Goal: Check status: Check status

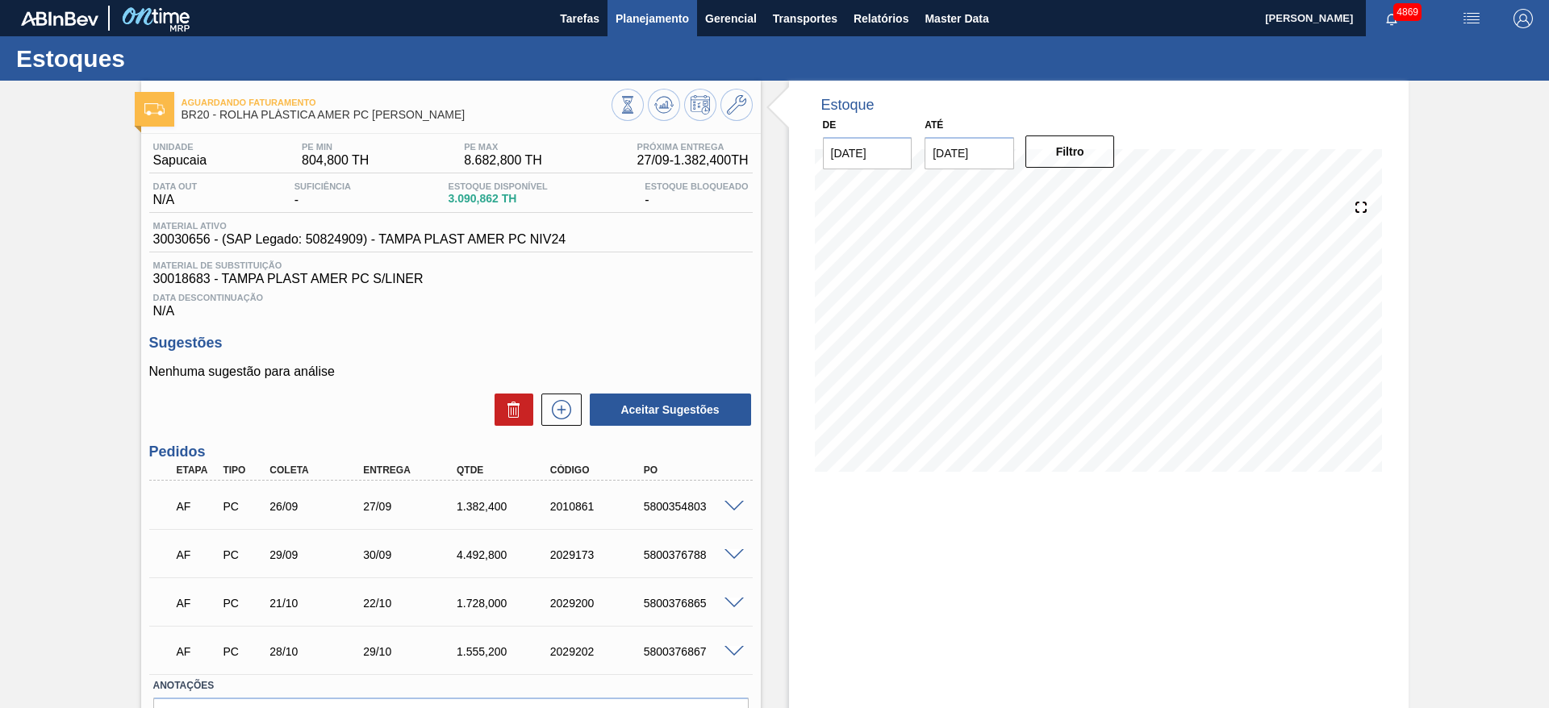
click at [631, 23] on span "Planejamento" at bounding box center [652, 18] width 73 height 19
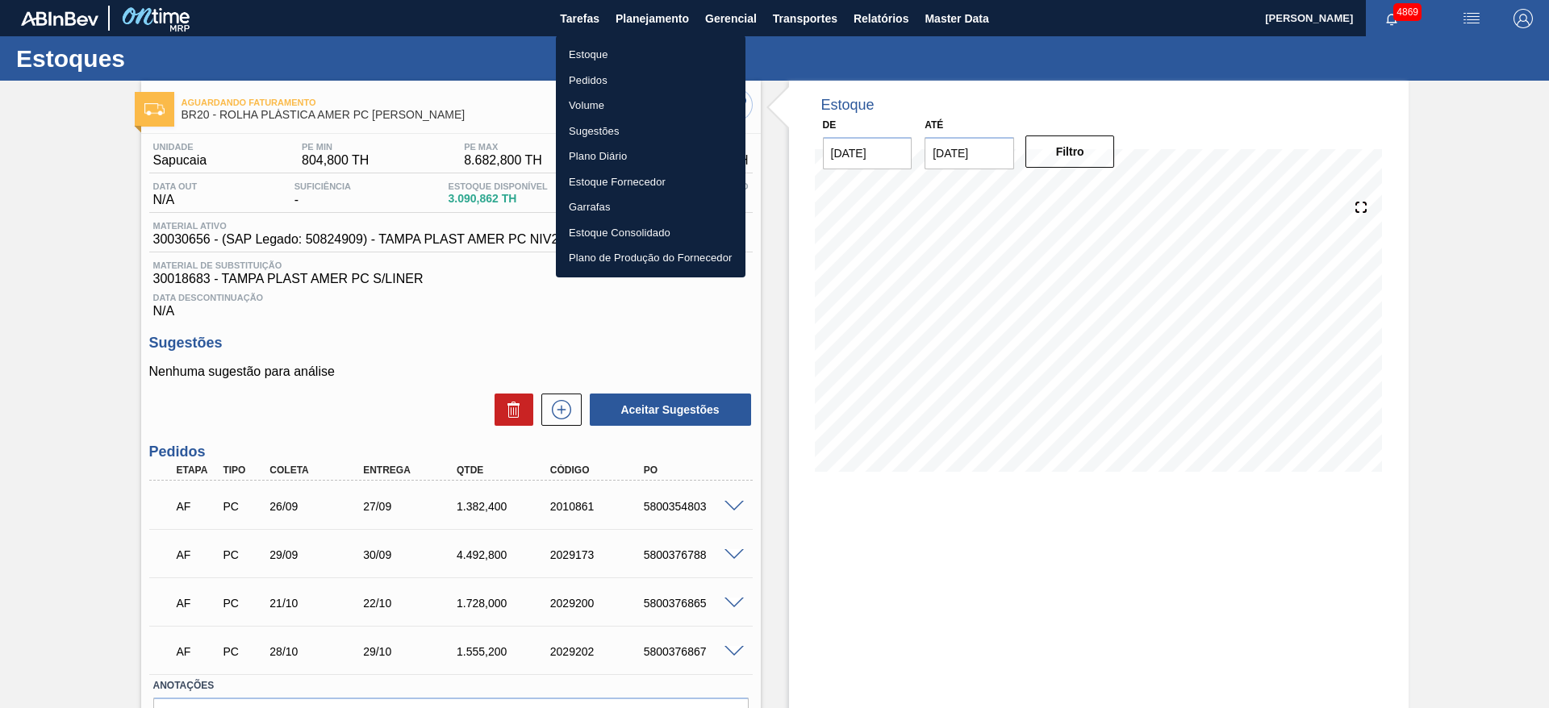
click at [596, 52] on li "Estoque" at bounding box center [651, 55] width 190 height 26
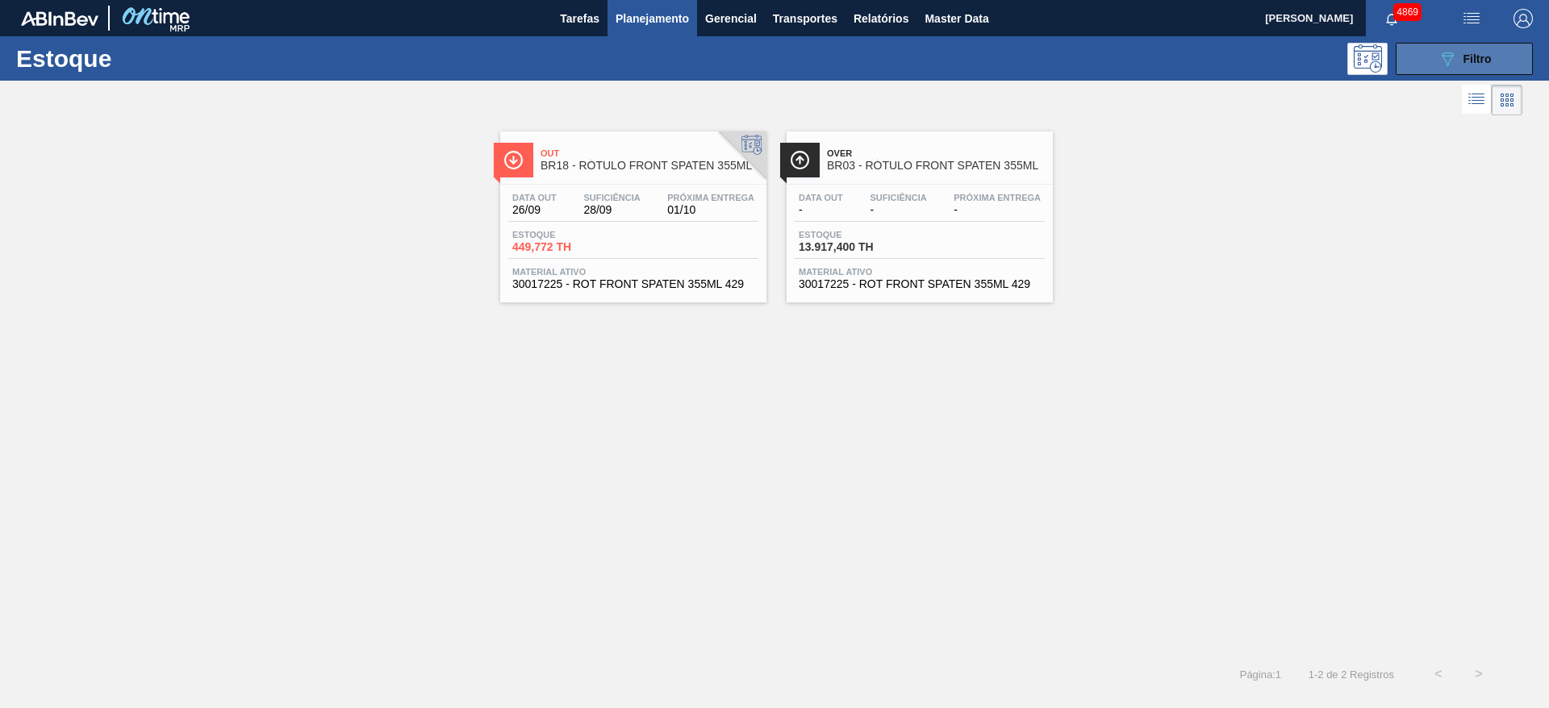
click at [1413, 59] on button "089F7B8B-B2A5-4AFE-B5C0-19BA573D28AC Filtro" at bounding box center [1464, 59] width 137 height 32
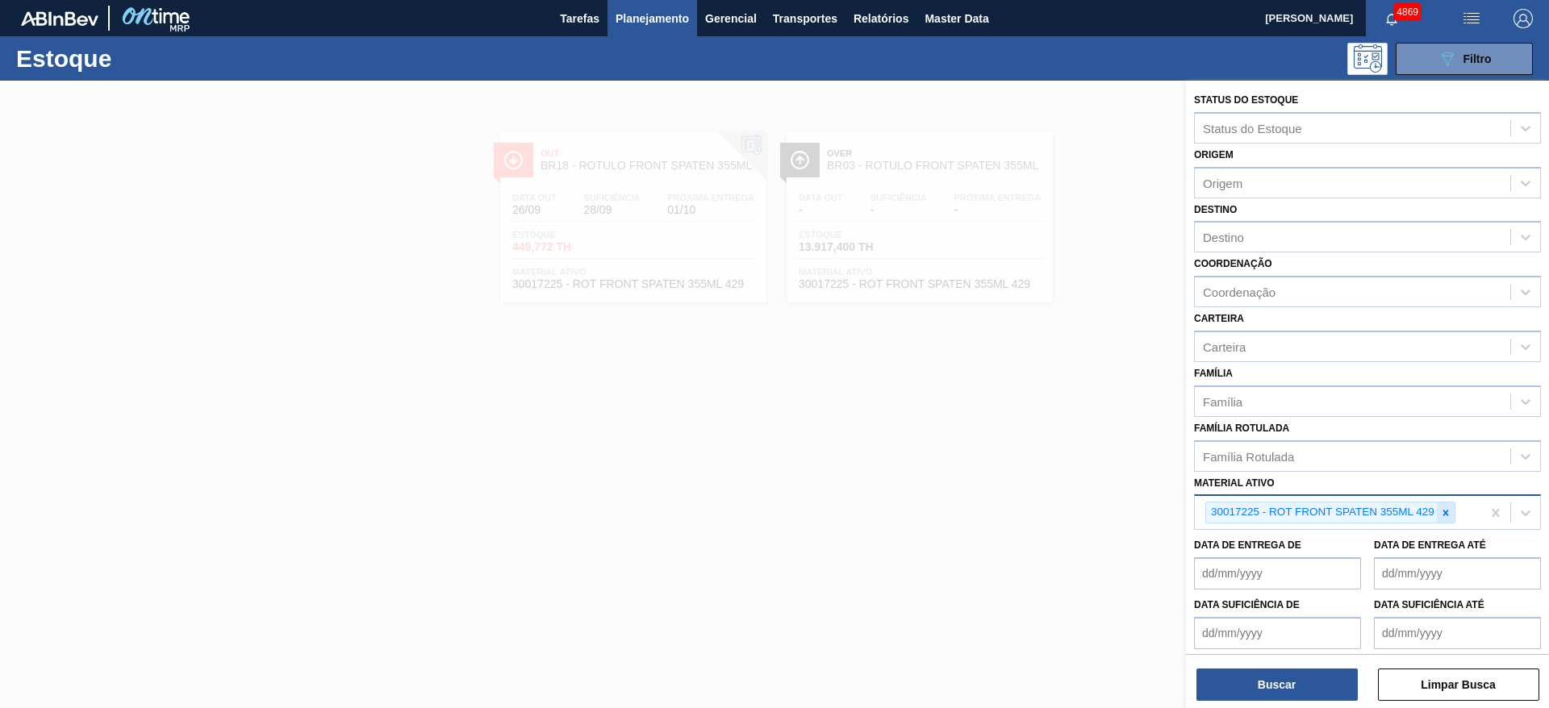
click at [1440, 512] on icon at bounding box center [1445, 512] width 11 height 11
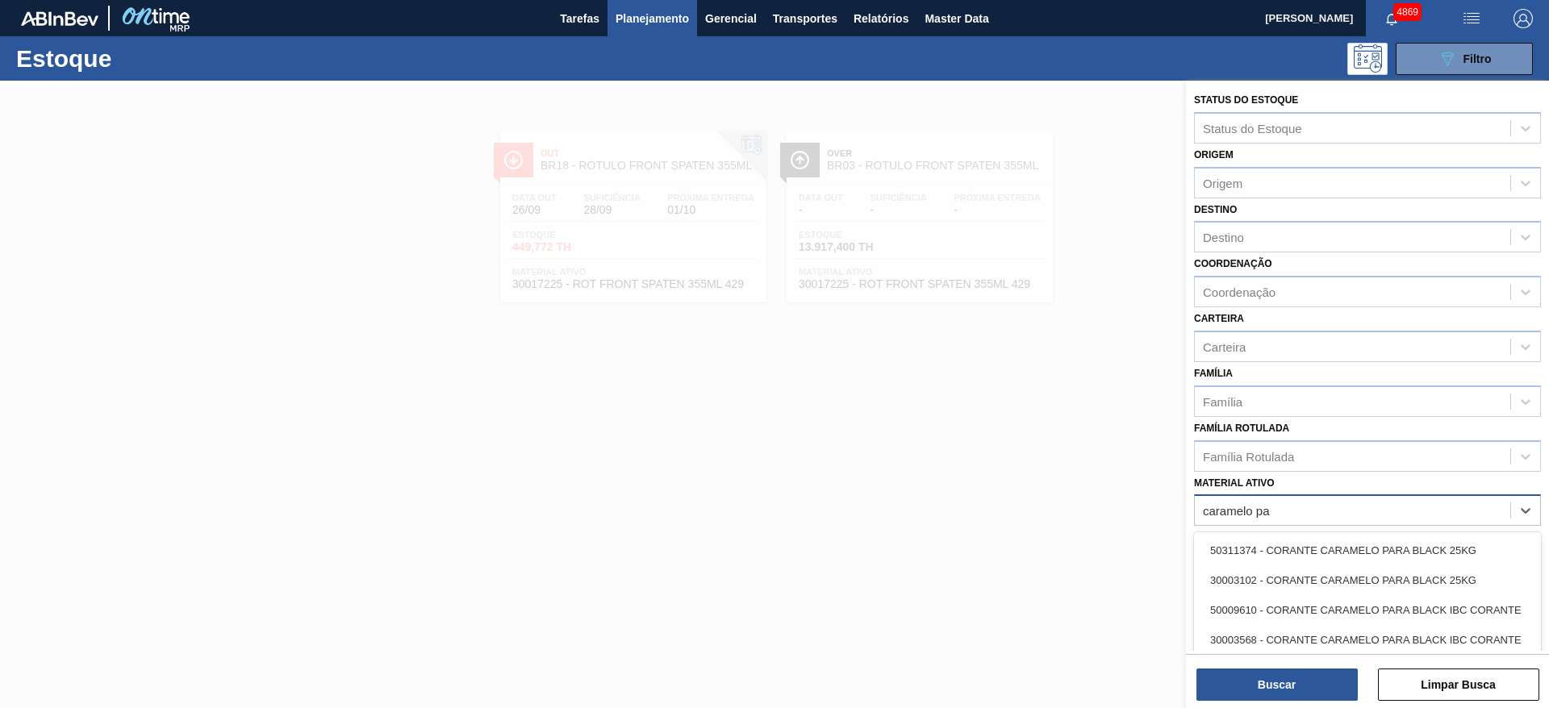
type ativo "caramelo par"
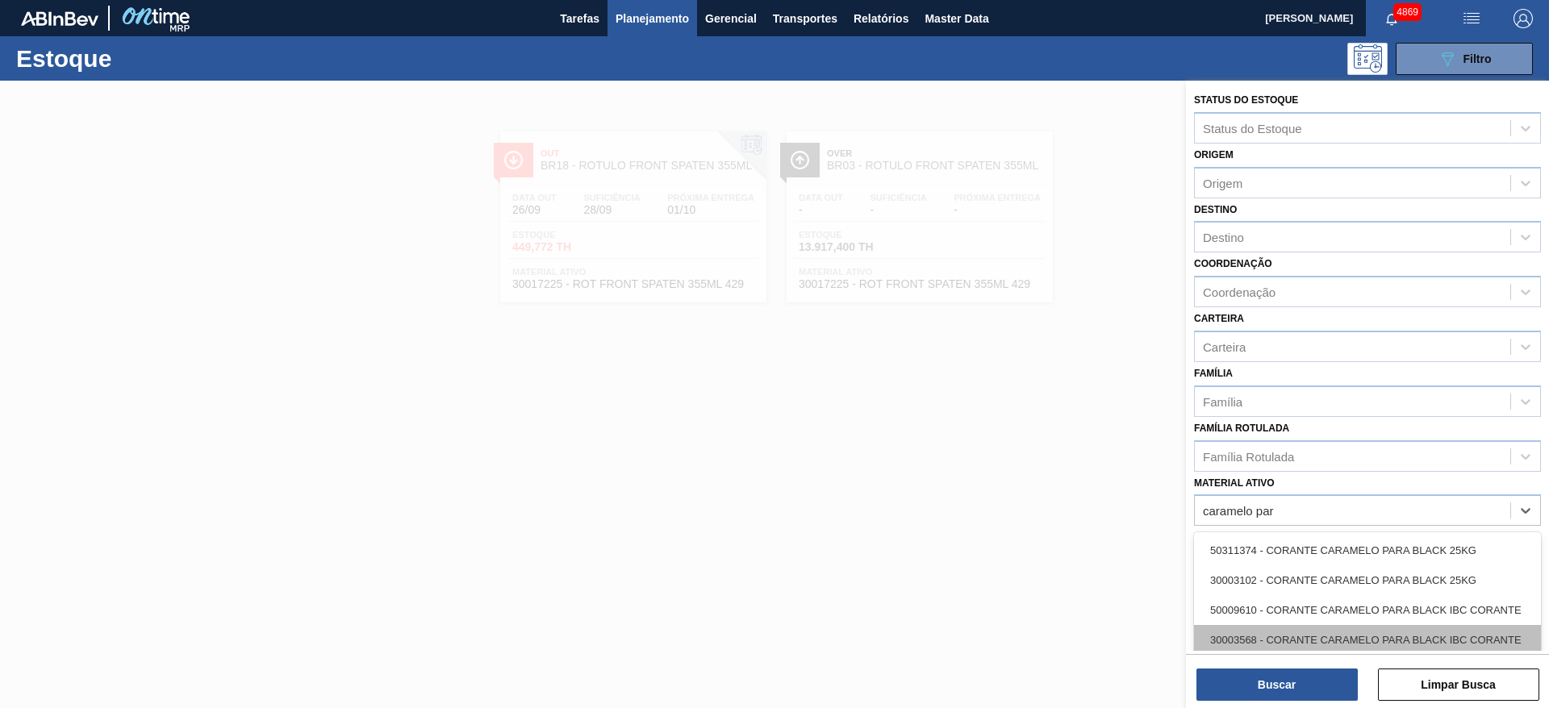
click at [1462, 629] on div "30003568 - CORANTE CARAMELO PARA BLACK IBC CORANTE" at bounding box center [1367, 640] width 347 height 30
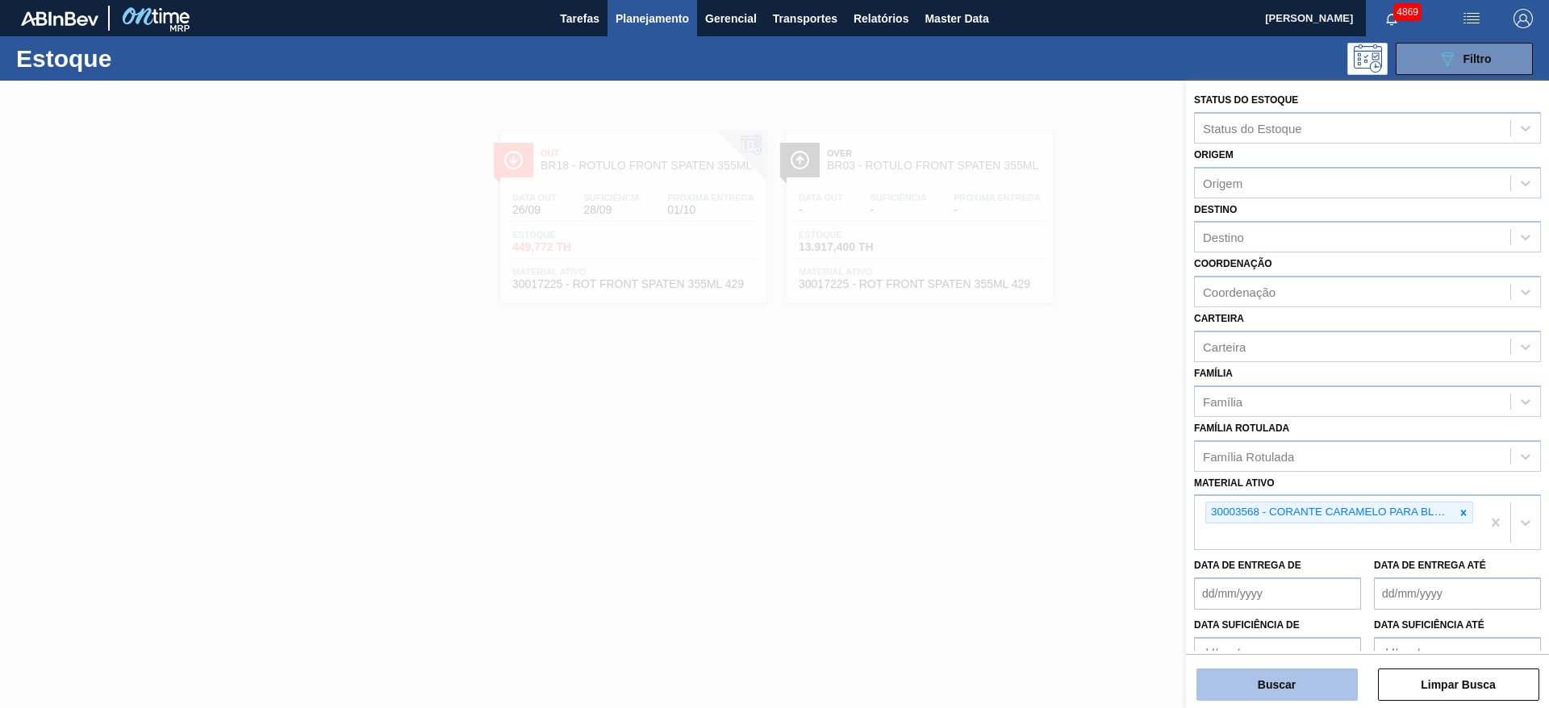
click at [1242, 683] on button "Buscar" at bounding box center [1276, 685] width 161 height 32
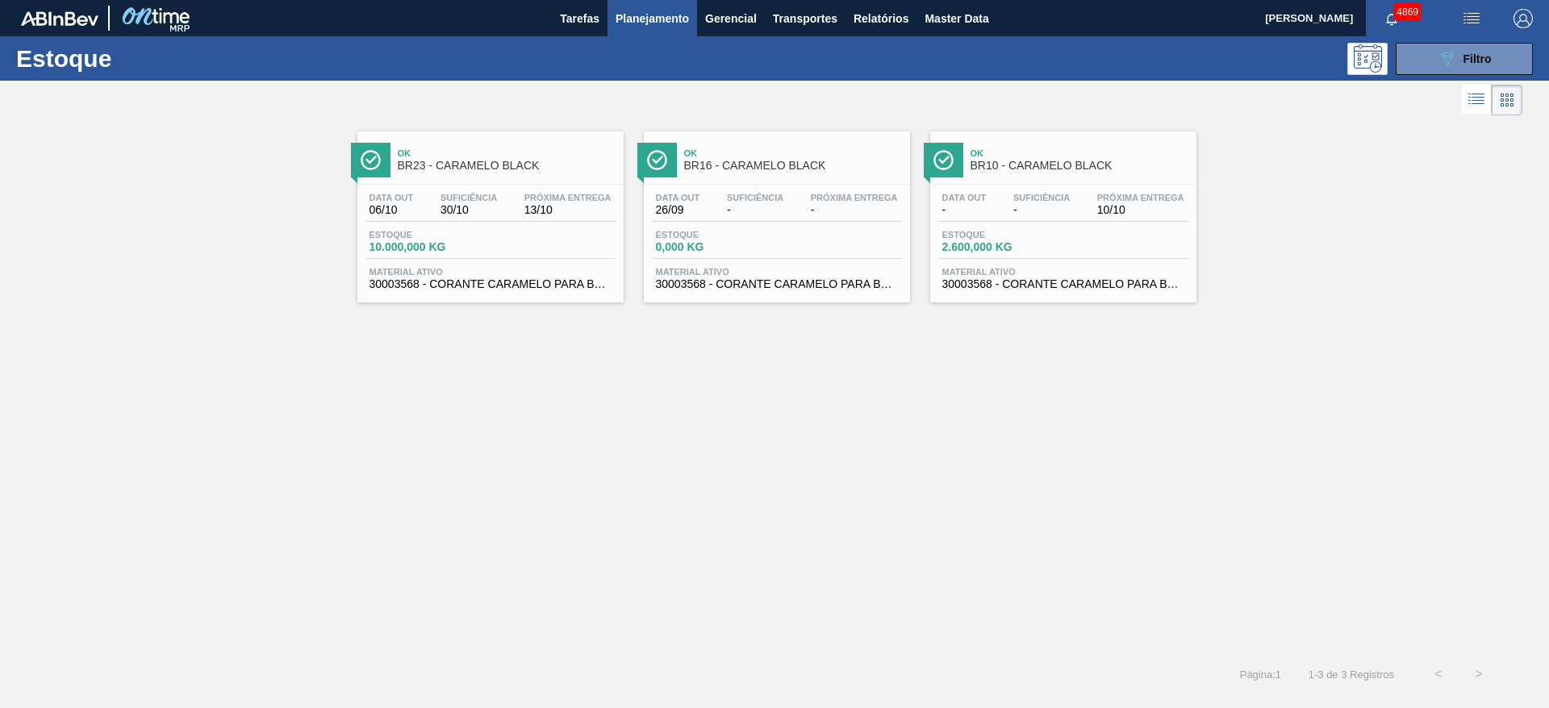
click at [1092, 238] on div "Estoque 2.600,000 KG" at bounding box center [1063, 244] width 250 height 29
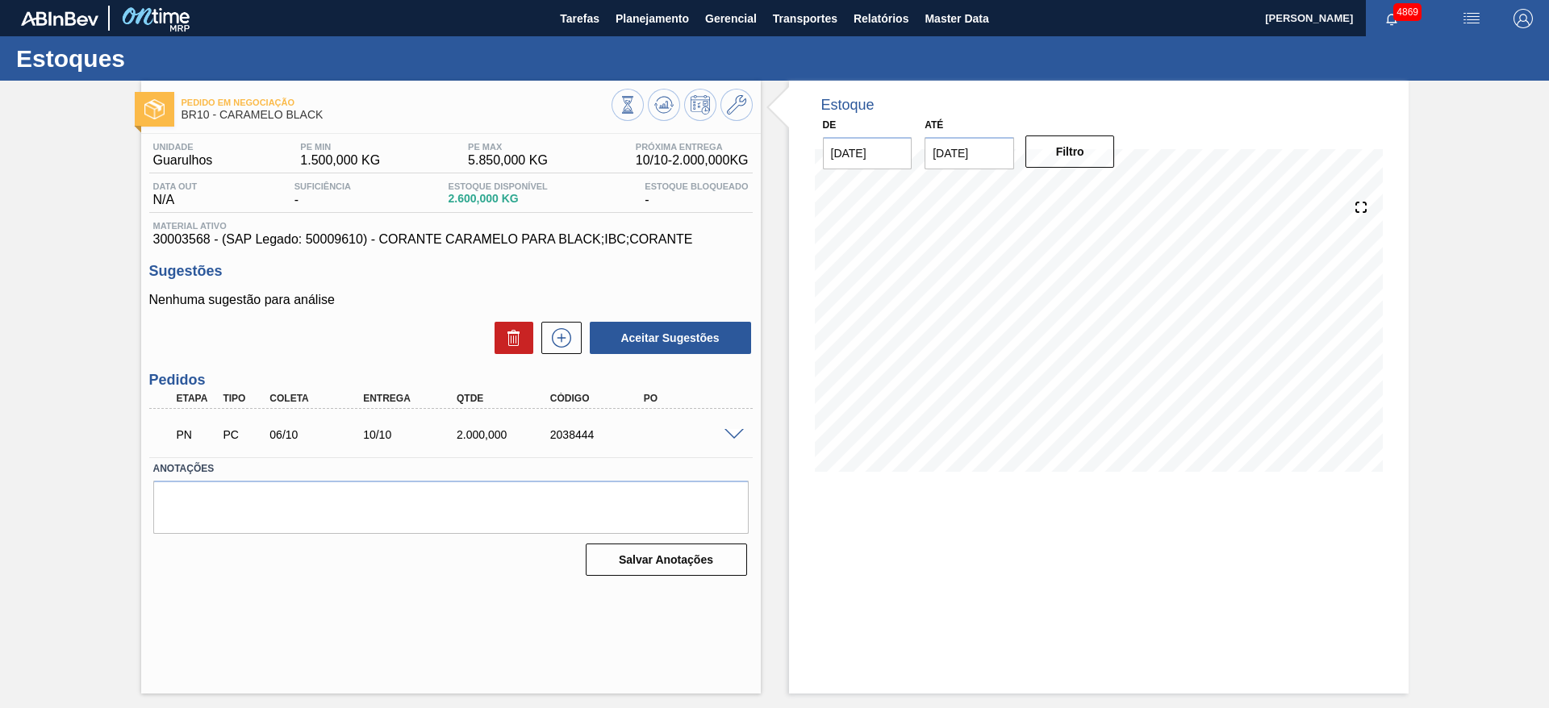
click at [964, 144] on input "[DATE]" at bounding box center [970, 153] width 90 height 32
click at [1021, 329] on div "22" at bounding box center [1023, 322] width 22 height 22
type input "[DATE]"
click at [1041, 157] on button "Filtro" at bounding box center [1070, 152] width 90 height 32
drag, startPoint x: 532, startPoint y: 431, endPoint x: 638, endPoint y: 446, distance: 107.6
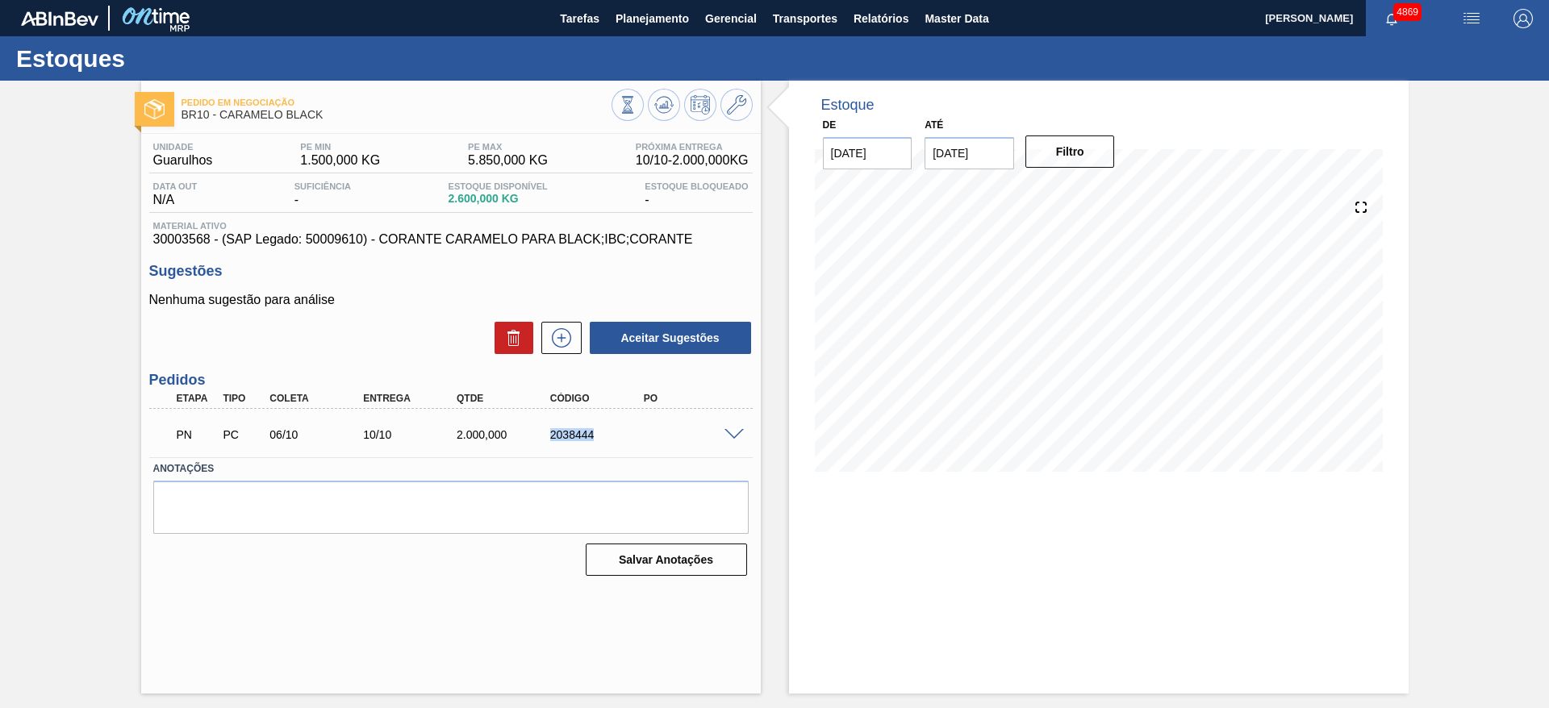
click at [638, 446] on div "PN PC 06/10 10/10 2.000,000 2038444" at bounding box center [446, 433] width 561 height 32
click at [729, 436] on span at bounding box center [733, 435] width 19 height 12
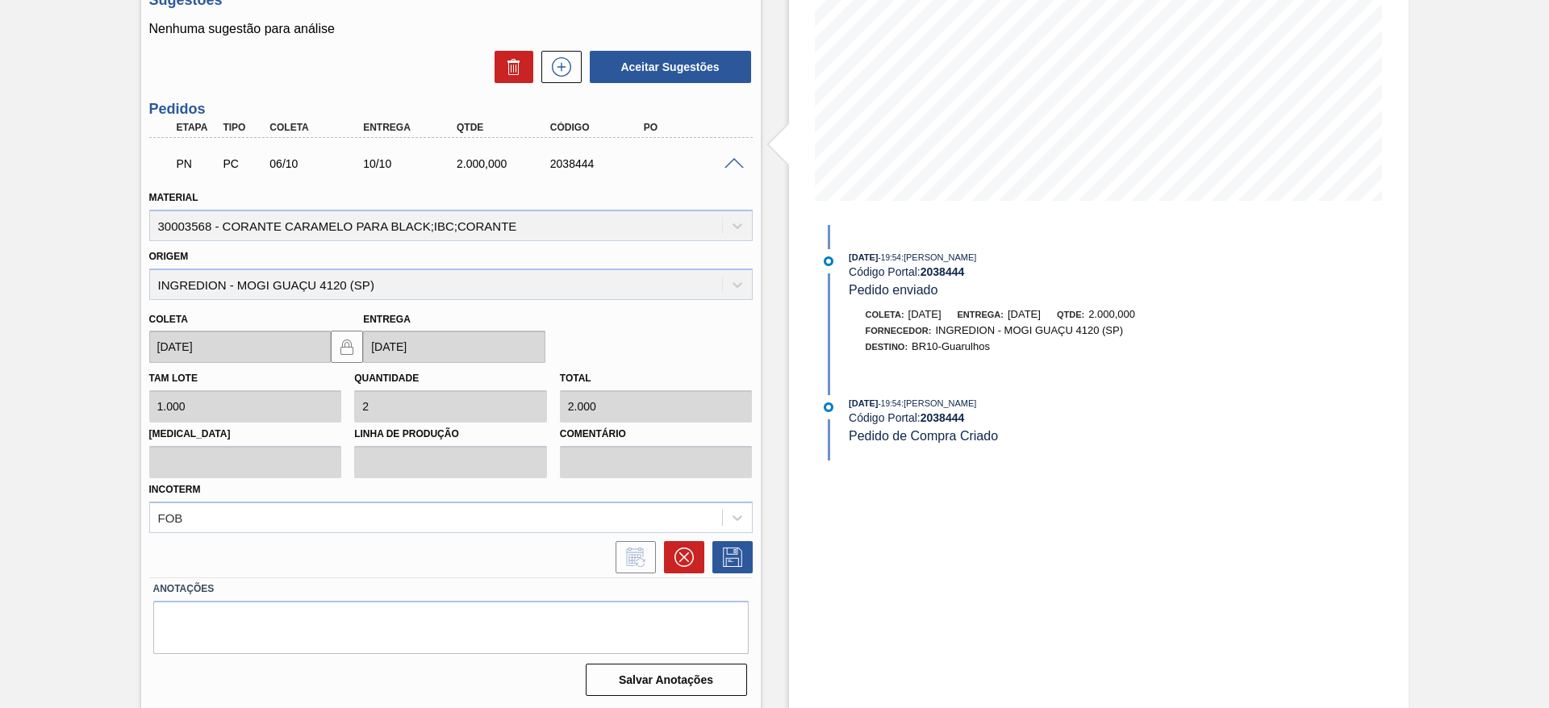
scroll to position [273, 0]
click at [688, 563] on icon at bounding box center [683, 555] width 19 height 19
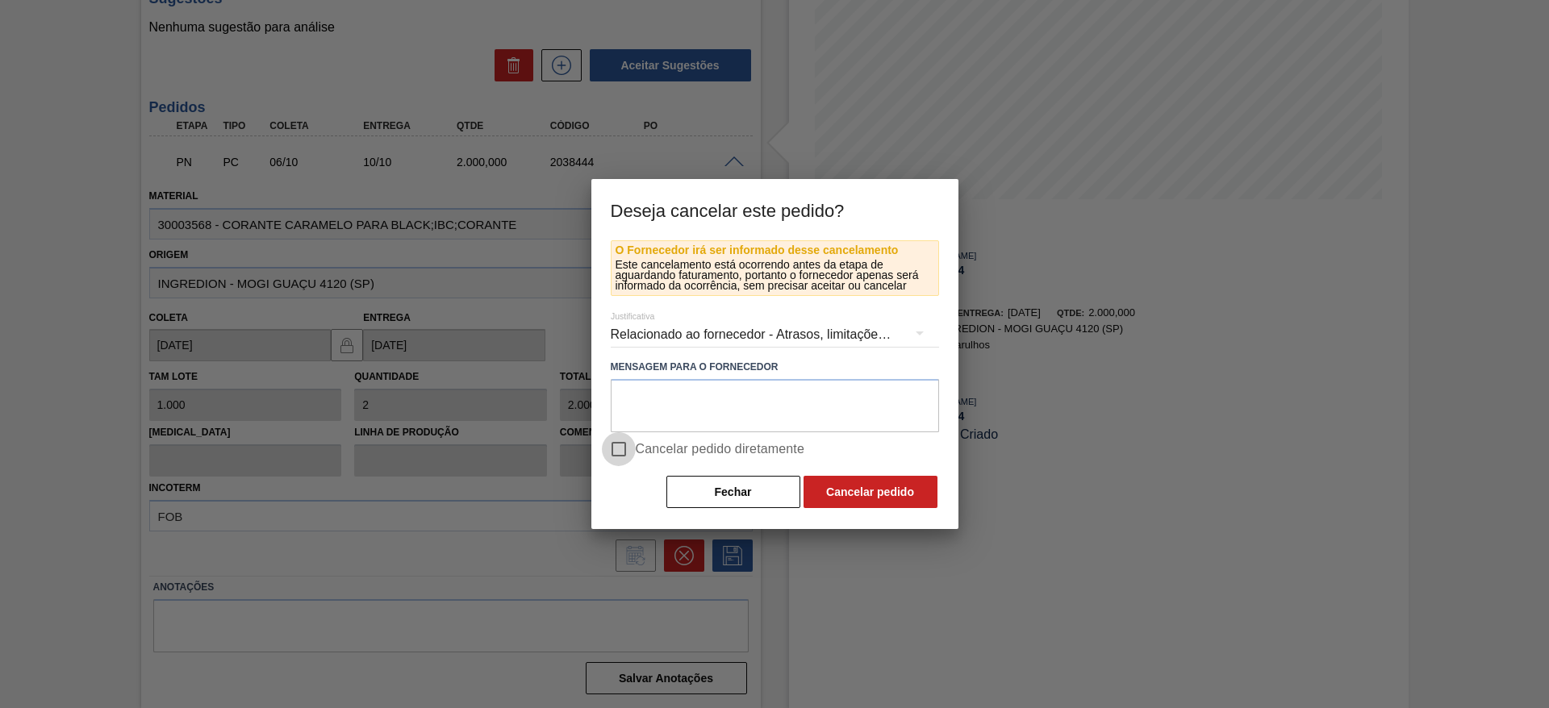
click at [603, 457] on input "Cancelar pedido diretamente" at bounding box center [619, 449] width 34 height 34
checkbox input "true"
click at [907, 505] on button "Cancelar pedido" at bounding box center [871, 492] width 134 height 32
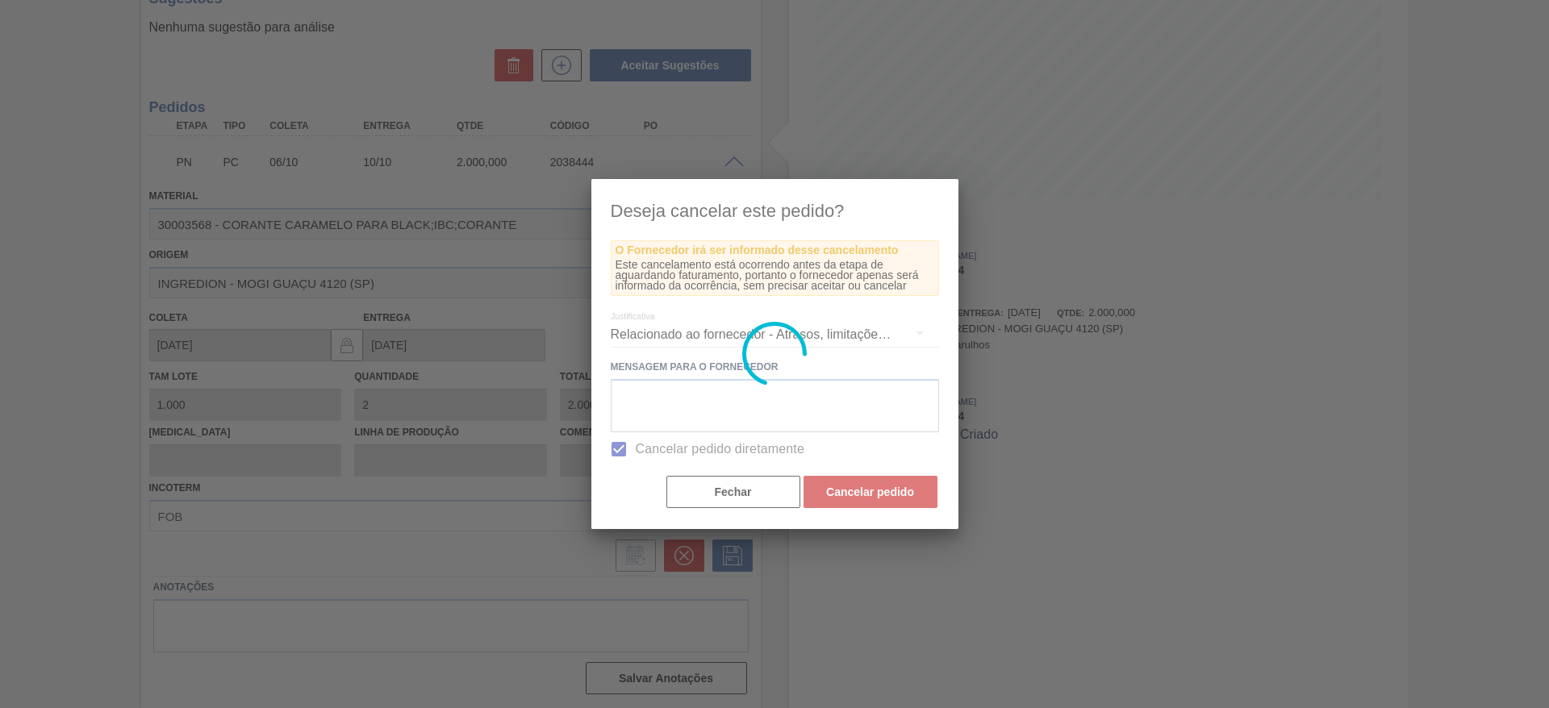
scroll to position [0, 0]
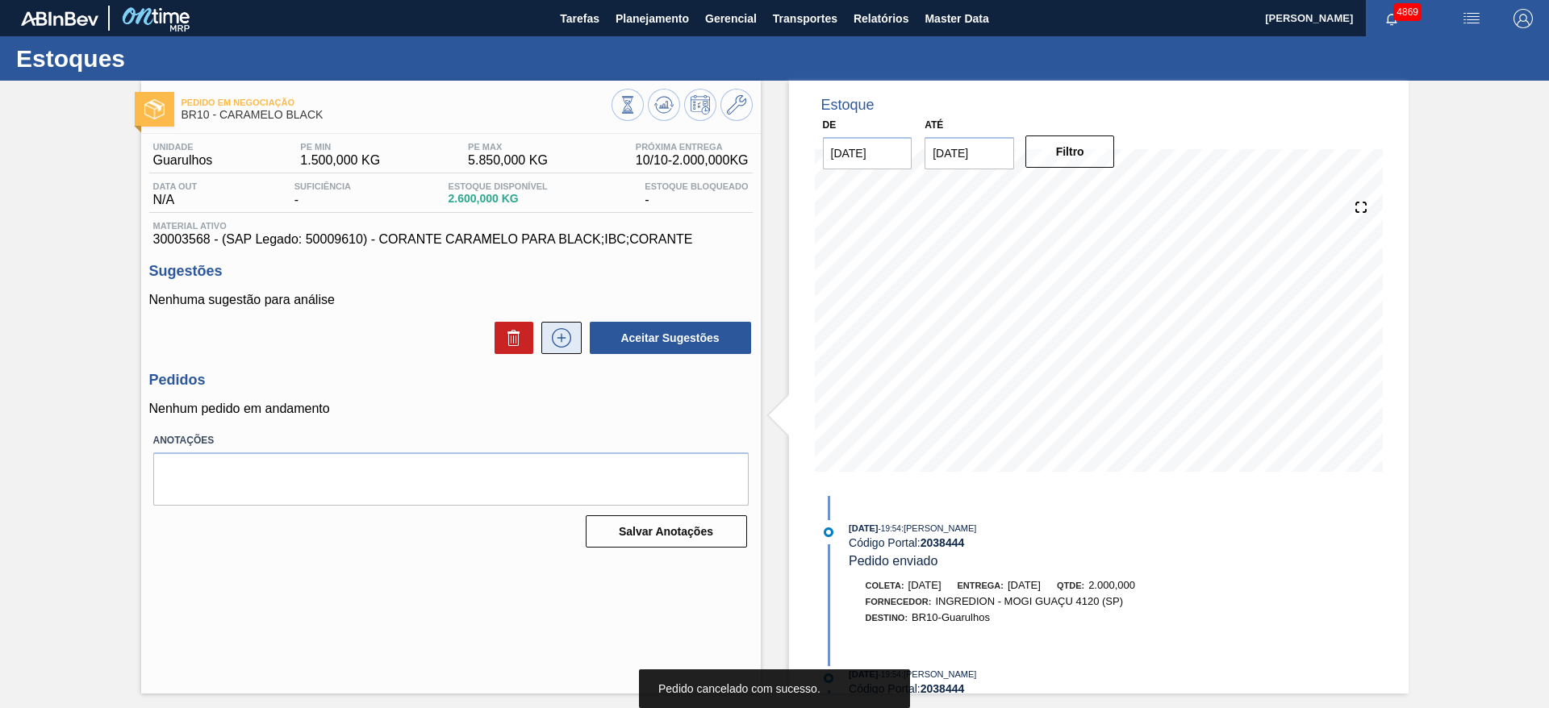
click at [561, 322] on button at bounding box center [561, 338] width 40 height 32
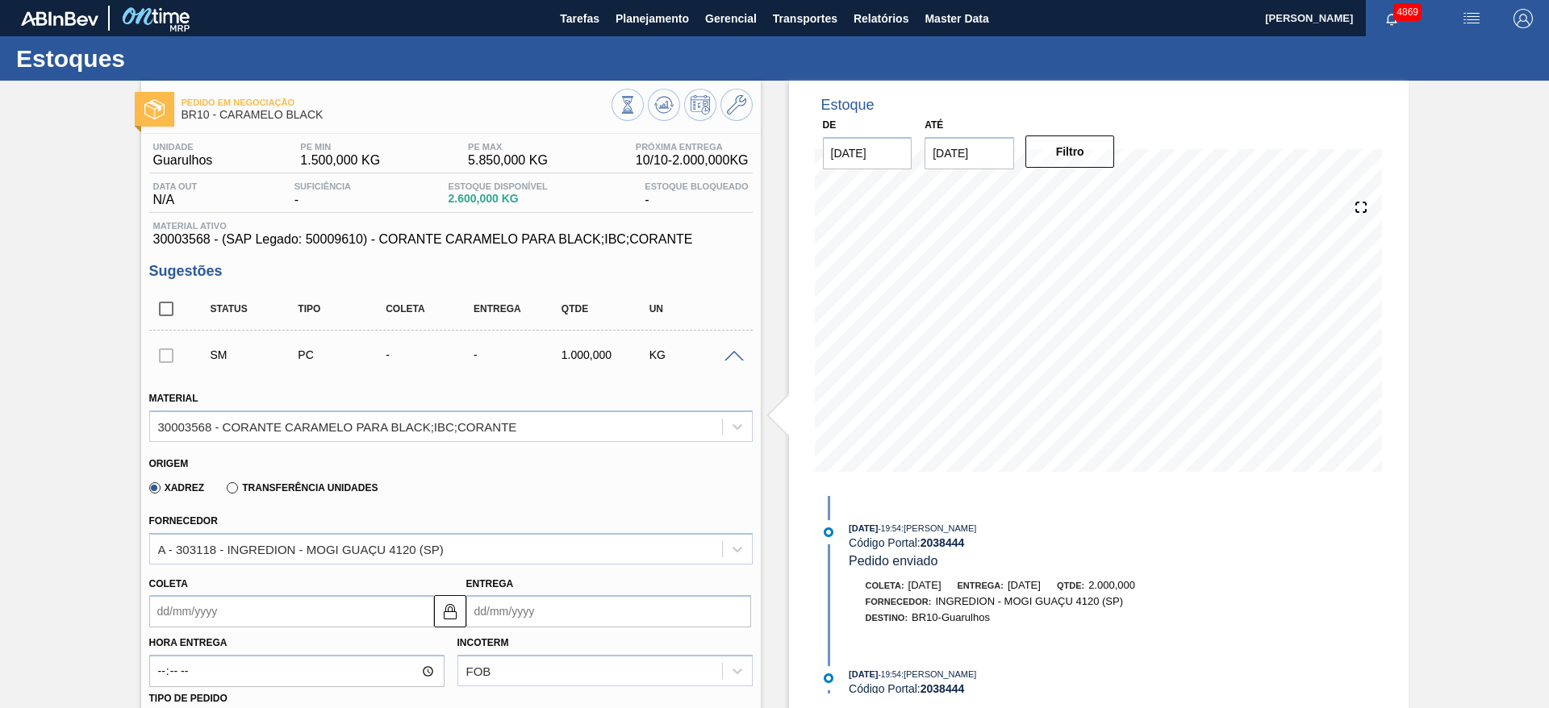
click at [284, 605] on input "Coleta" at bounding box center [291, 611] width 285 height 32
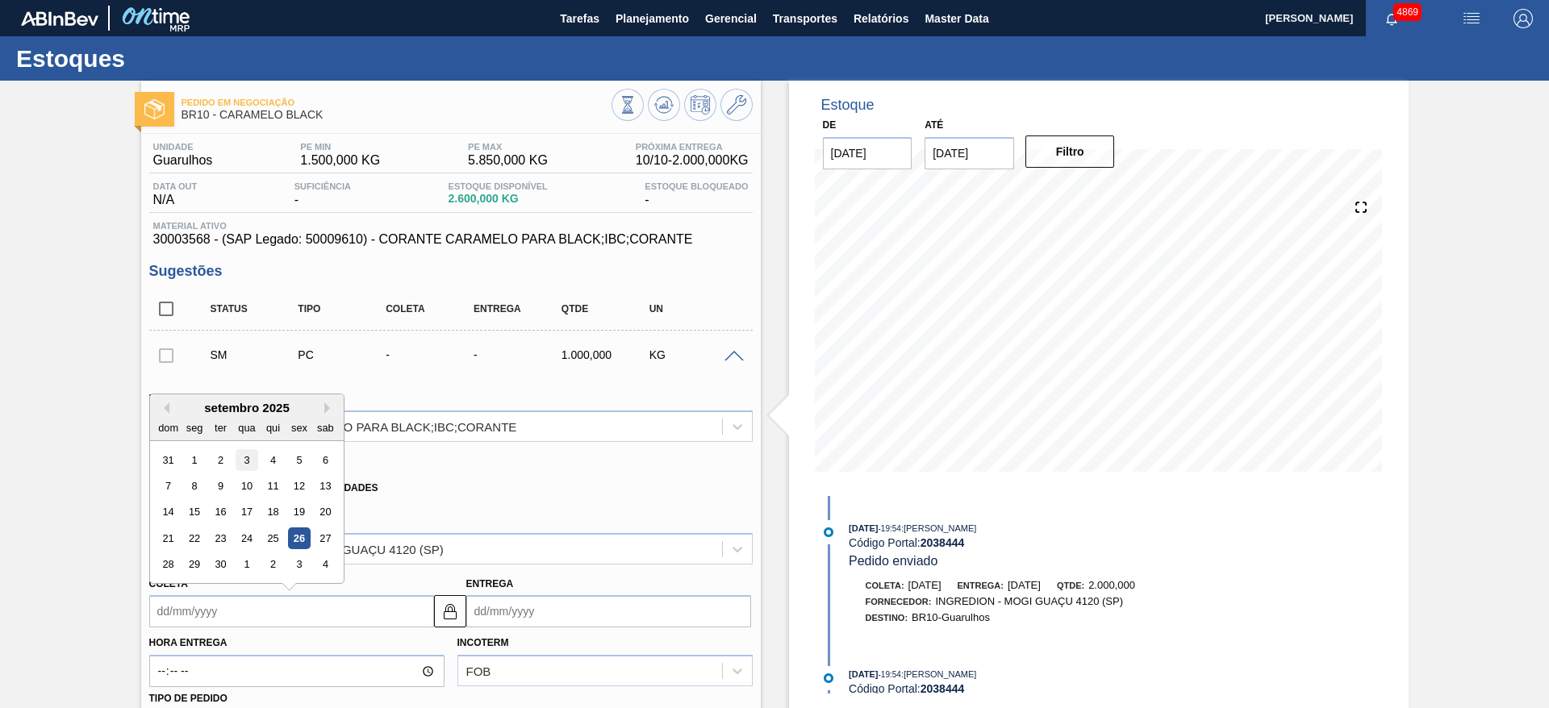
click at [250, 453] on div "3" at bounding box center [247, 460] width 22 height 22
type input "[DATE]"
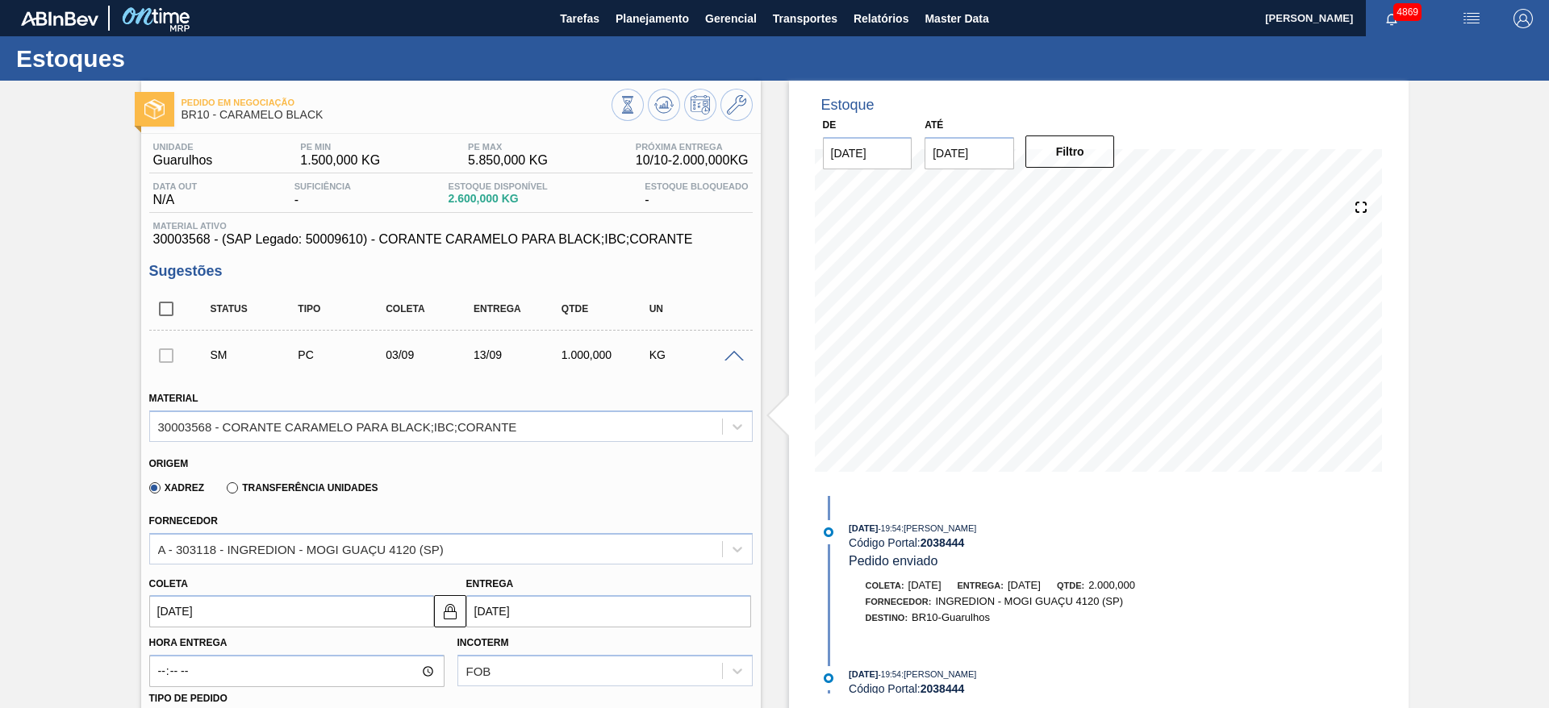
click at [244, 612] on input "[DATE]" at bounding box center [291, 611] width 285 height 32
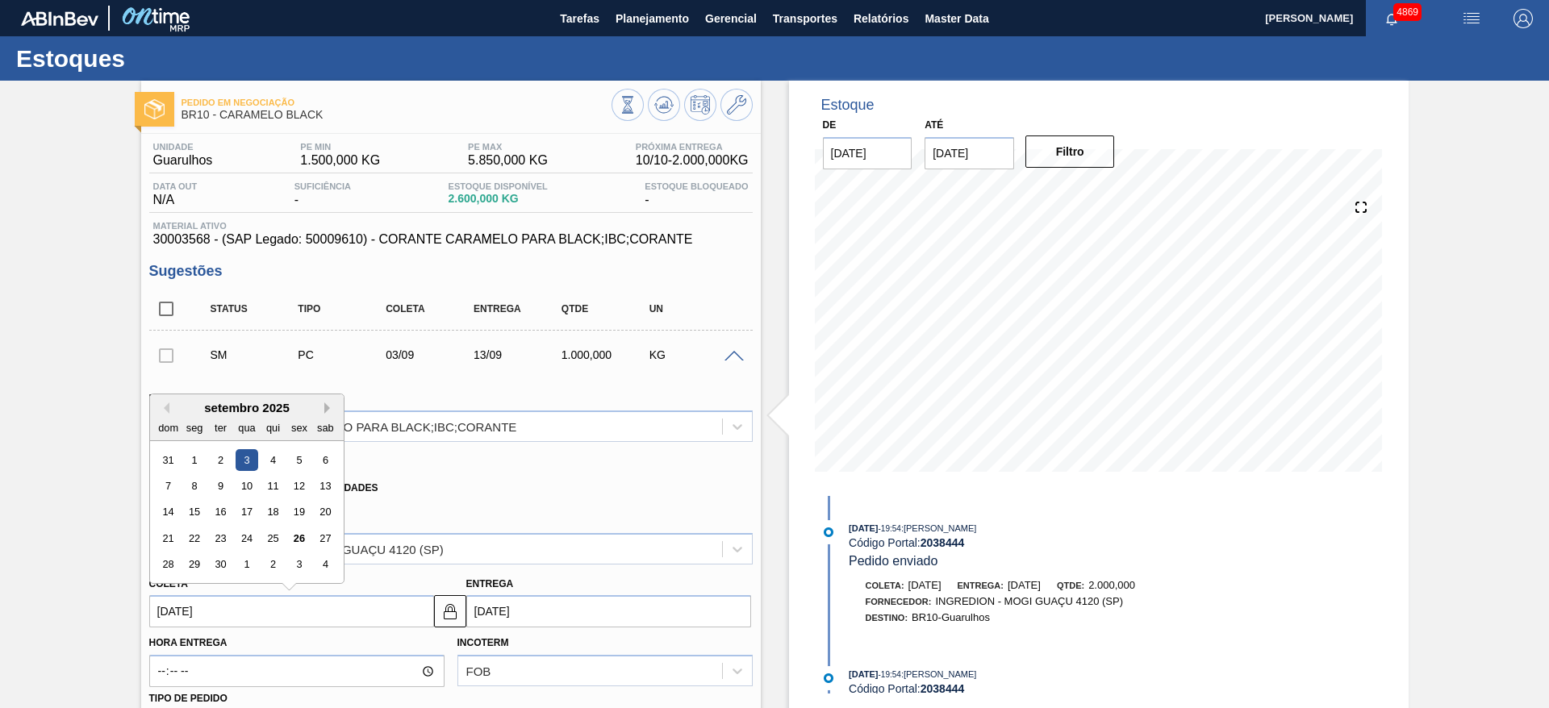
click at [329, 406] on button "Next Month" at bounding box center [329, 408] width 11 height 11
click at [299, 457] on div "3" at bounding box center [299, 460] width 22 height 22
type input "[DATE]"
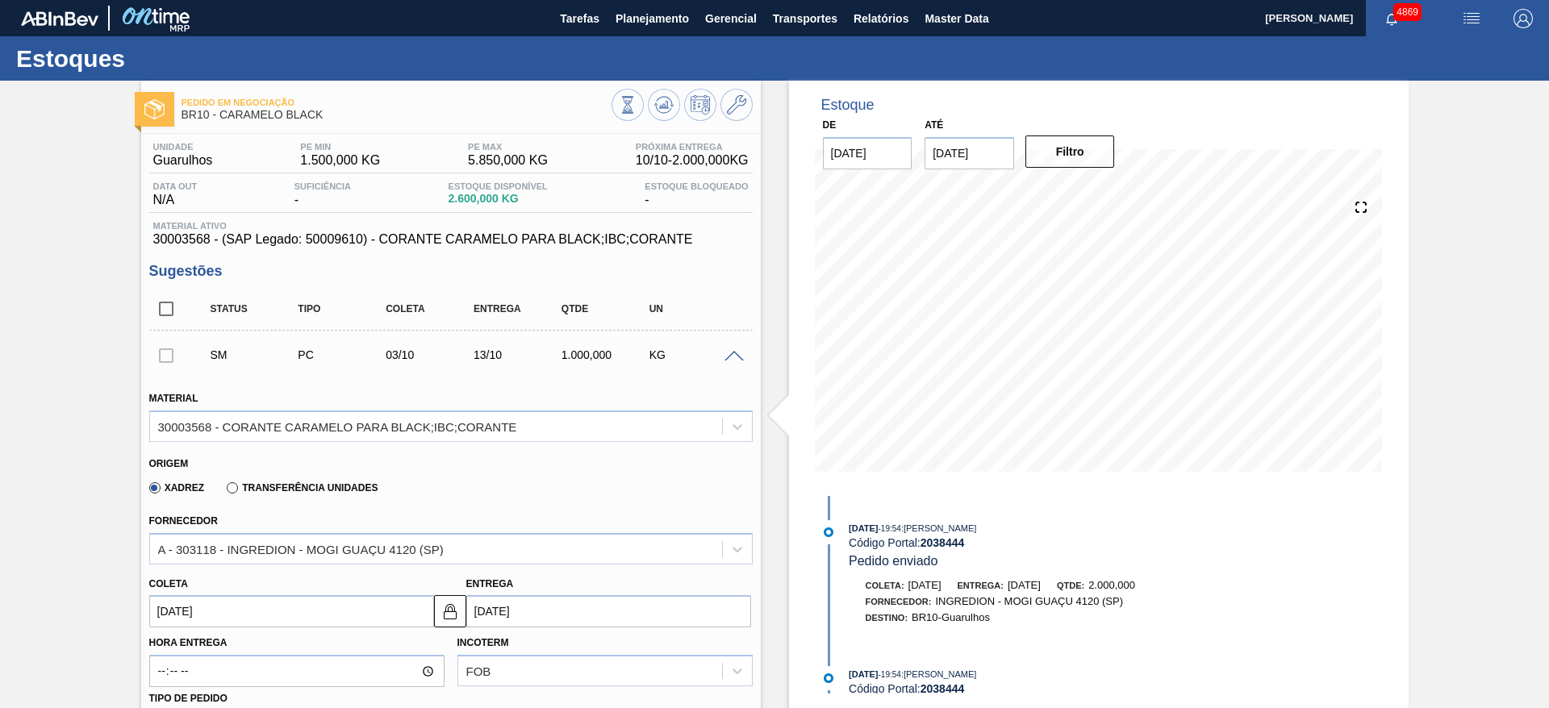
drag, startPoint x: 461, startPoint y: 603, endPoint x: 471, endPoint y: 605, distance: 10.8
click at [459, 603] on button at bounding box center [450, 611] width 32 height 32
click at [483, 605] on input "[DATE]" at bounding box center [608, 611] width 285 height 32
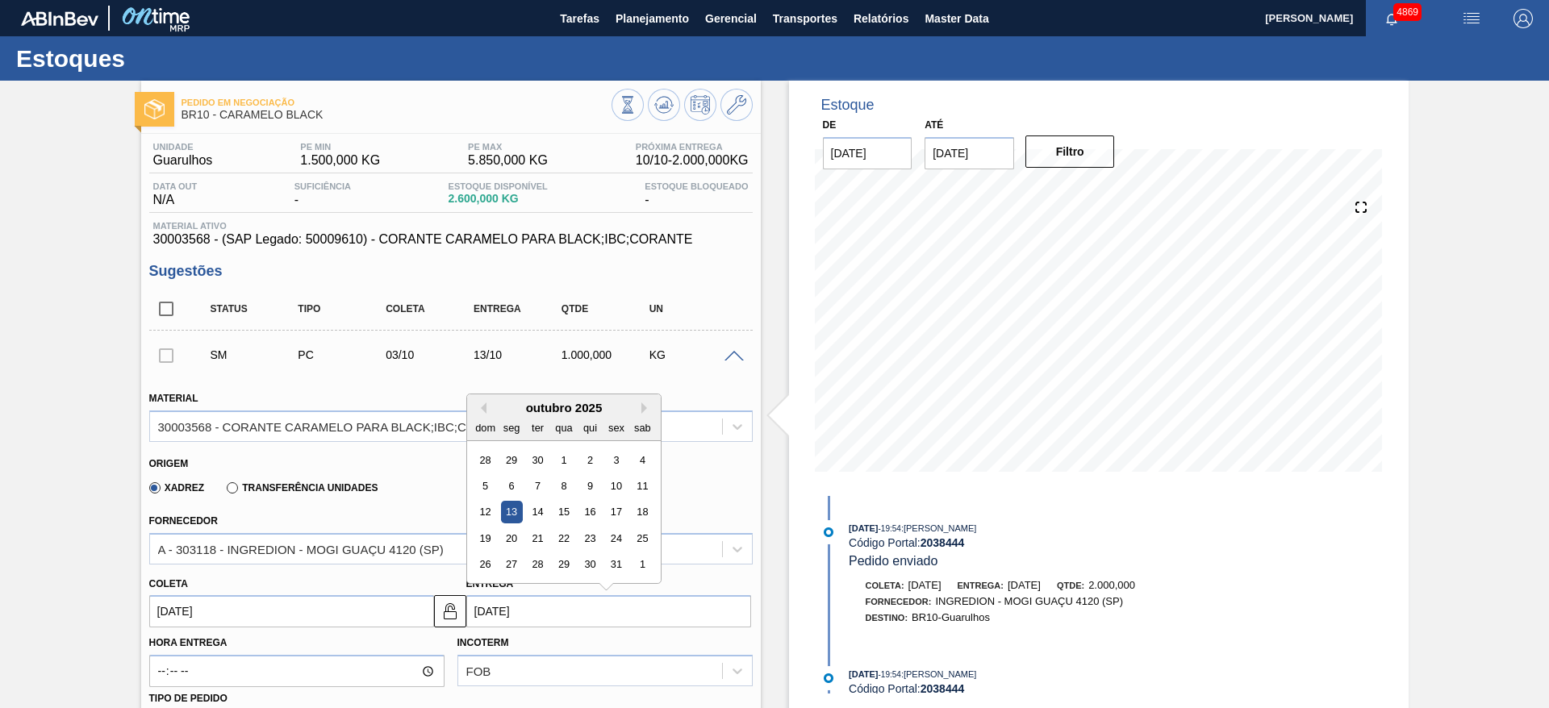
click at [507, 484] on div "6" at bounding box center [511, 486] width 22 height 22
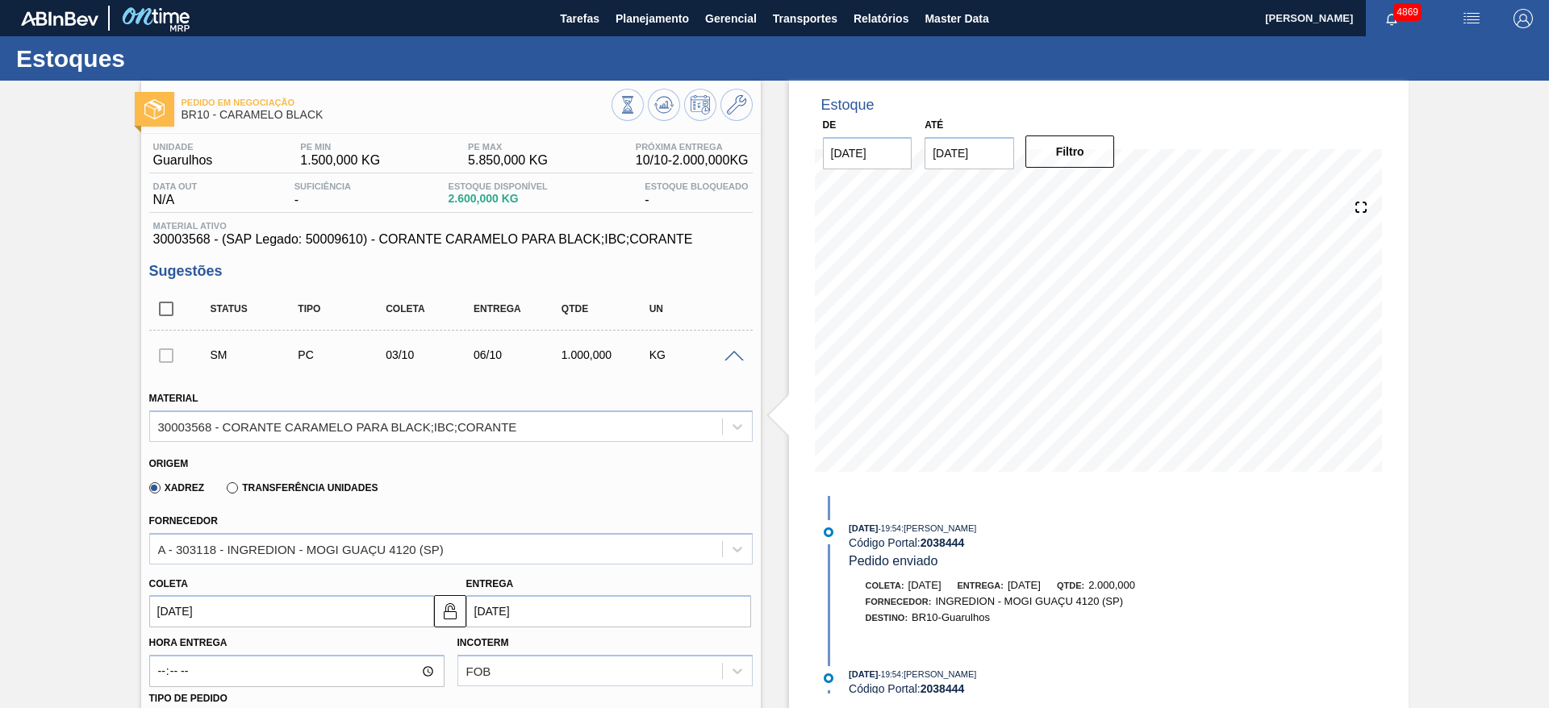
type input "[DATE]"
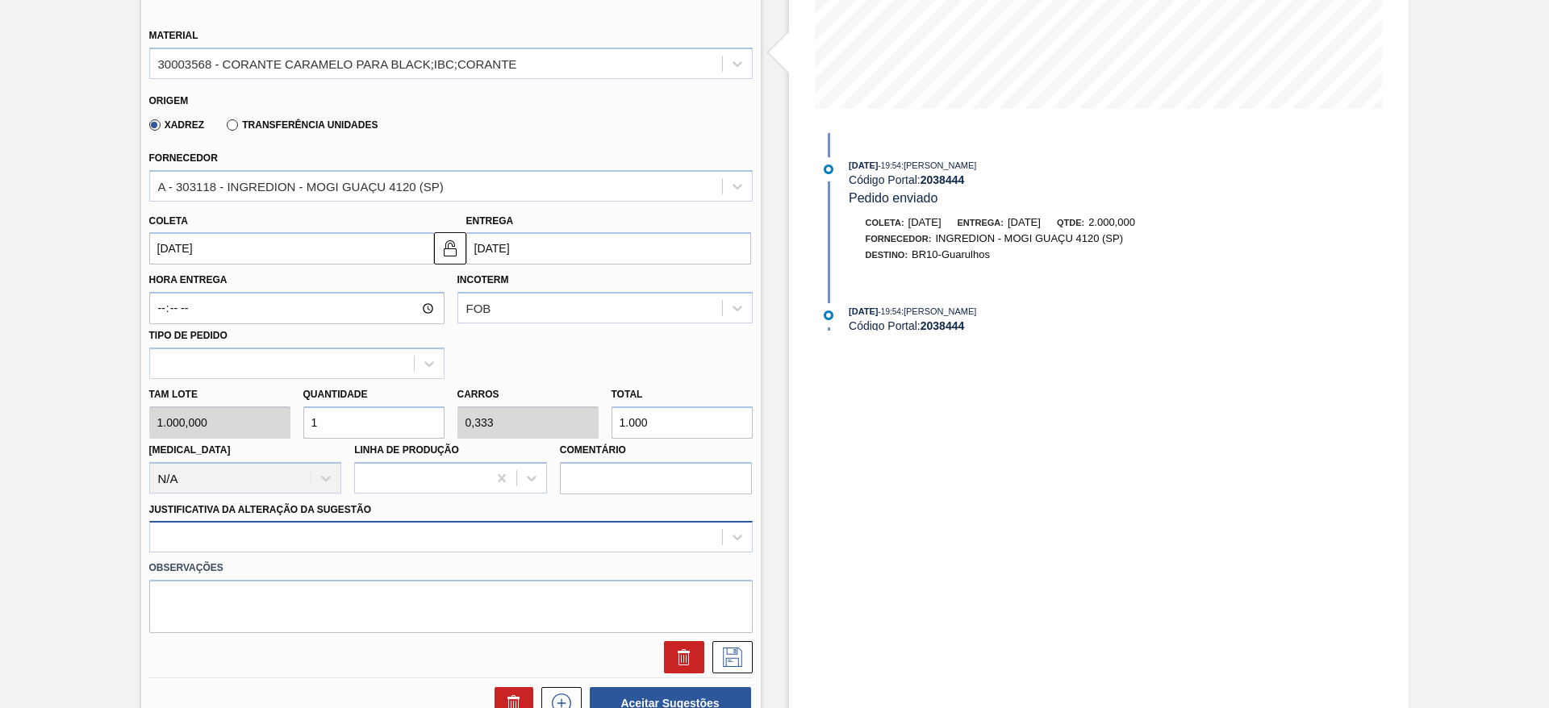
scroll to position [462, 0]
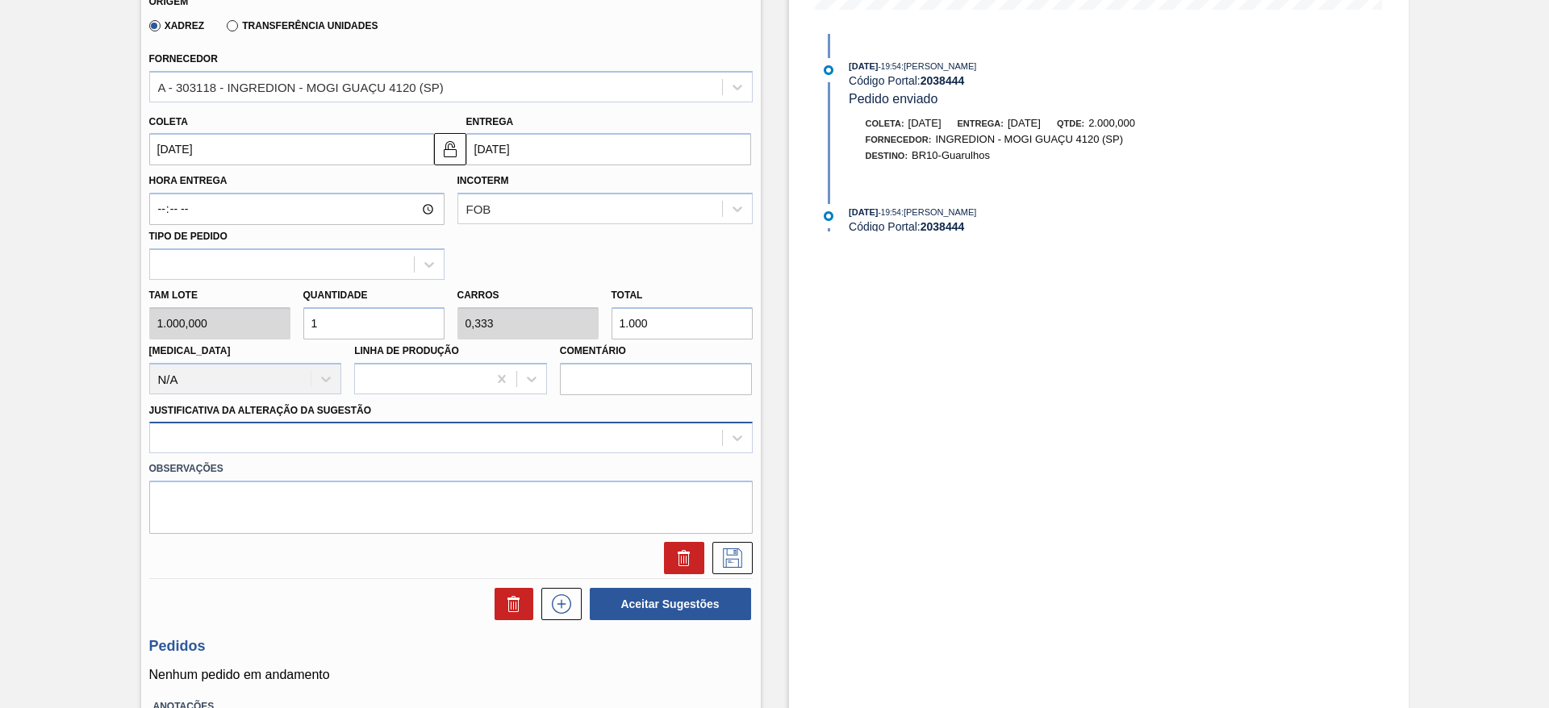
click at [346, 453] on div at bounding box center [450, 437] width 603 height 31
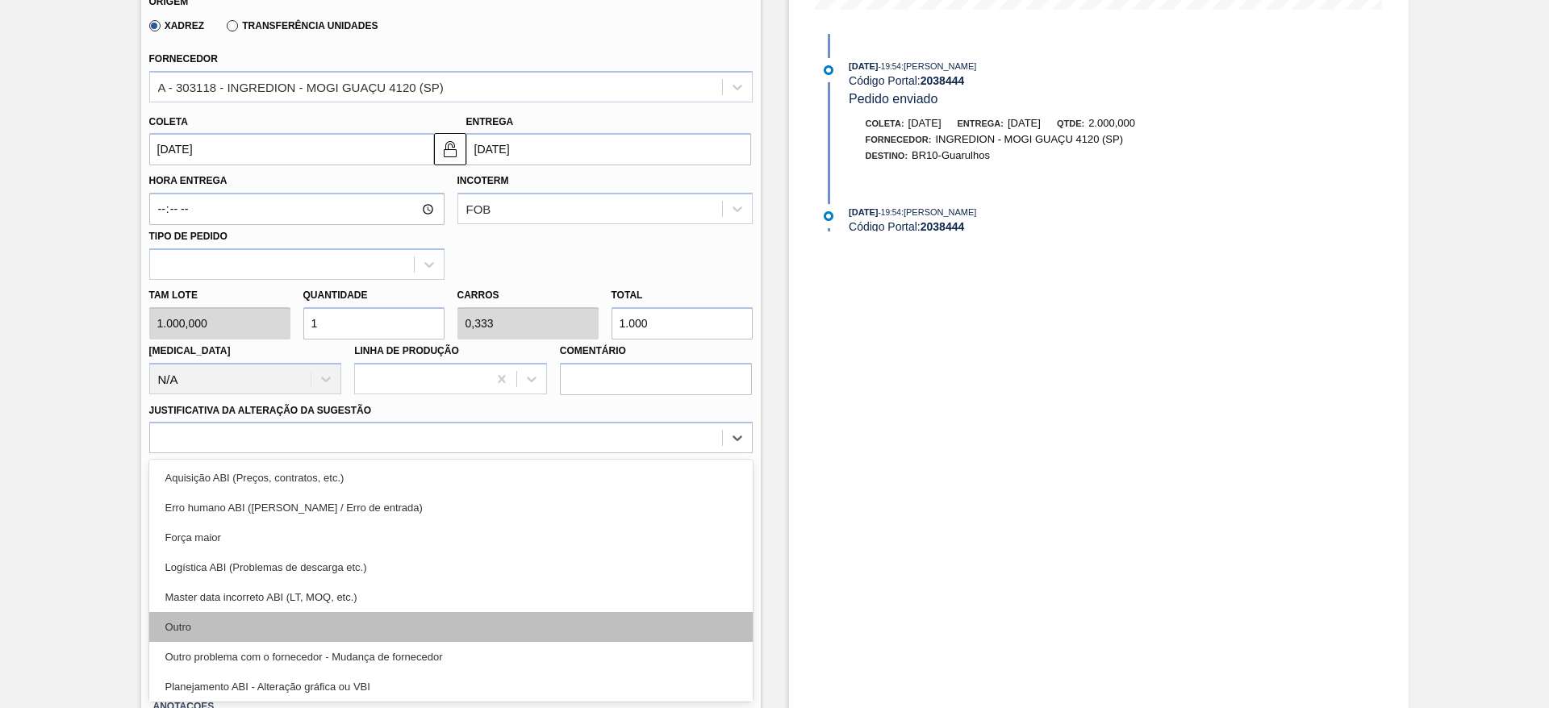
click at [273, 624] on div "Outro" at bounding box center [450, 627] width 603 height 30
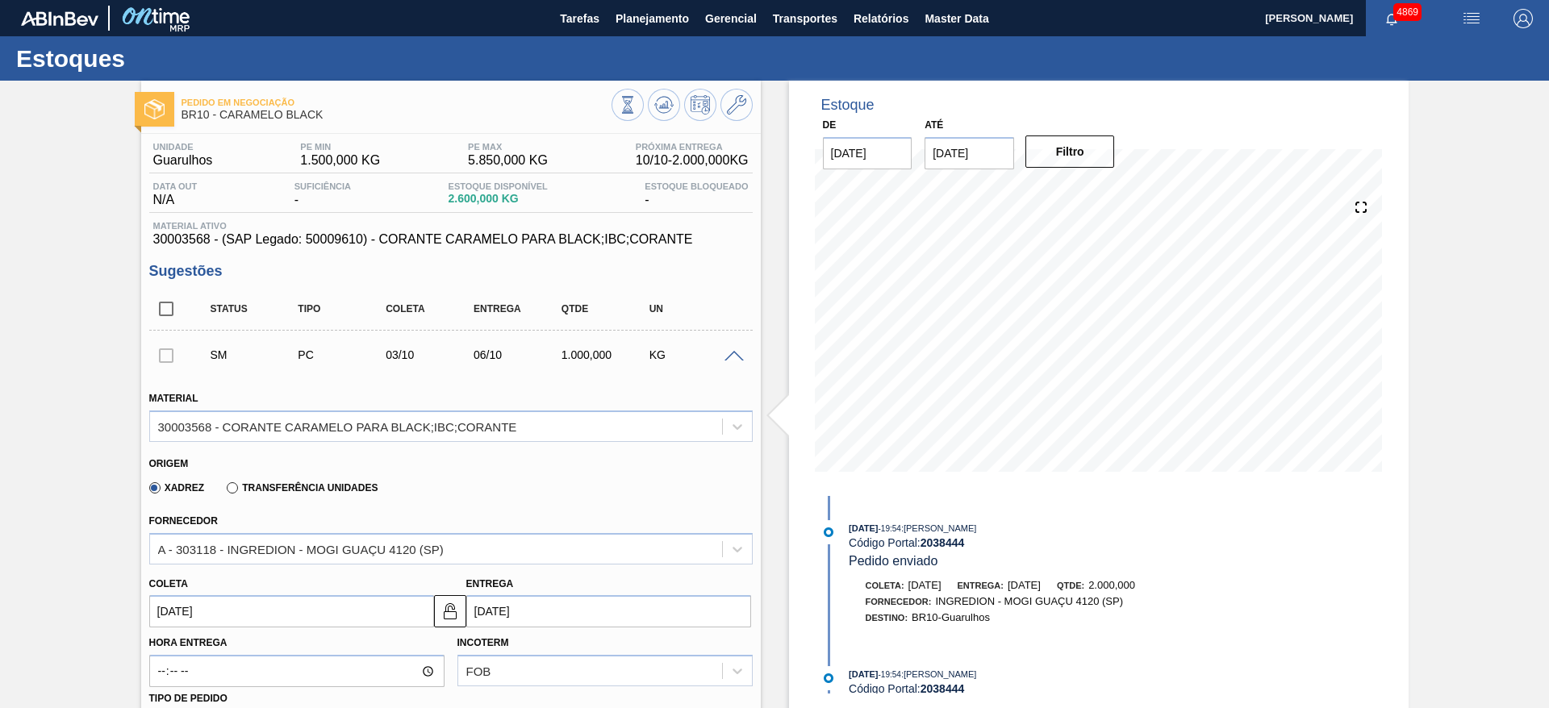
scroll to position [484, 0]
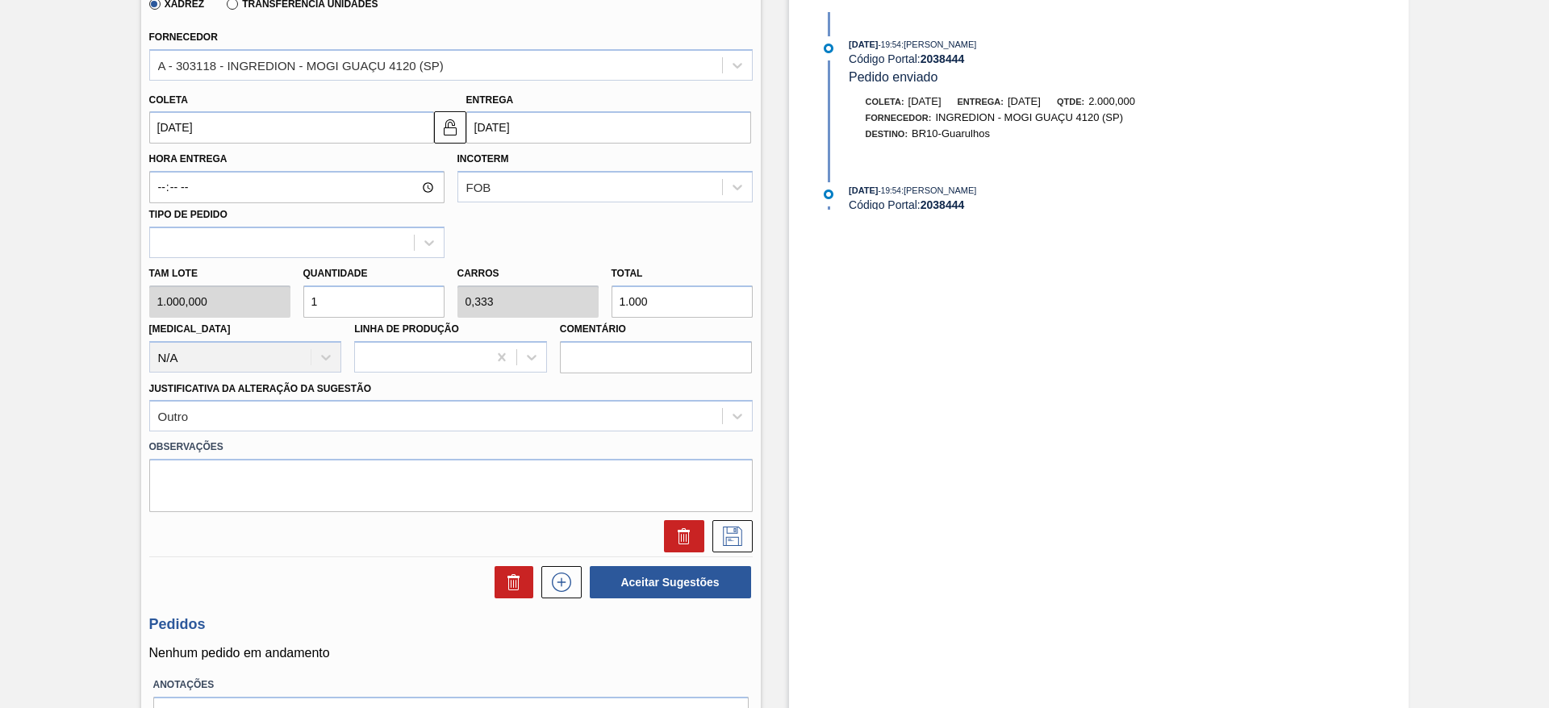
drag, startPoint x: 331, startPoint y: 302, endPoint x: 290, endPoint y: 303, distance: 40.4
click at [290, 303] on div "Tam lote 1.000,000 Quantidade 1 Carros 0,333 Total 1.000 [MEDICAL_DATA] N/A Lin…" at bounding box center [451, 315] width 616 height 115
type input "2"
type input "0,667"
type input "2.000"
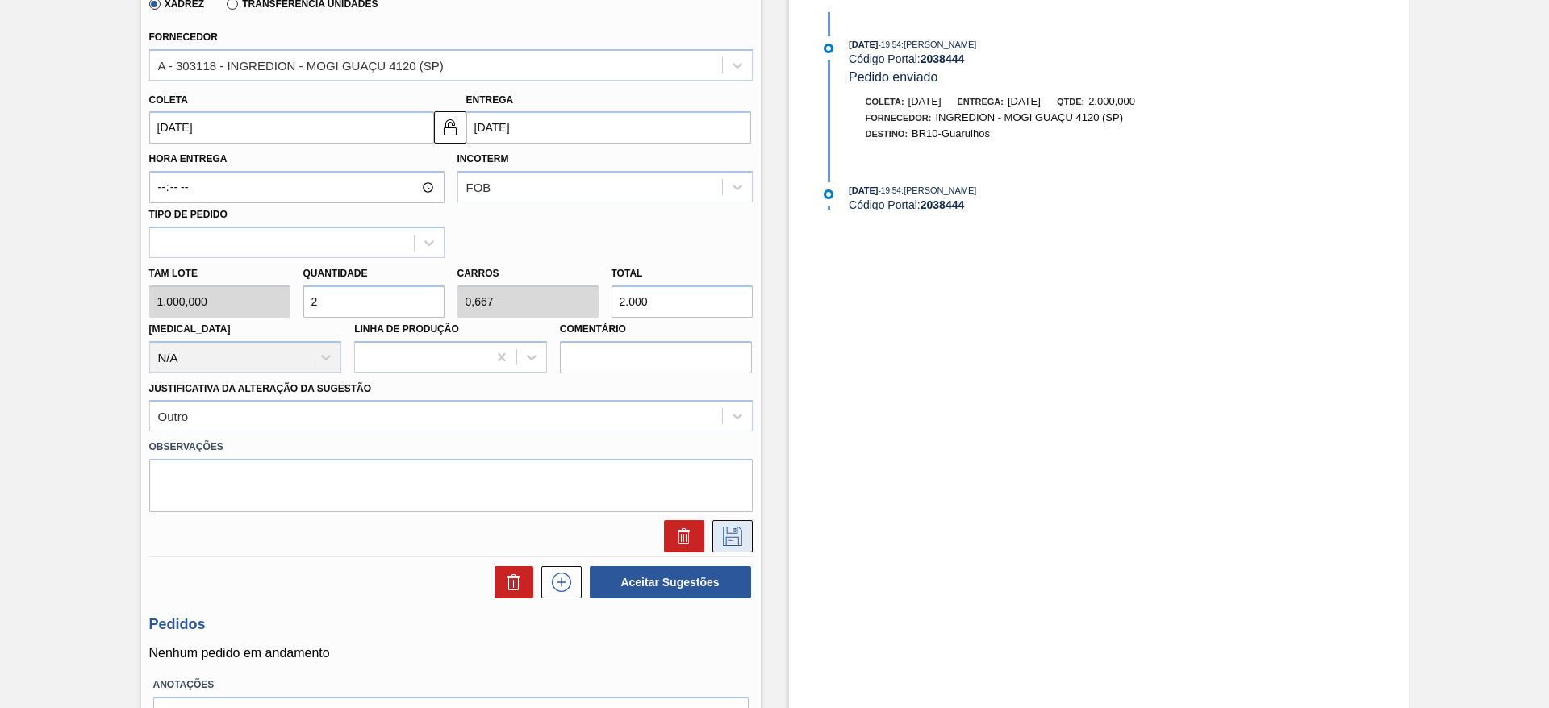
type input "2"
click at [726, 541] on icon at bounding box center [733, 536] width 26 height 19
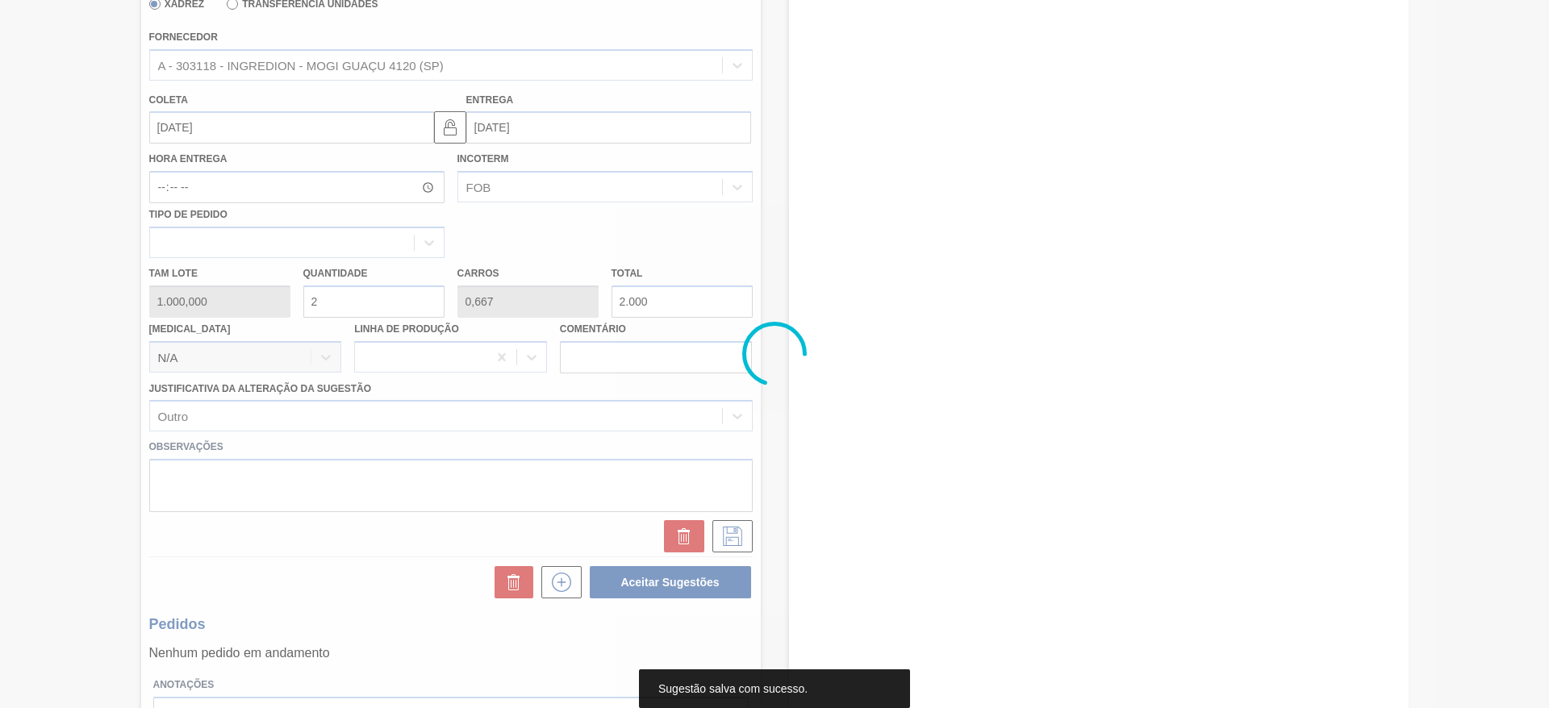
scroll to position [0, 0]
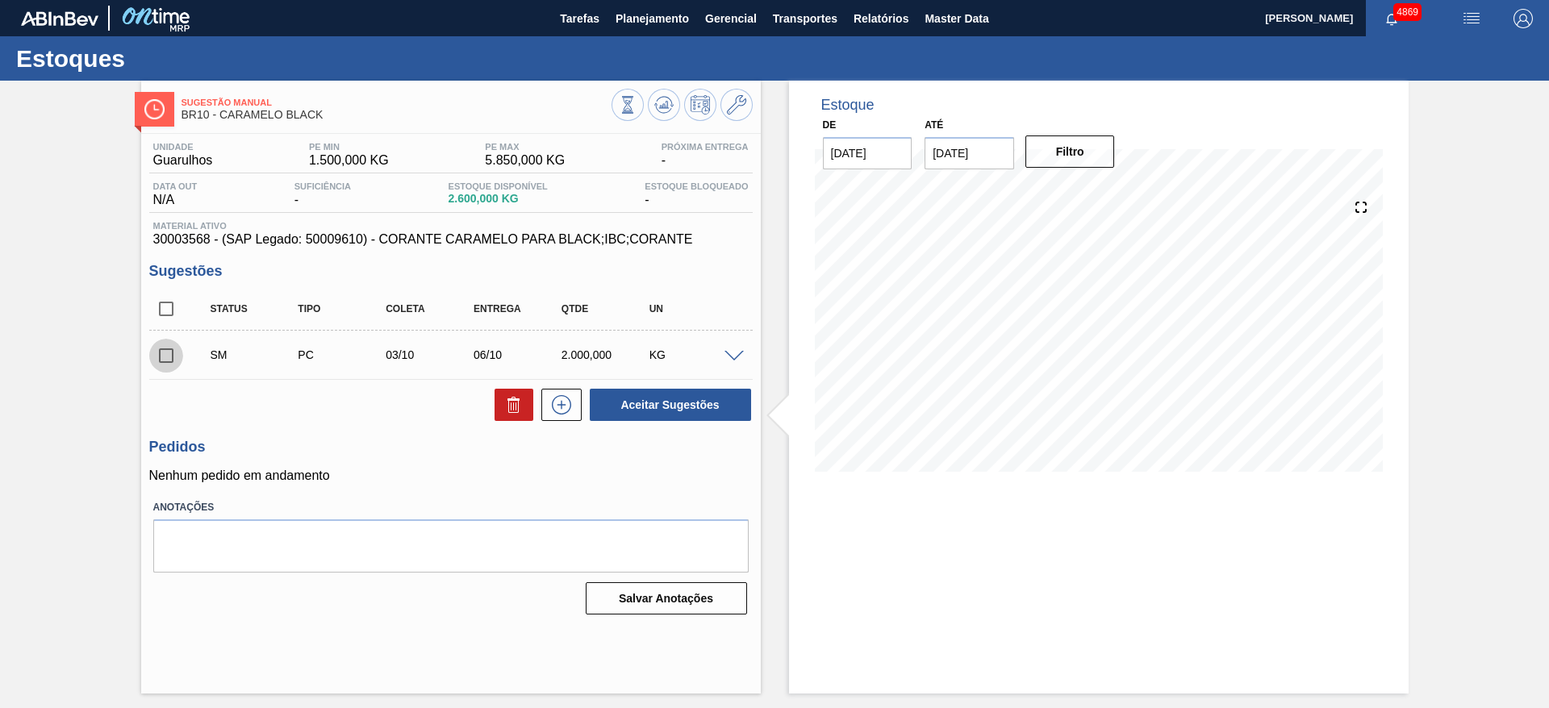
click at [169, 355] on input "checkbox" at bounding box center [166, 356] width 34 height 34
click at [657, 390] on button "Aceitar Sugestões" at bounding box center [670, 405] width 161 height 32
checkbox input "false"
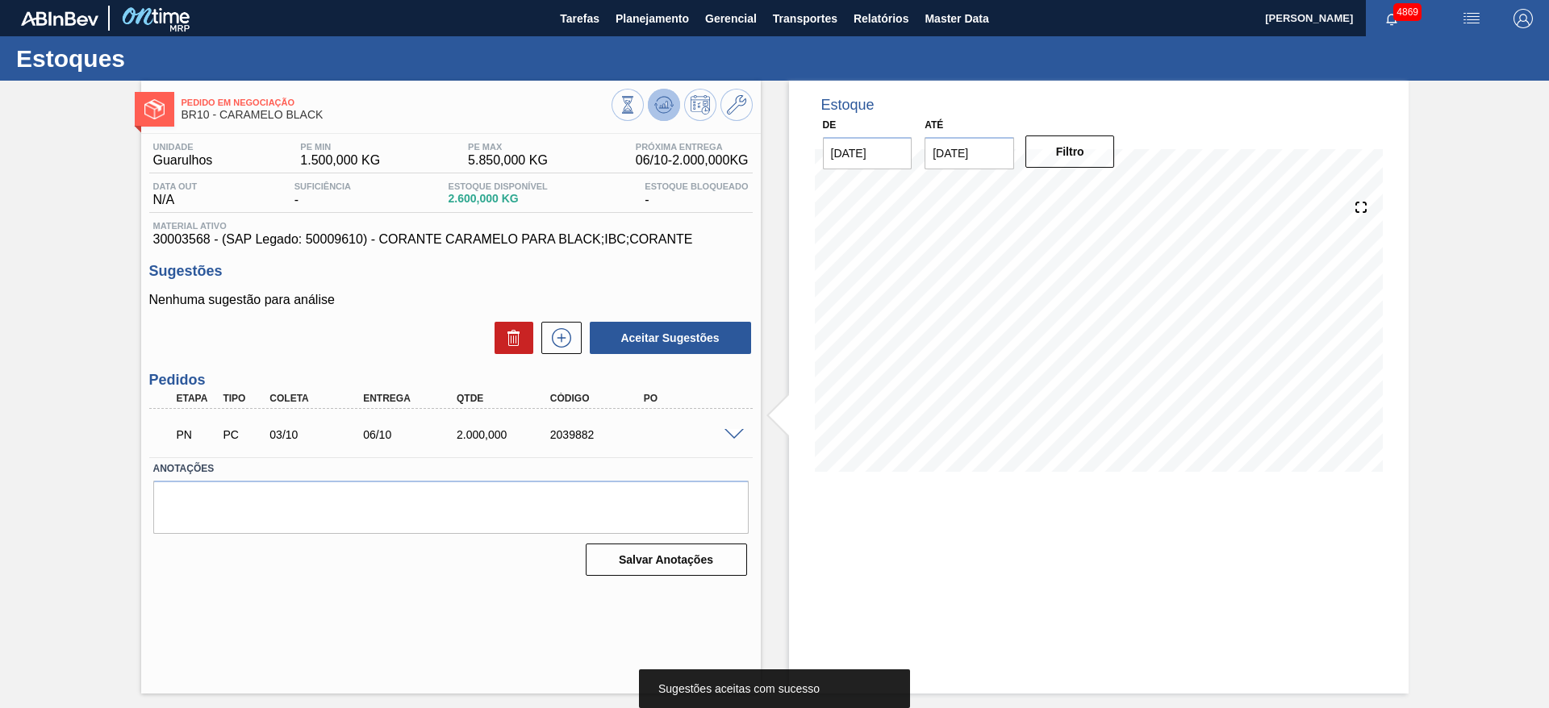
click at [662, 98] on icon at bounding box center [663, 104] width 19 height 19
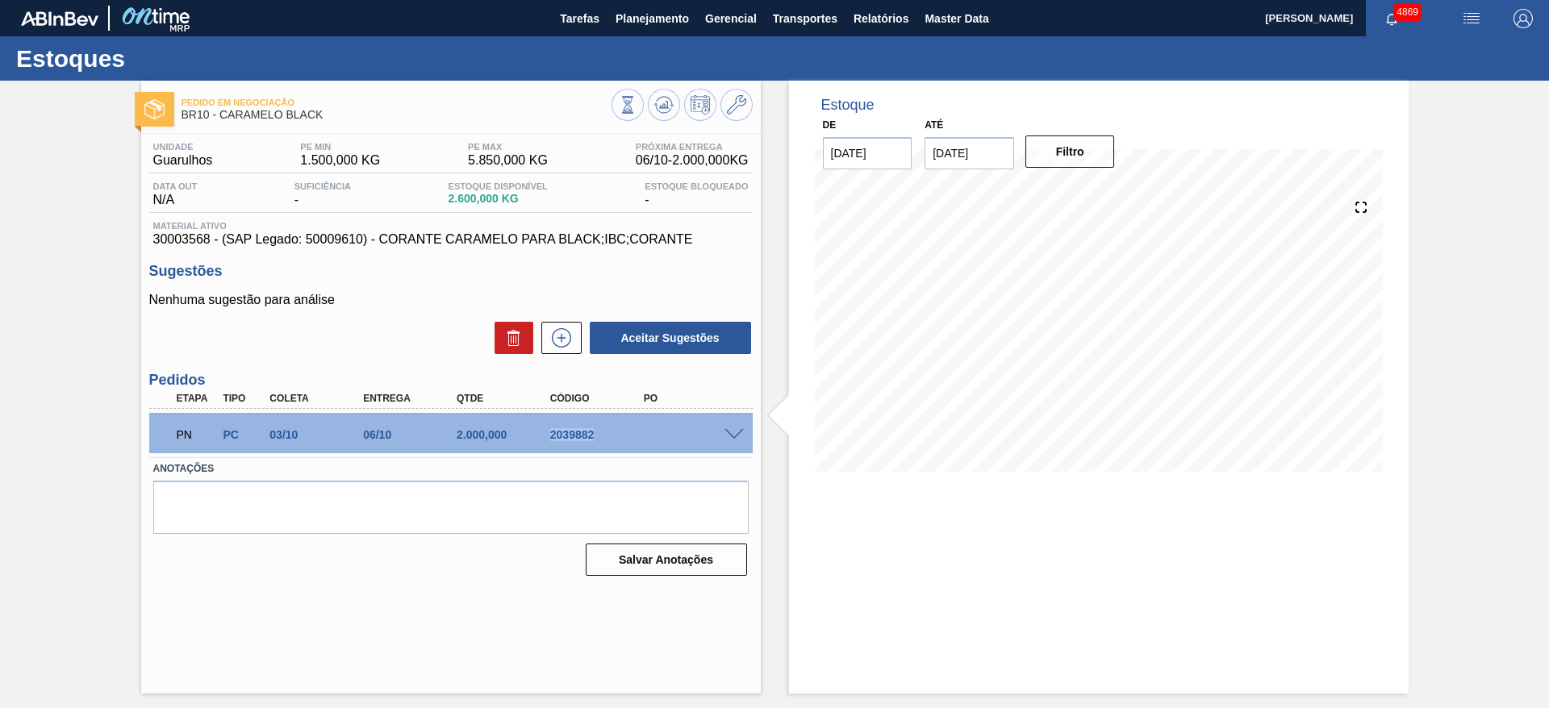
drag, startPoint x: 547, startPoint y: 431, endPoint x: 628, endPoint y: 436, distance: 80.8
click at [628, 436] on div "2039882" at bounding box center [598, 434] width 105 height 13
copy div "2039882"
click at [678, 27] on button "Planejamento" at bounding box center [652, 18] width 90 height 36
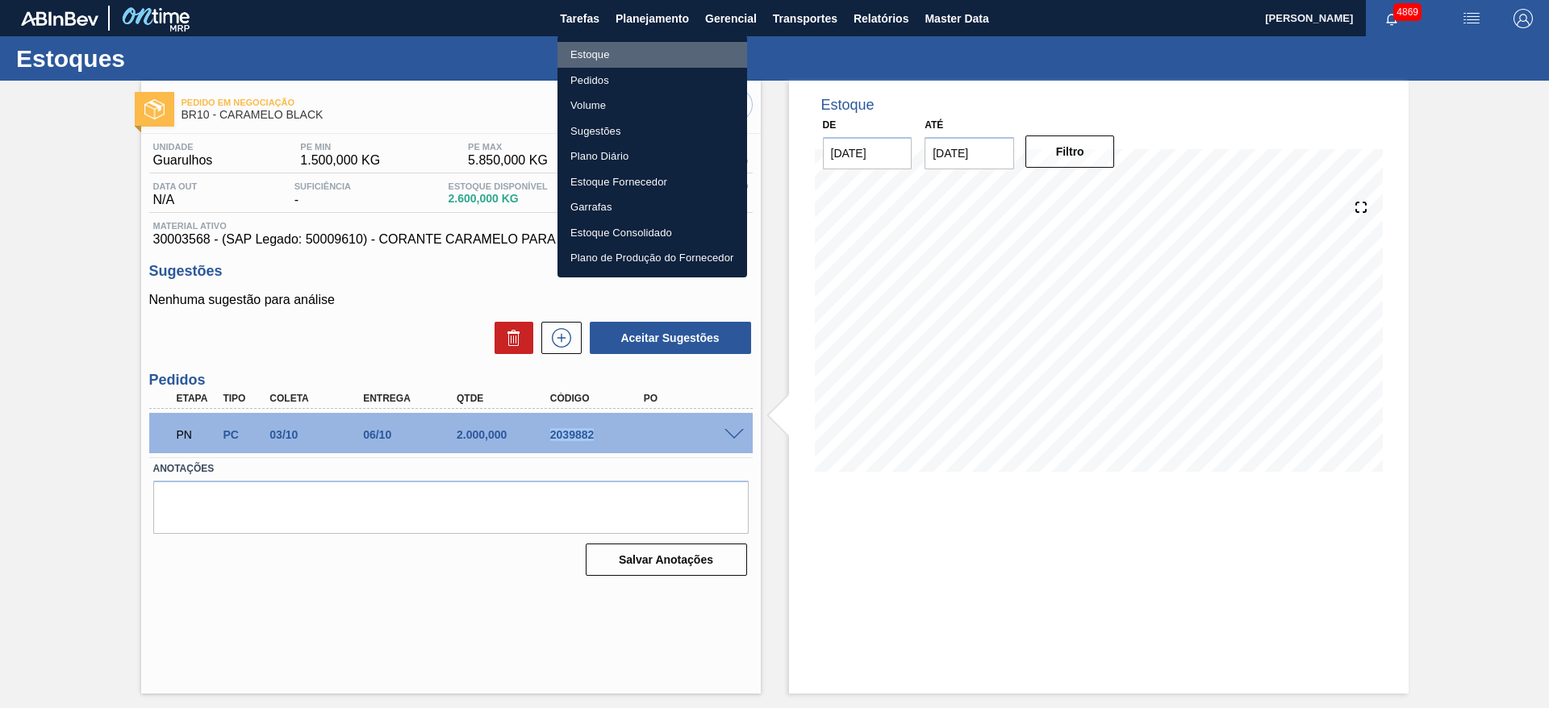
click at [644, 49] on li "Estoque" at bounding box center [652, 55] width 190 height 26
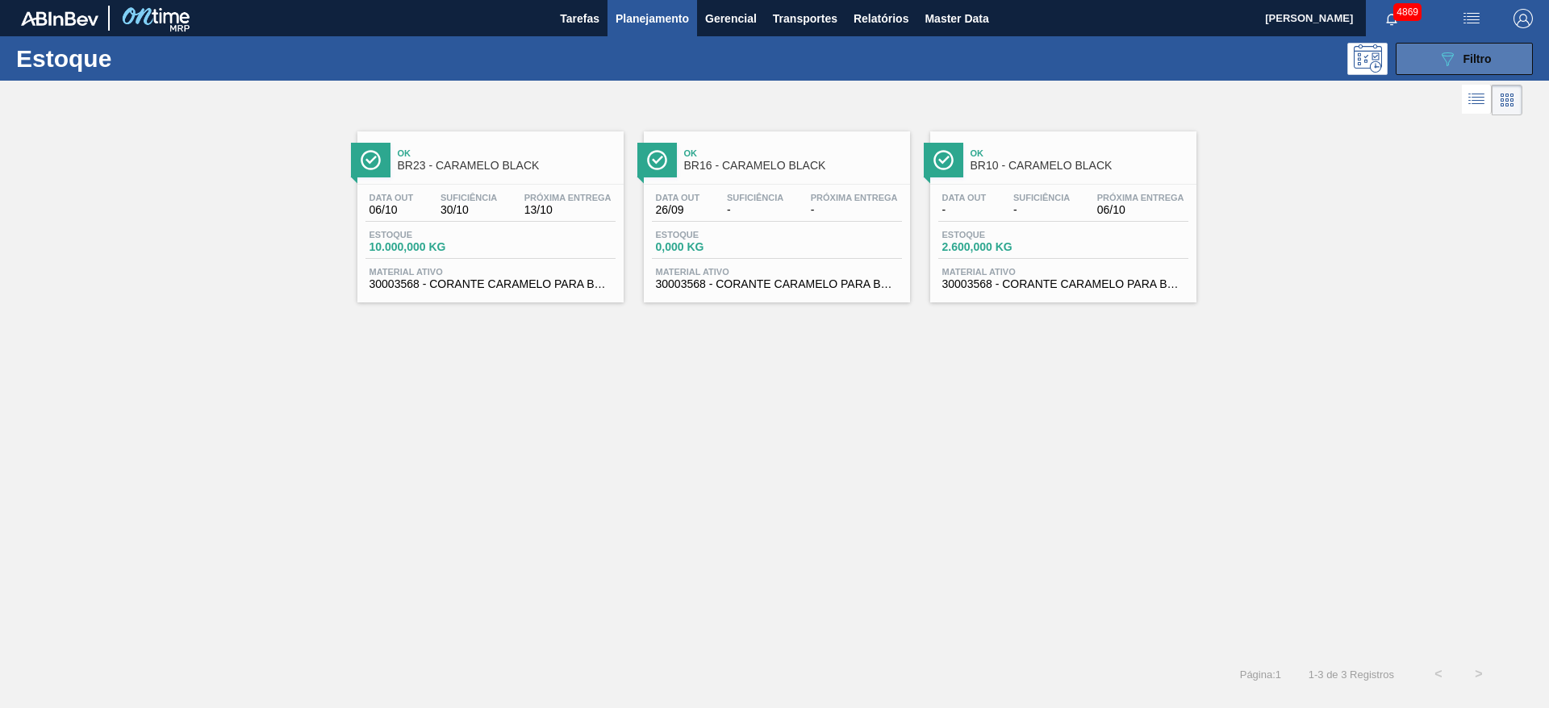
click at [1486, 65] on div "089F7B8B-B2A5-4AFE-B5C0-19BA573D28AC Filtro" at bounding box center [1465, 58] width 54 height 19
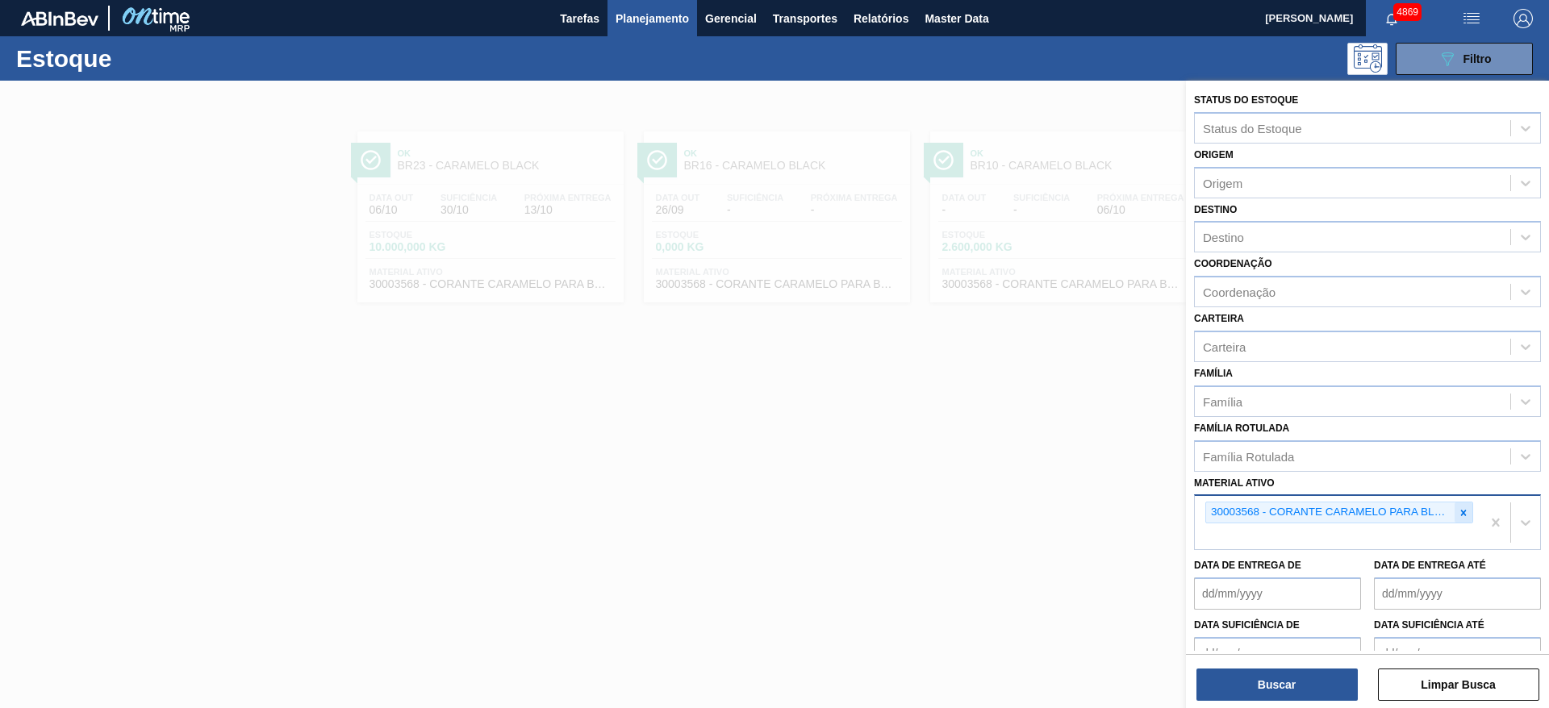
click at [1458, 514] on icon at bounding box center [1463, 512] width 11 height 11
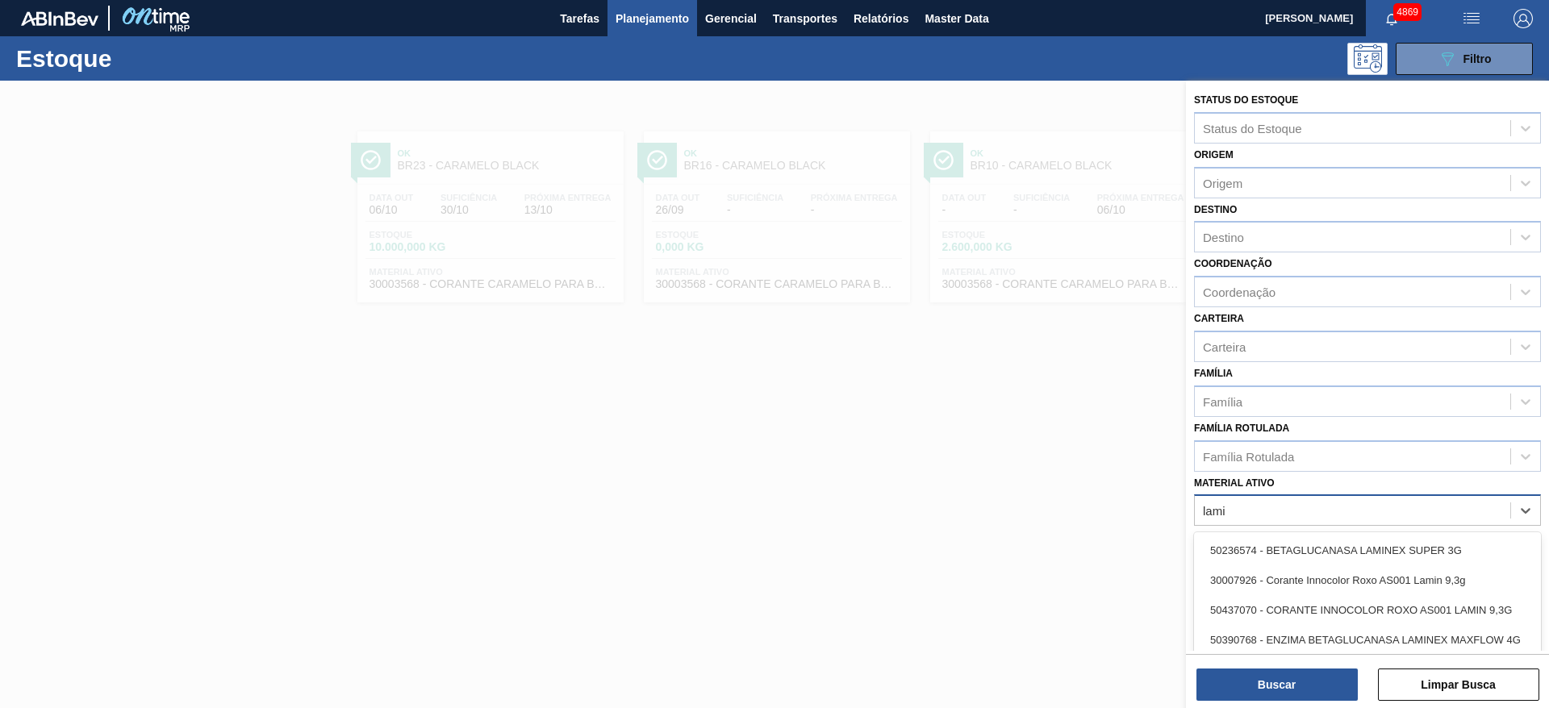
type ativo "lami"
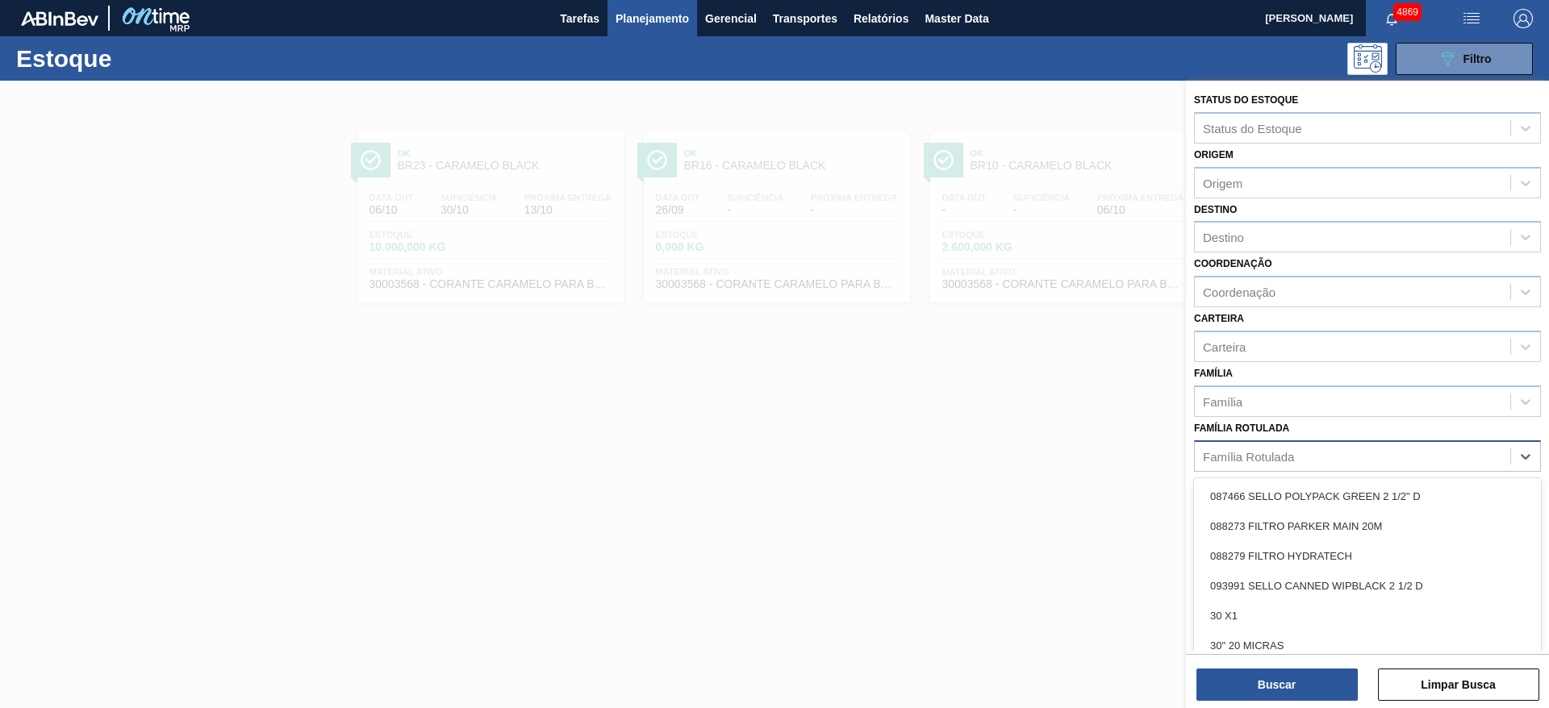
click at [1315, 450] on div "Família Rotulada" at bounding box center [1352, 456] width 315 height 23
type Rotulada "coa"
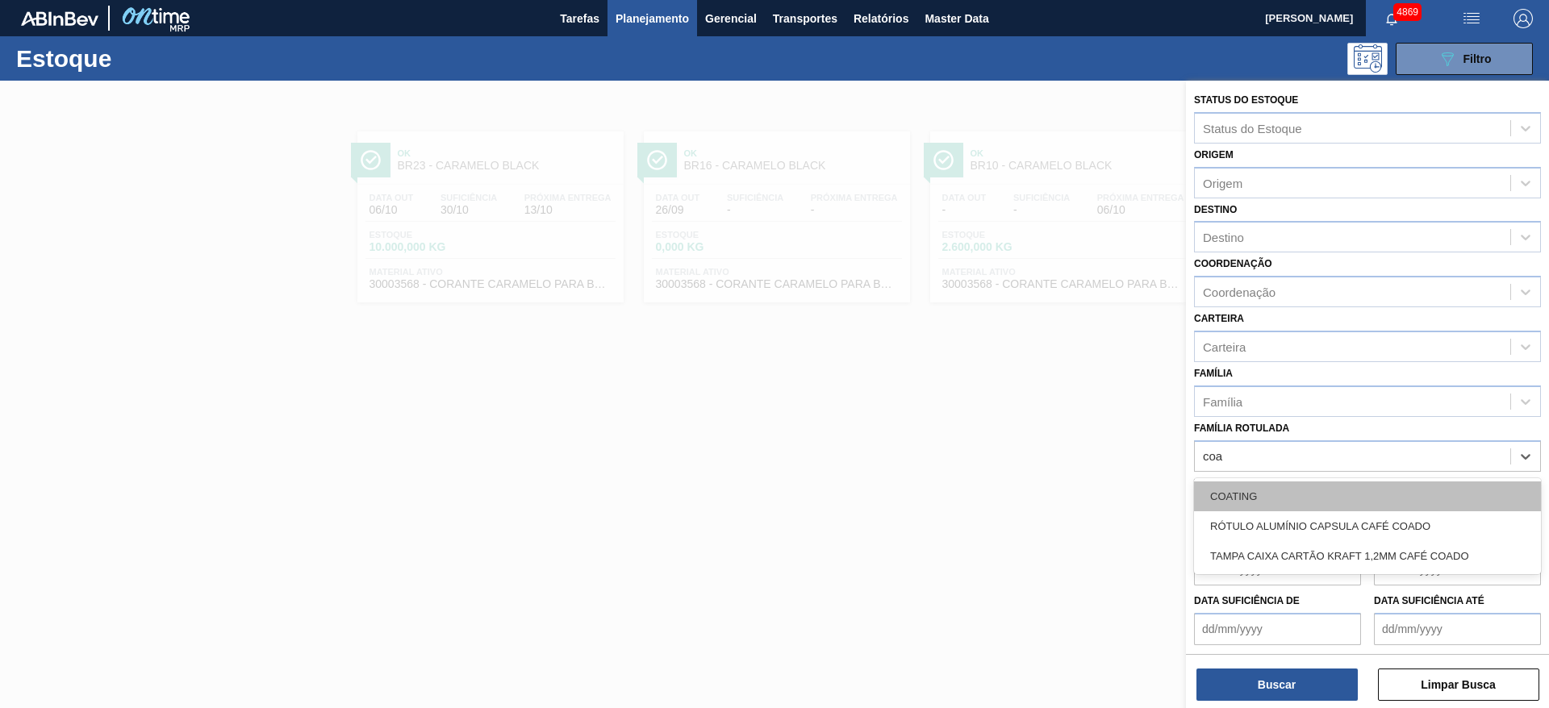
click at [1304, 486] on div "COATING" at bounding box center [1367, 497] width 347 height 30
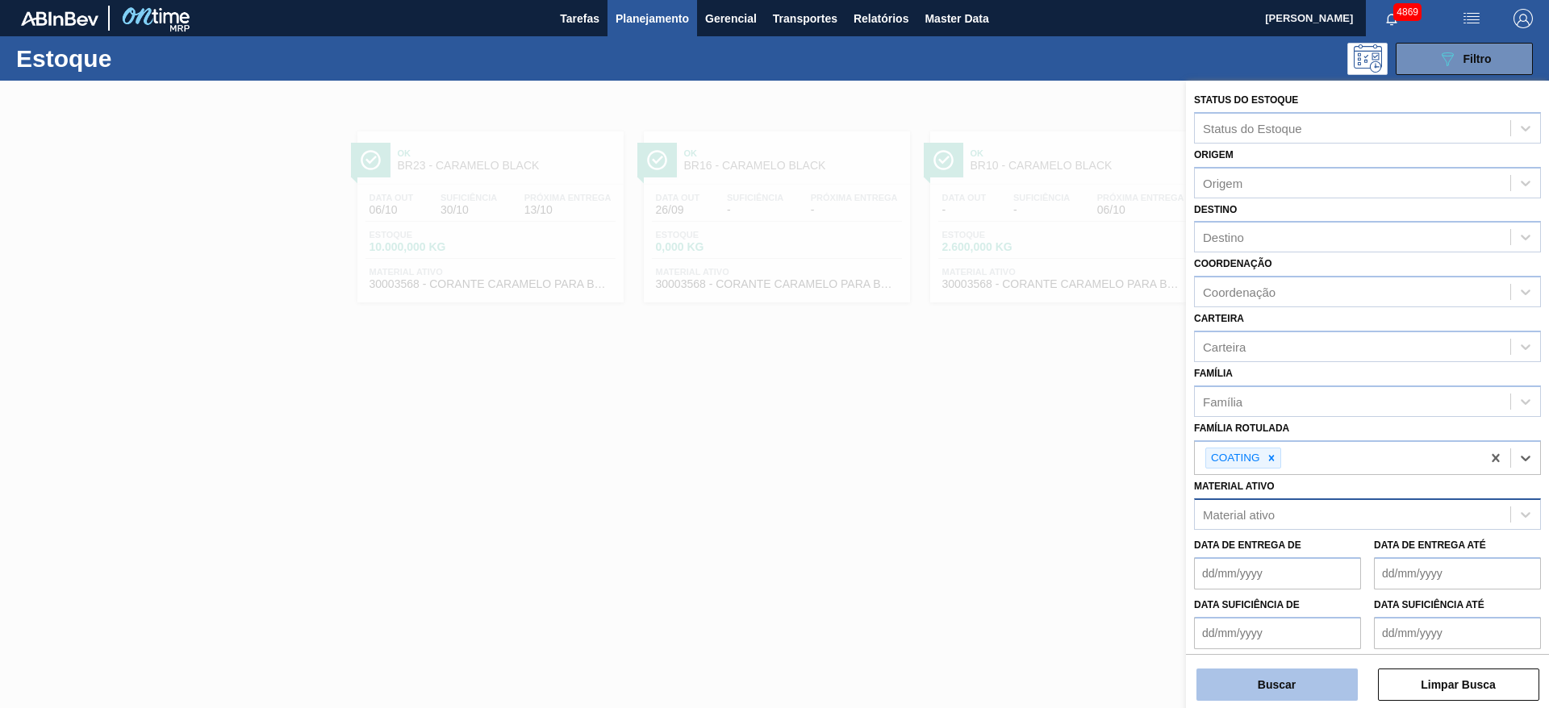
click at [1276, 682] on button "Buscar" at bounding box center [1276, 685] width 161 height 32
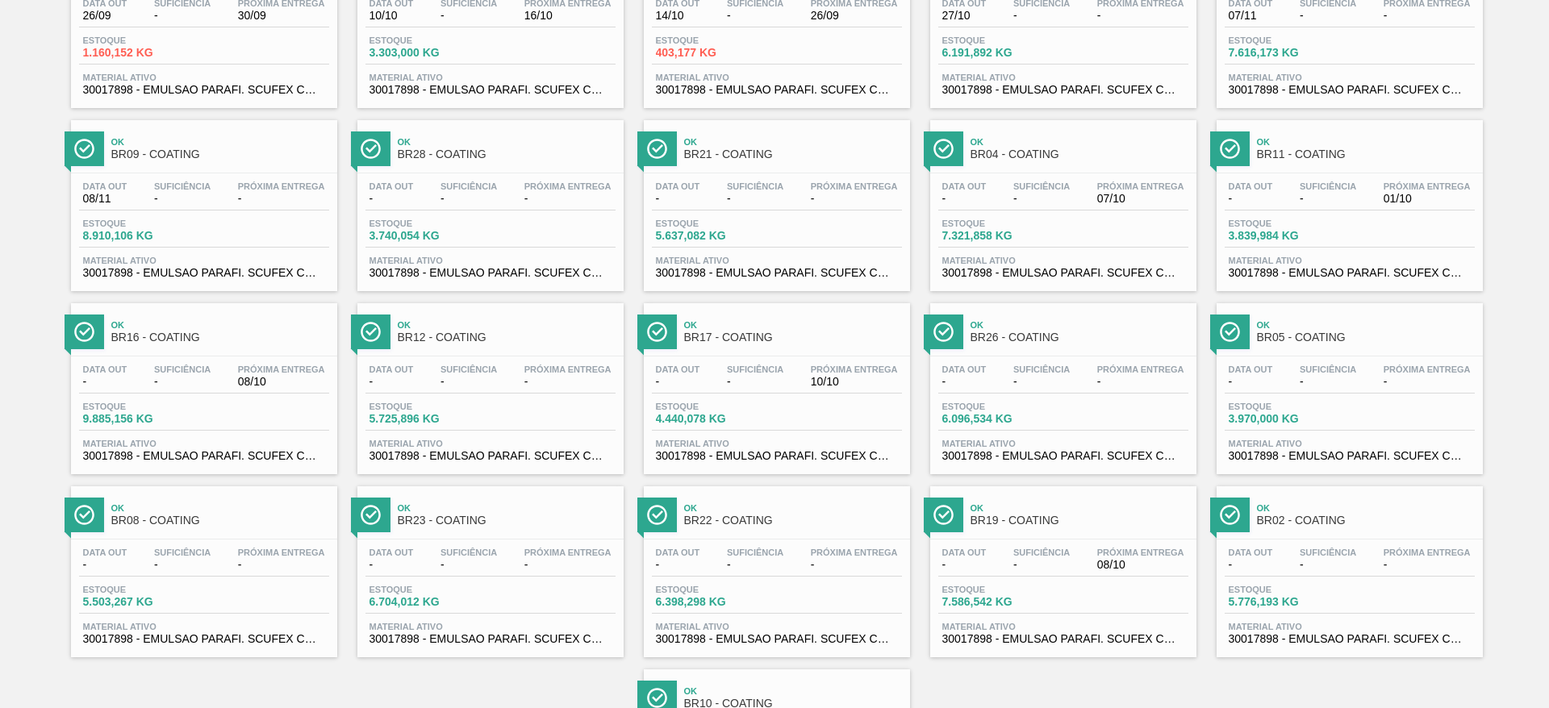
scroll to position [367, 0]
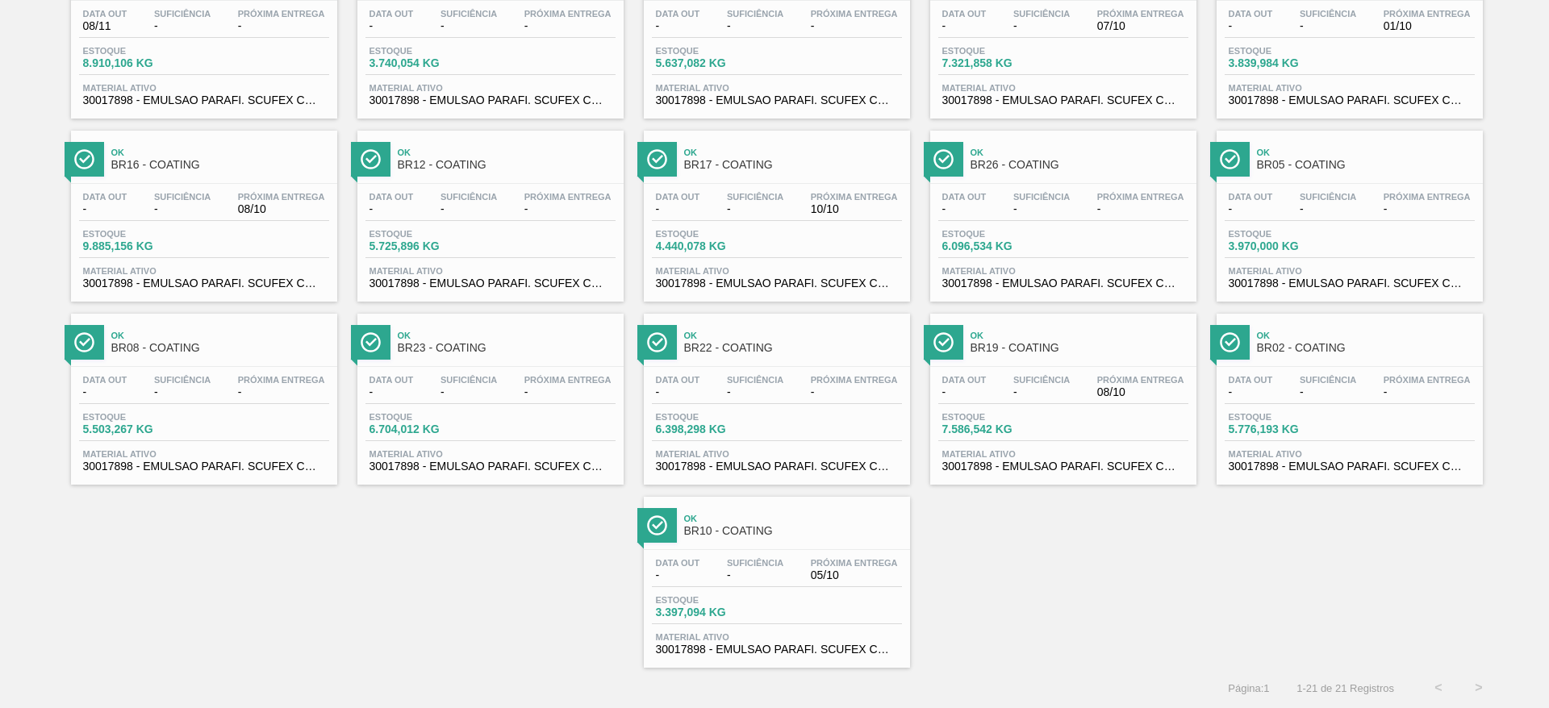
click at [1057, 424] on div "Estoque 7.586,542 KG" at bounding box center [998, 423] width 121 height 23
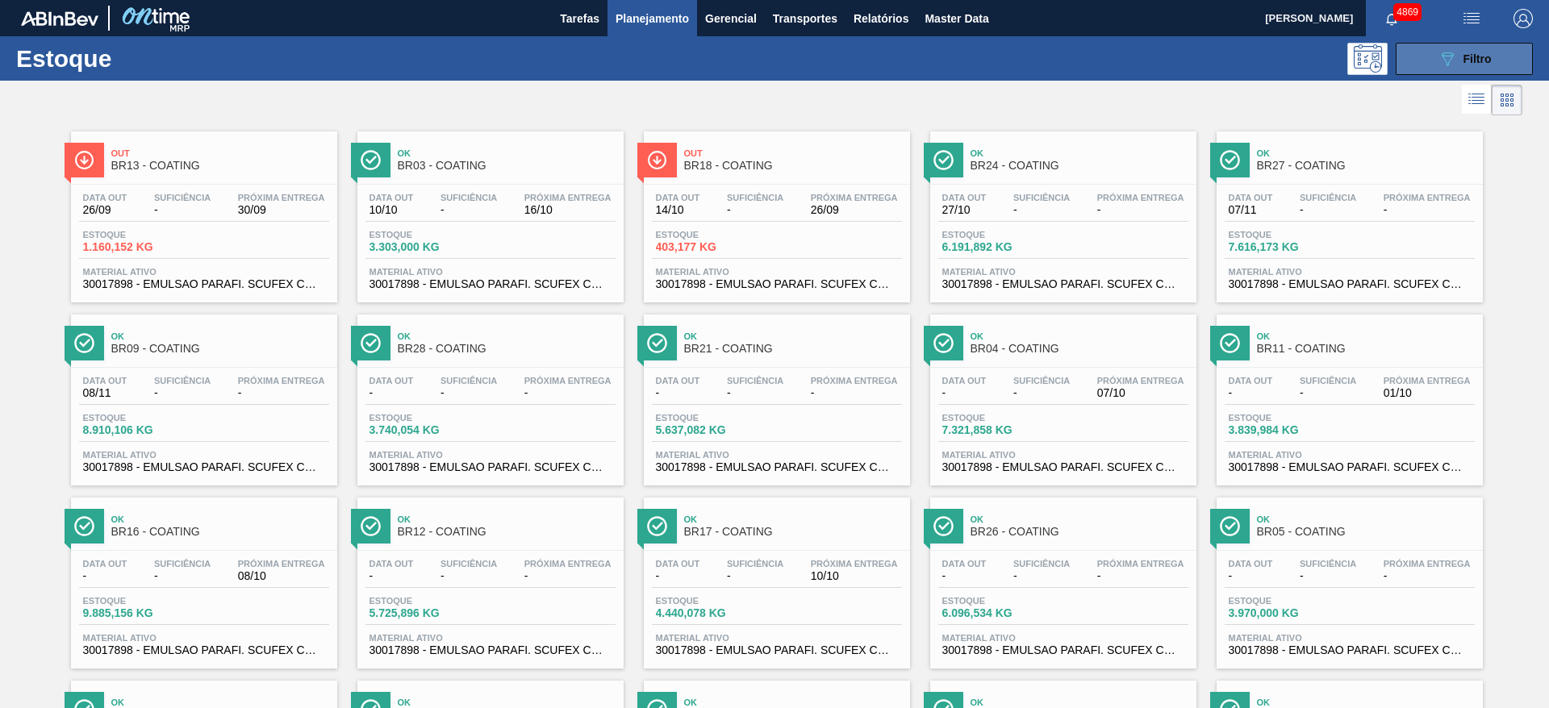
click at [1476, 49] on div "089F7B8B-B2A5-4AFE-B5C0-19BA573D28AC Filtro" at bounding box center [1465, 58] width 54 height 19
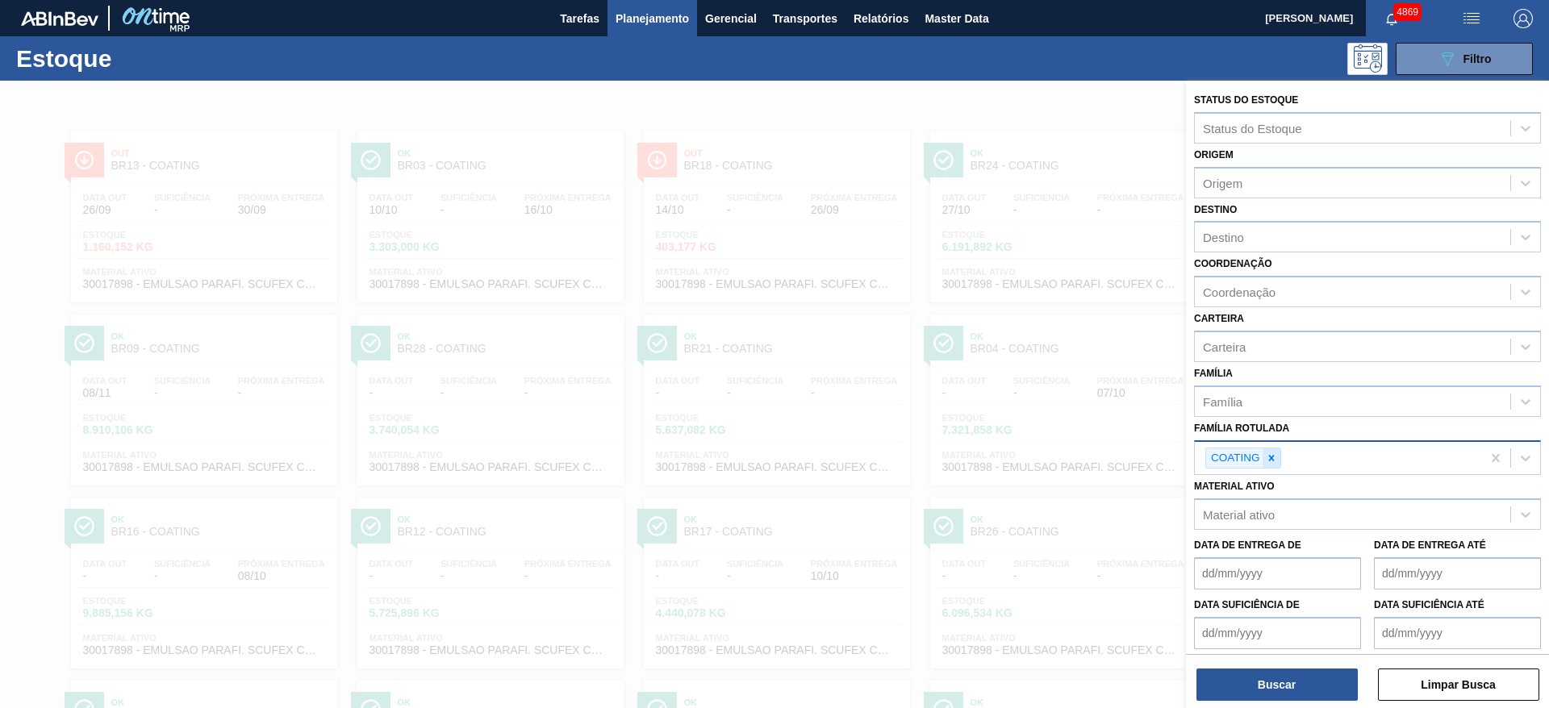
click at [1268, 465] on div at bounding box center [1272, 459] width 18 height 20
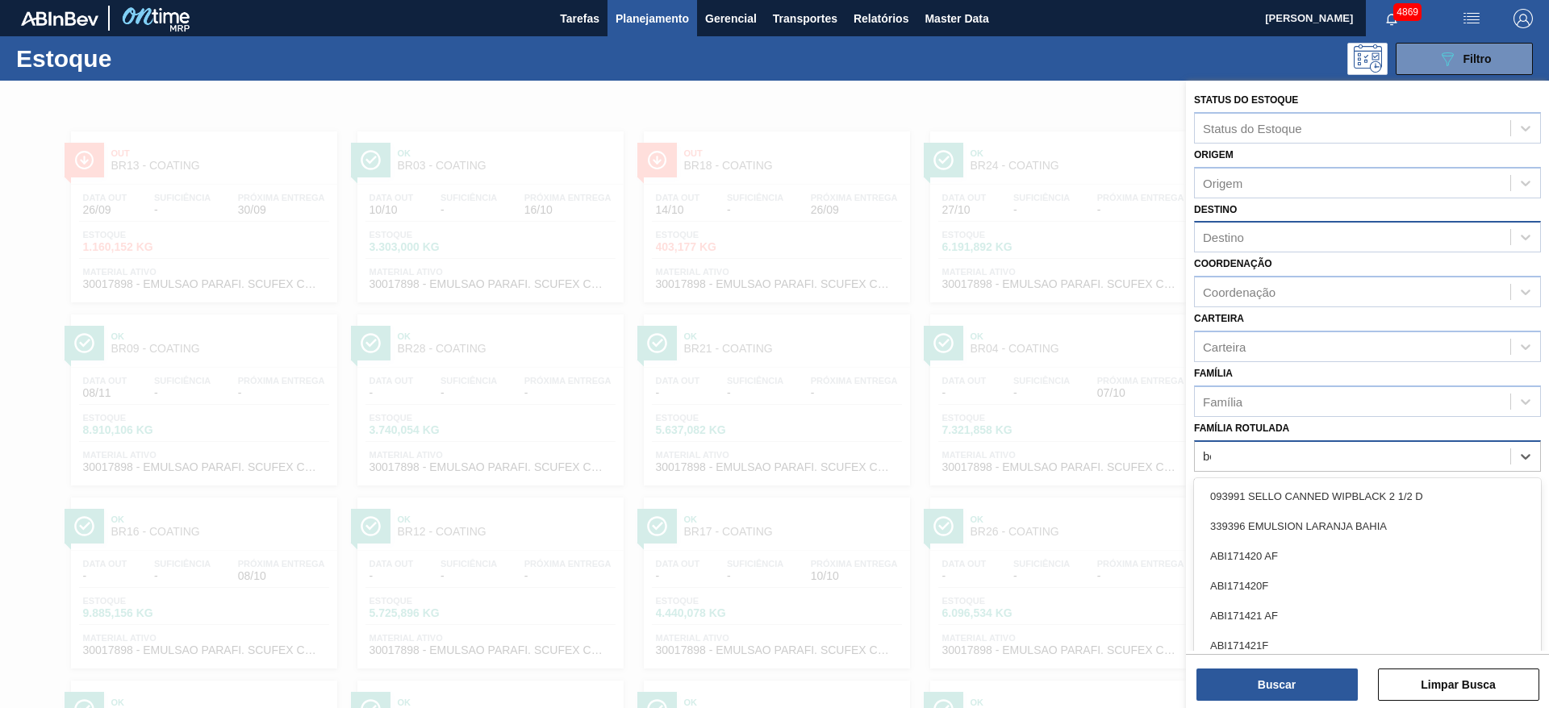
scroll to position [19, 0]
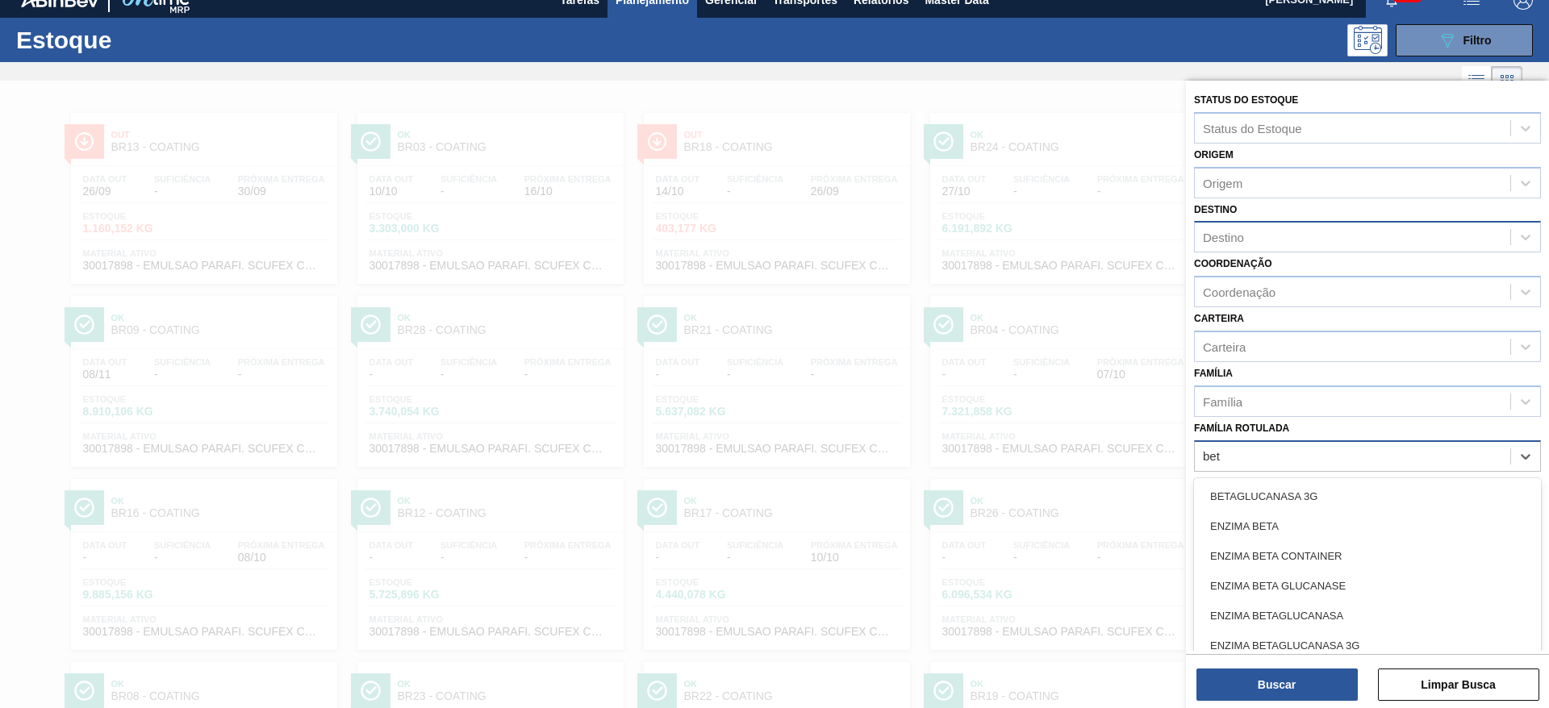
type Rotulada "beta"
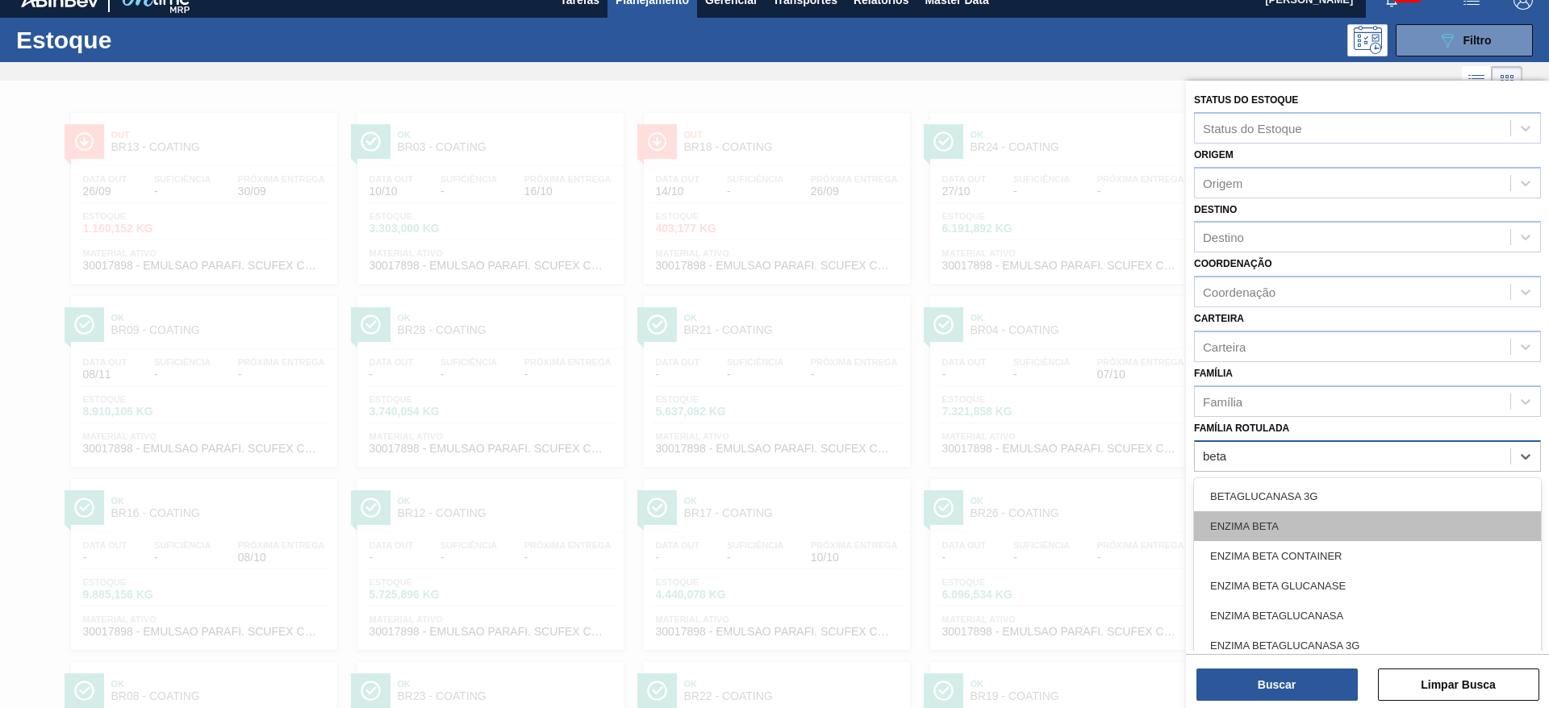
click at [1361, 524] on div "ENZIMA BETA" at bounding box center [1367, 526] width 347 height 30
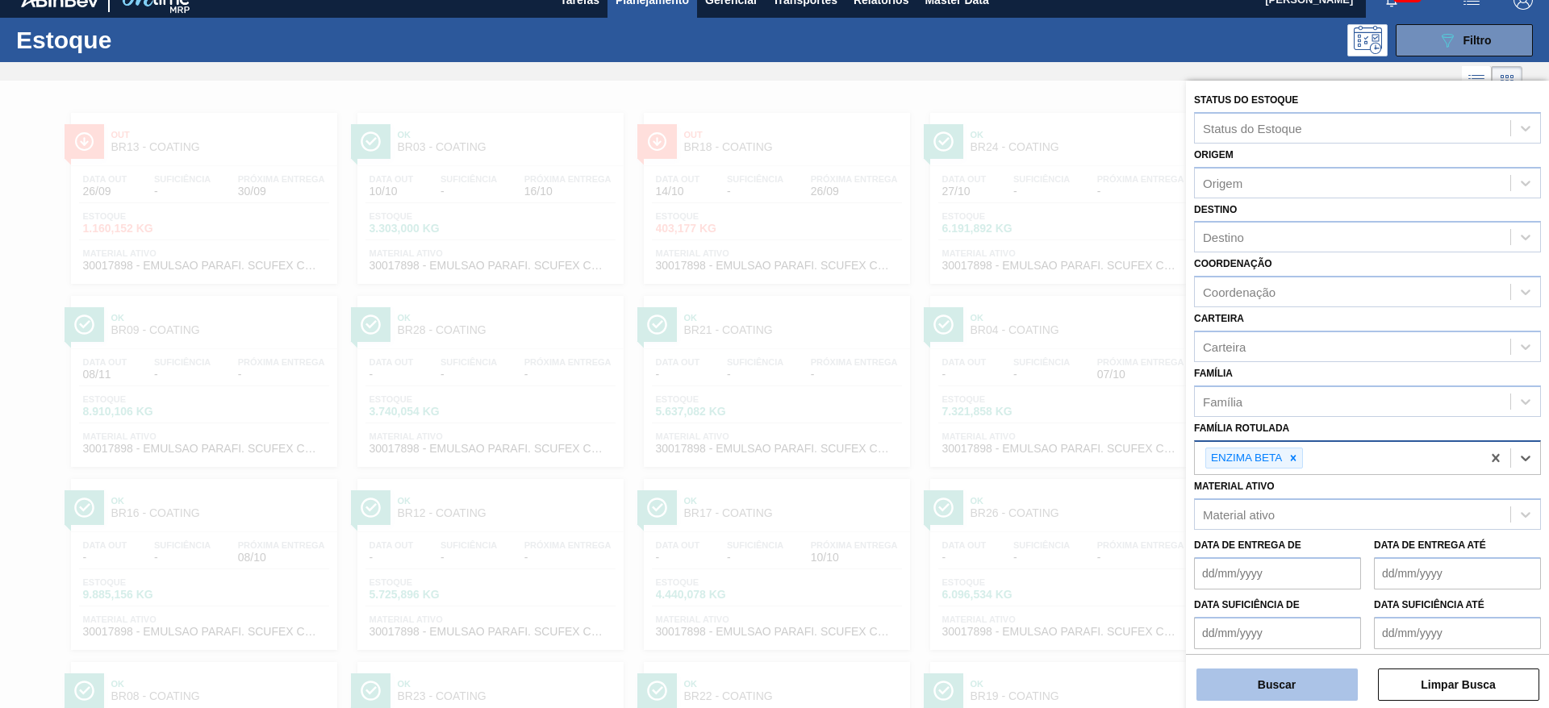
click at [1311, 695] on button "Buscar" at bounding box center [1276, 685] width 161 height 32
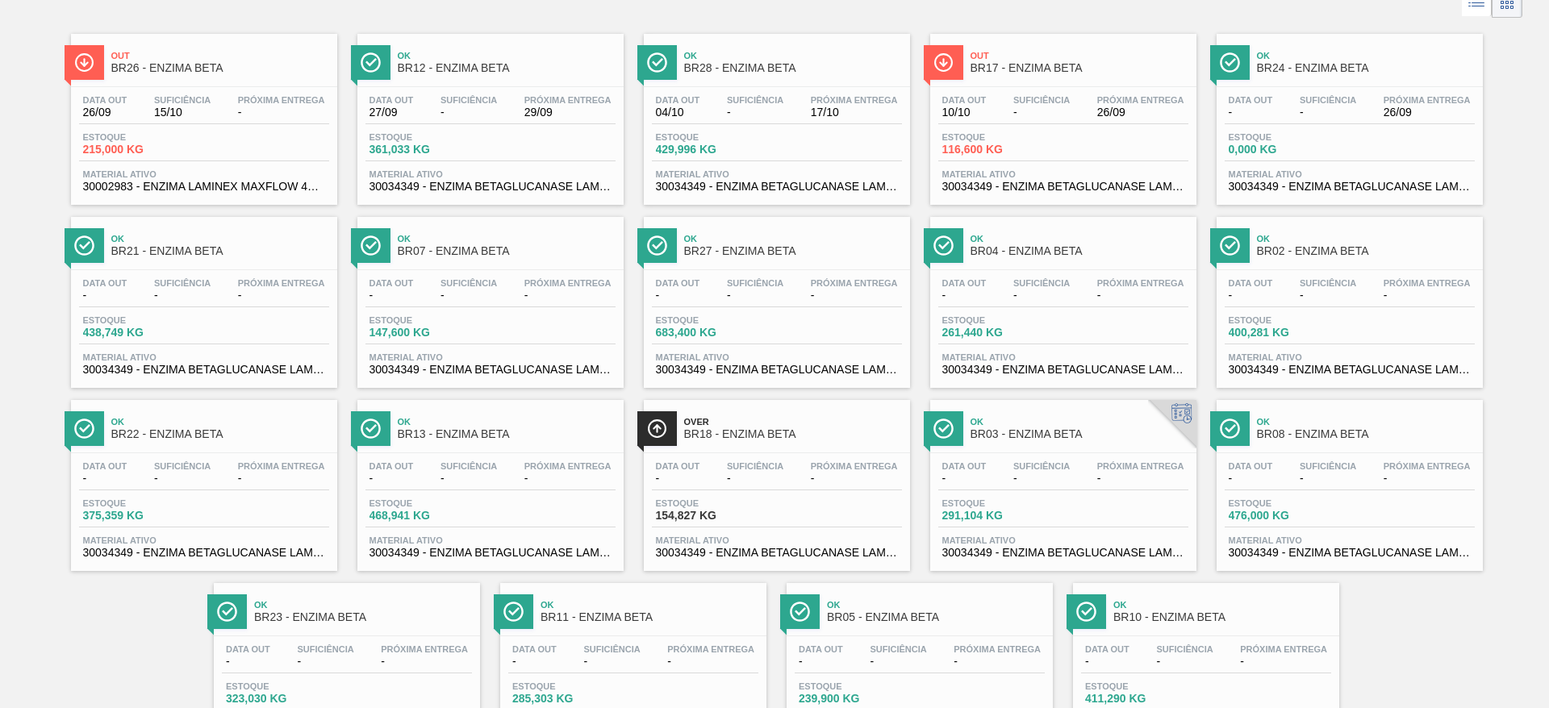
scroll to position [0, 0]
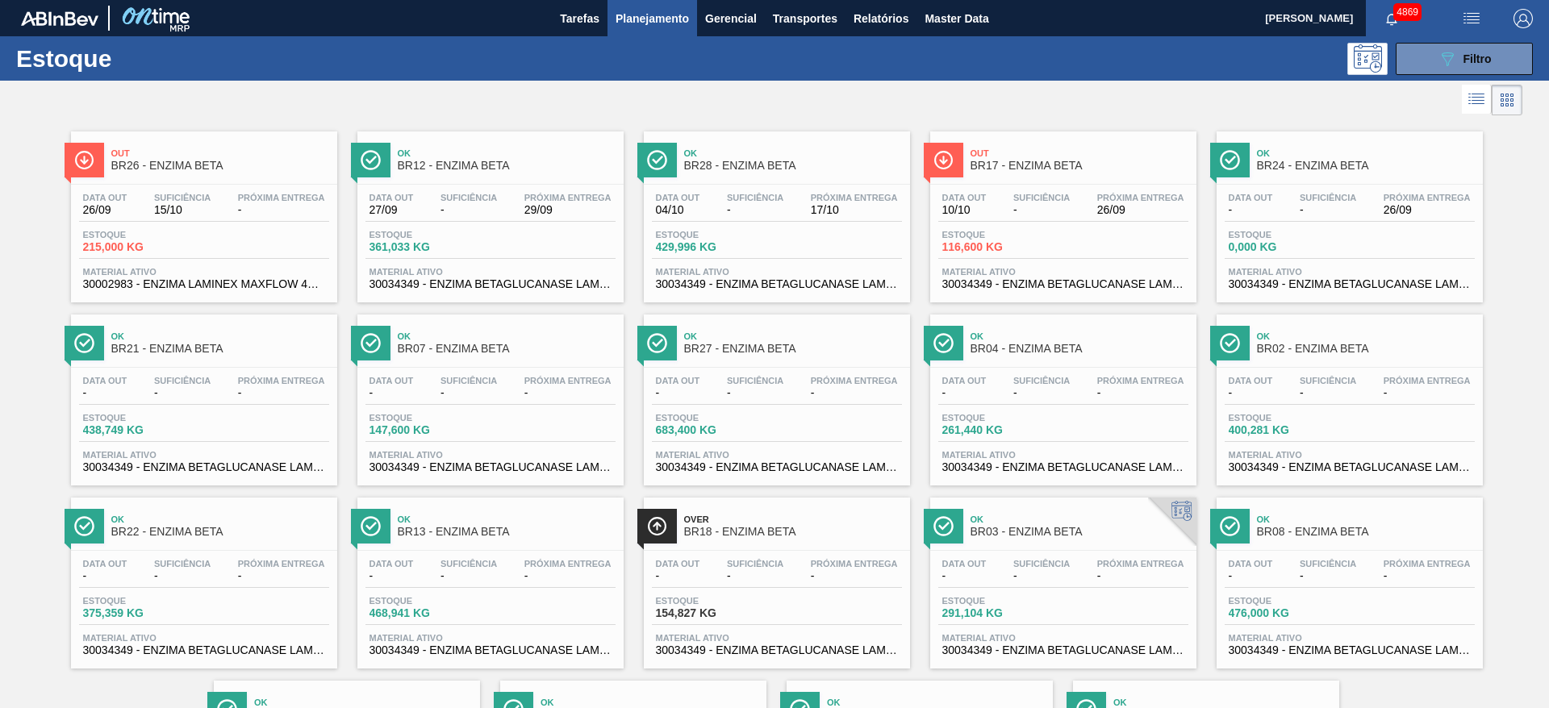
click at [1149, 213] on span "26/09" at bounding box center [1140, 210] width 87 height 12
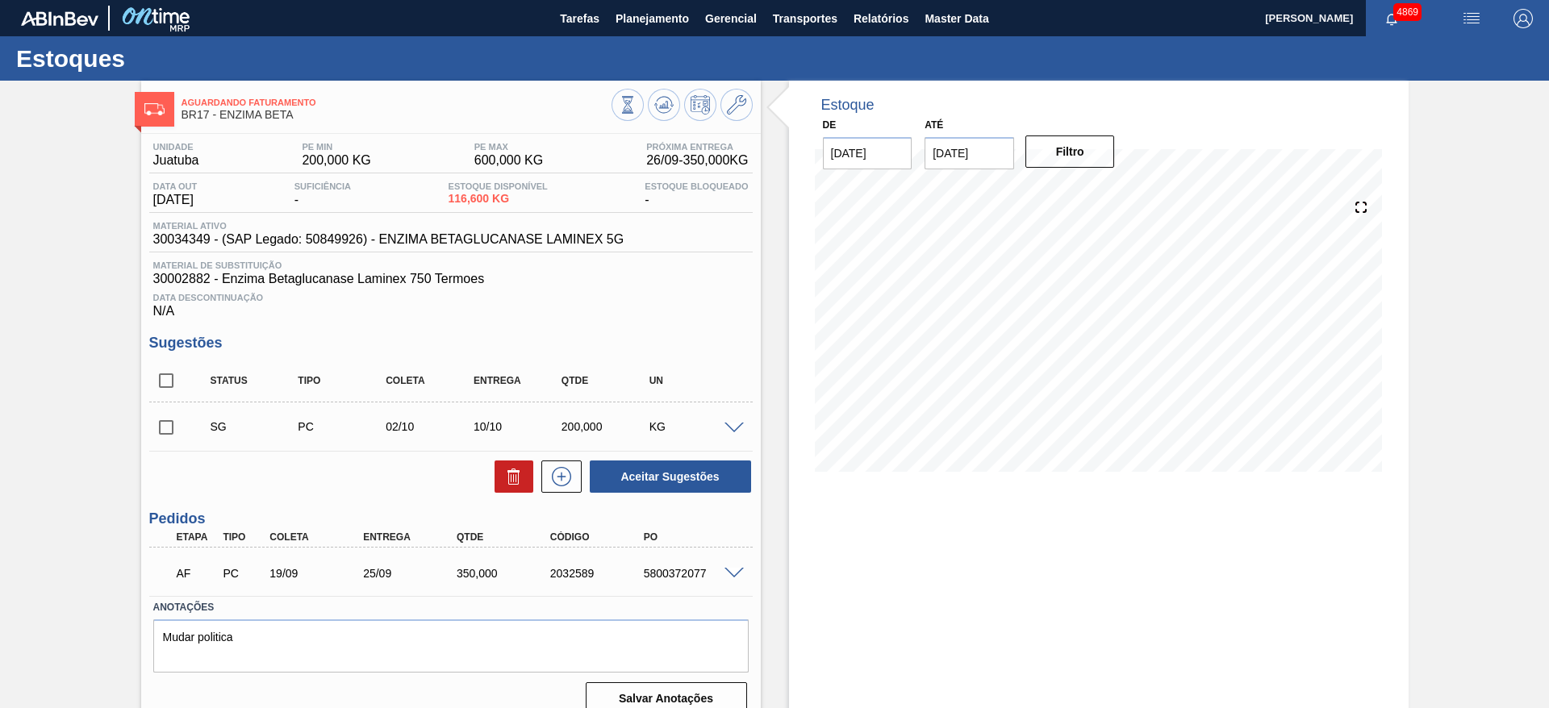
click at [735, 580] on div "AF PC 19/09 25/09 350,000 2032589 5800372077" at bounding box center [450, 572] width 603 height 40
click at [729, 570] on span at bounding box center [733, 574] width 19 height 12
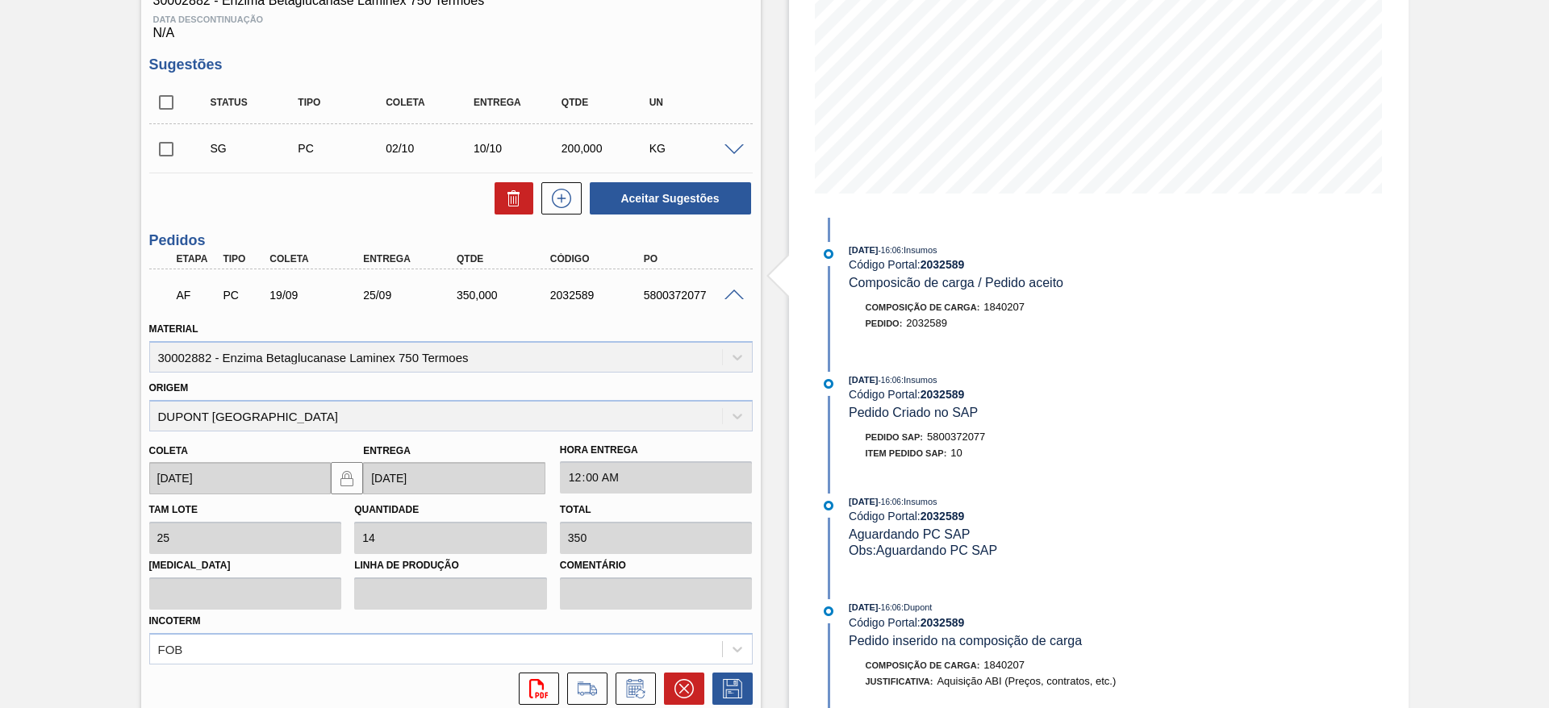
scroll to position [363, 0]
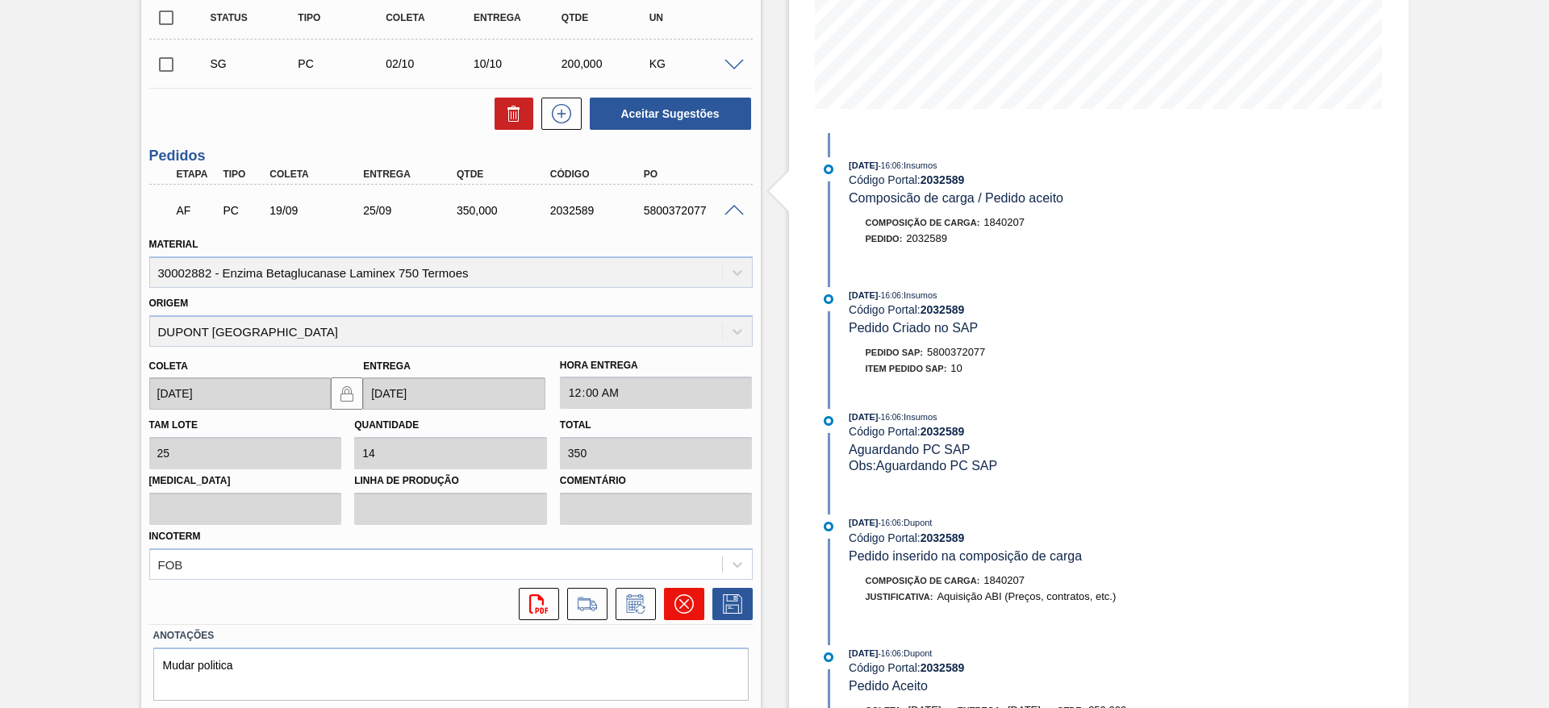
click at [670, 617] on button at bounding box center [684, 604] width 40 height 32
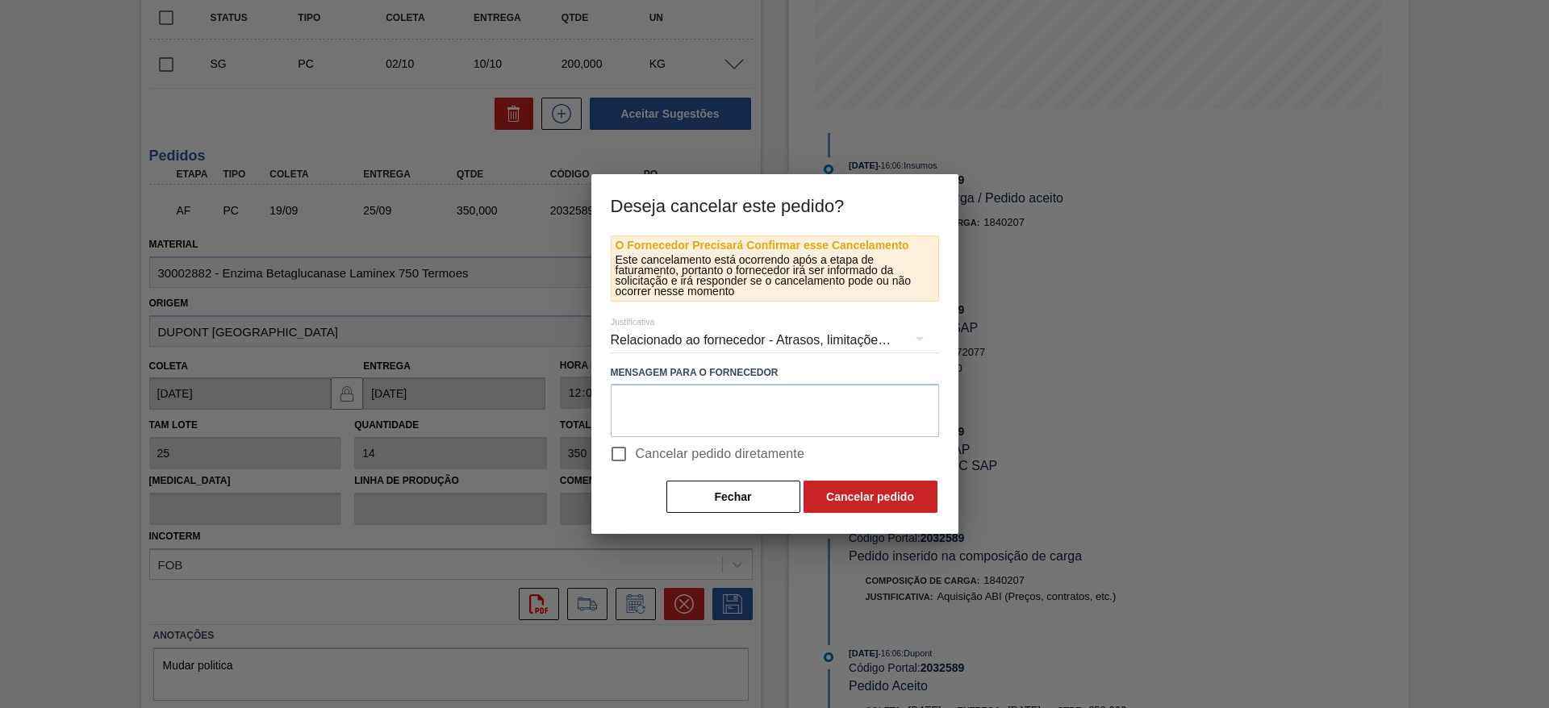
click at [695, 340] on div "Relacionado ao fornecedor - Atrasos, limitações de capacidade, etc." at bounding box center [775, 340] width 328 height 45
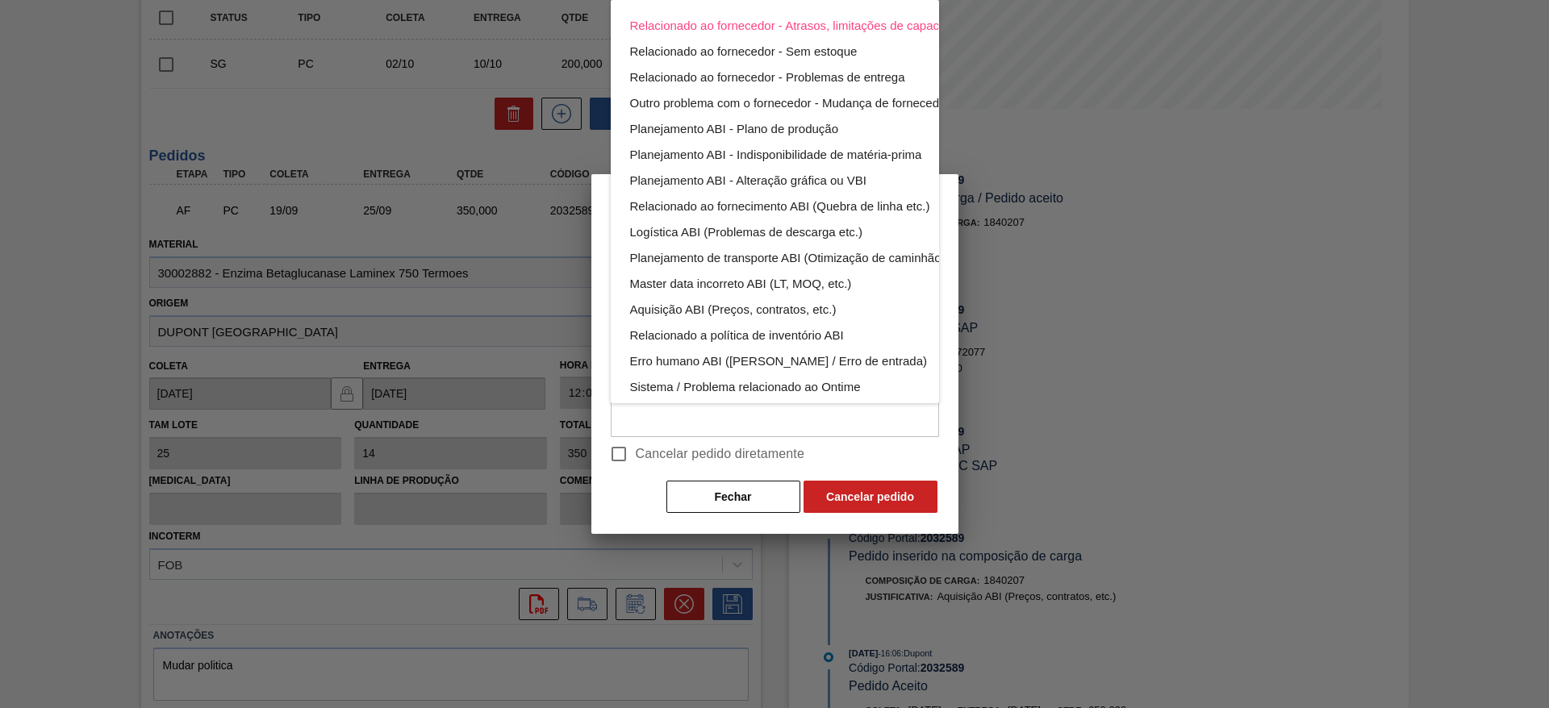
click at [620, 454] on div "Relacionado ao fornecedor - Atrasos, limitações de capacidade, etc. Relacionado…" at bounding box center [774, 354] width 1549 height 708
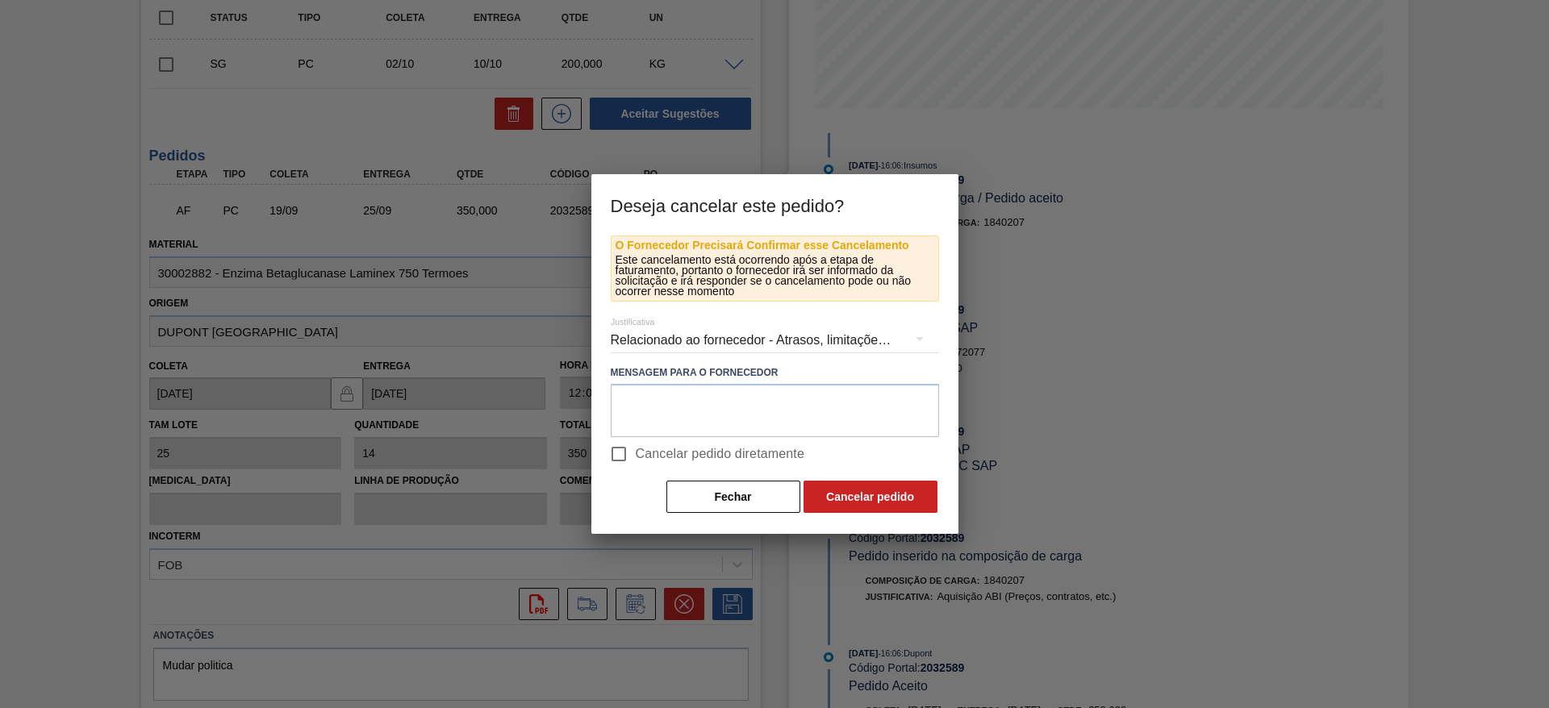
click at [620, 454] on div "Relacionado ao fornecedor - Atrasos, limitações de capacidade, etc. Relacionado…" at bounding box center [774, 354] width 1549 height 708
click at [624, 454] on input "Cancelar pedido diretamente" at bounding box center [619, 454] width 34 height 34
checkbox input "true"
click at [833, 504] on button "Cancelar pedido" at bounding box center [871, 497] width 134 height 32
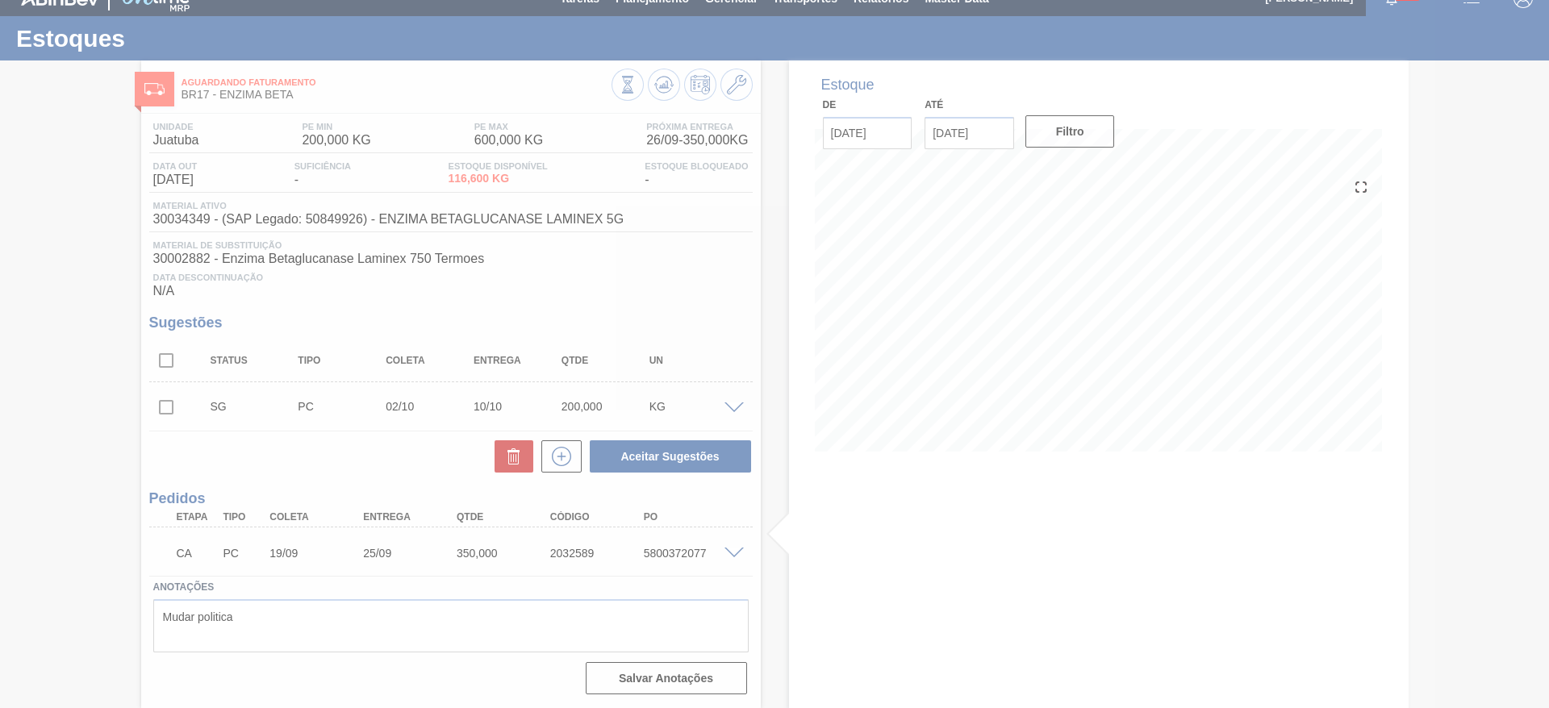
scroll to position [20, 0]
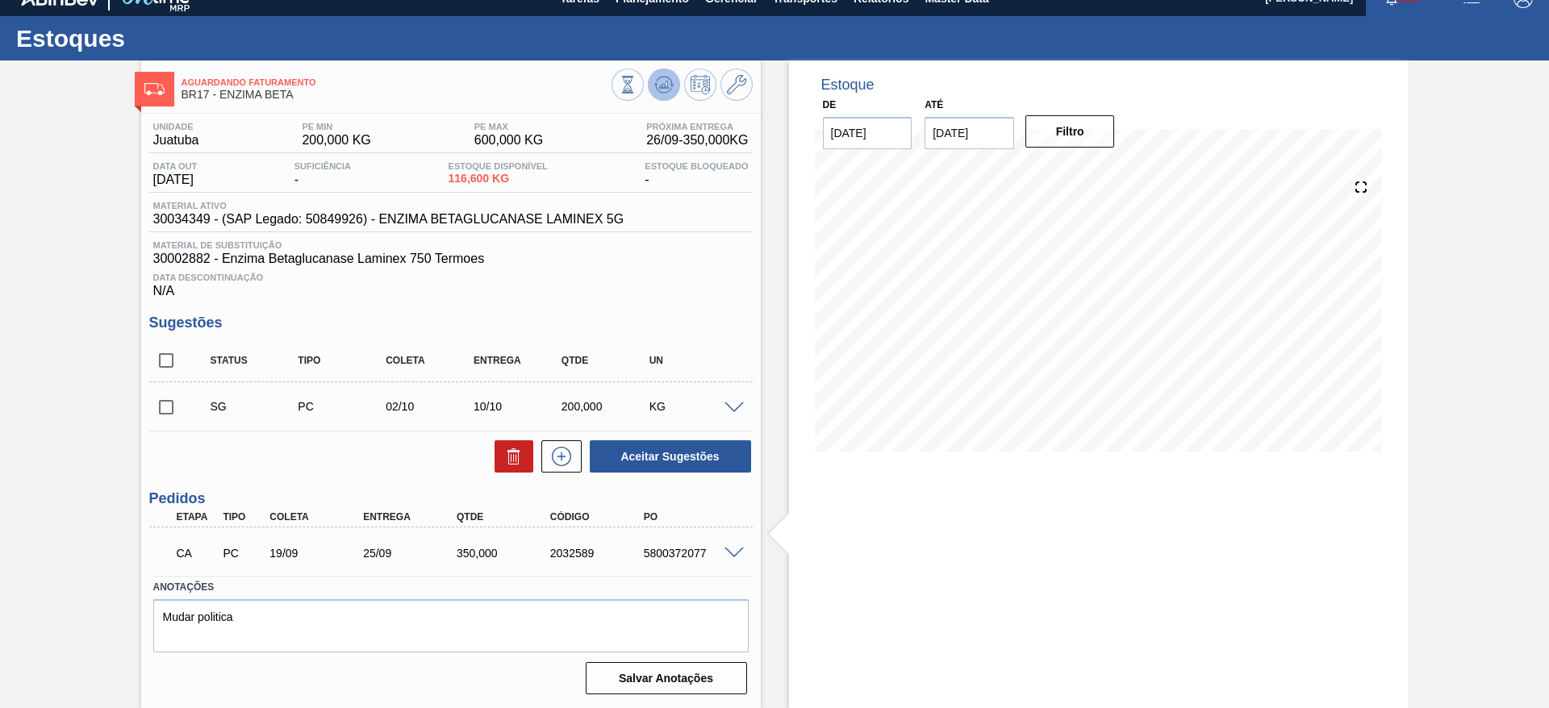
click at [665, 84] on polygon at bounding box center [665, 84] width 1 height 6
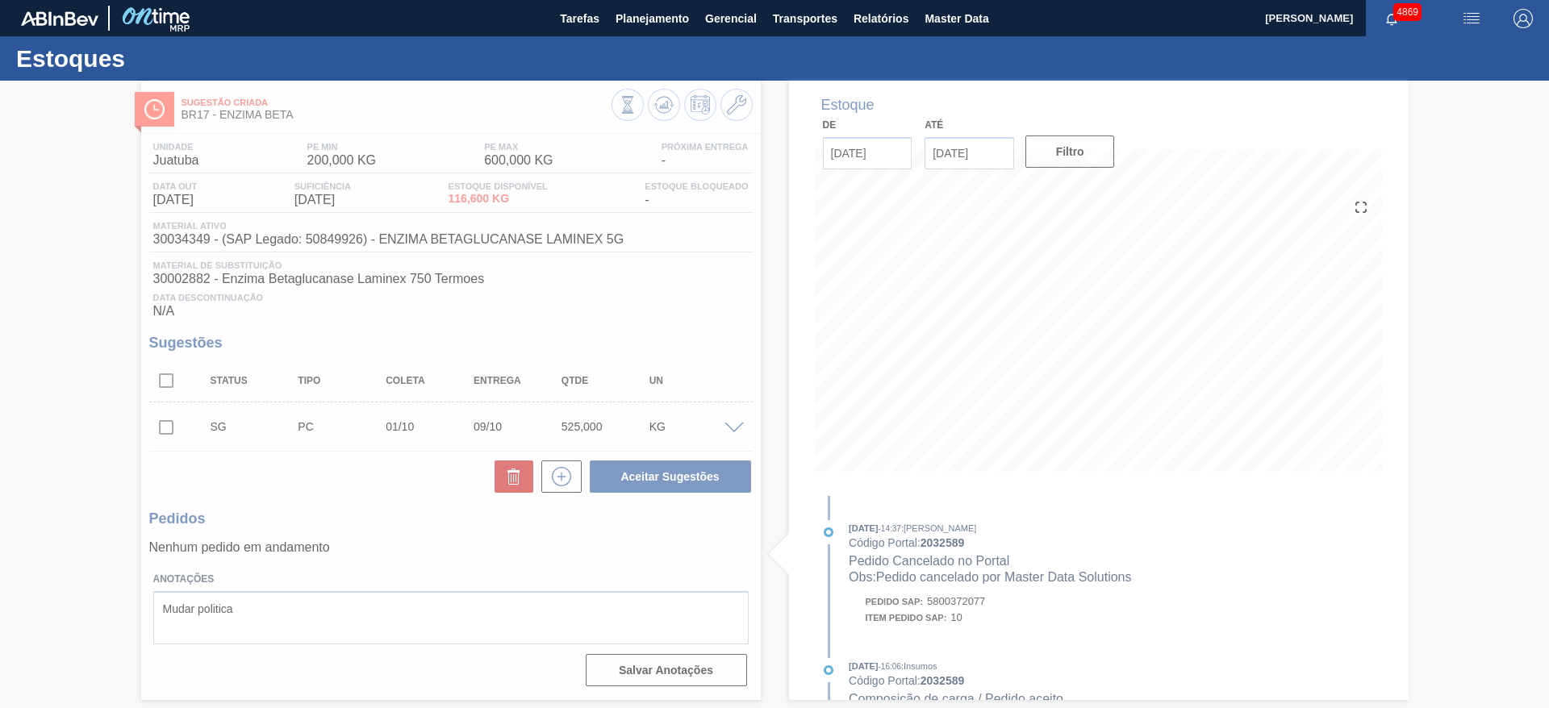
scroll to position [0, 0]
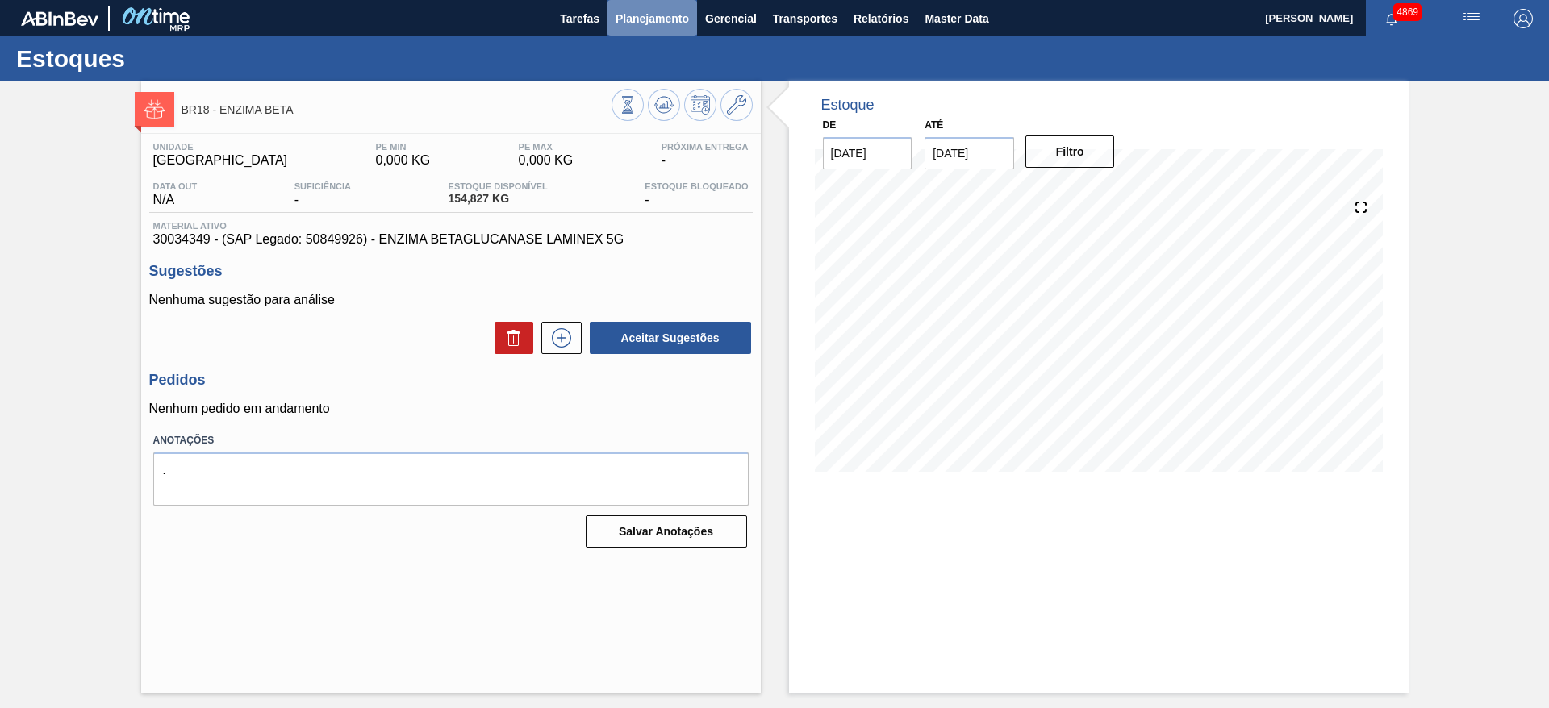
click at [667, 18] on span "Planejamento" at bounding box center [652, 18] width 73 height 19
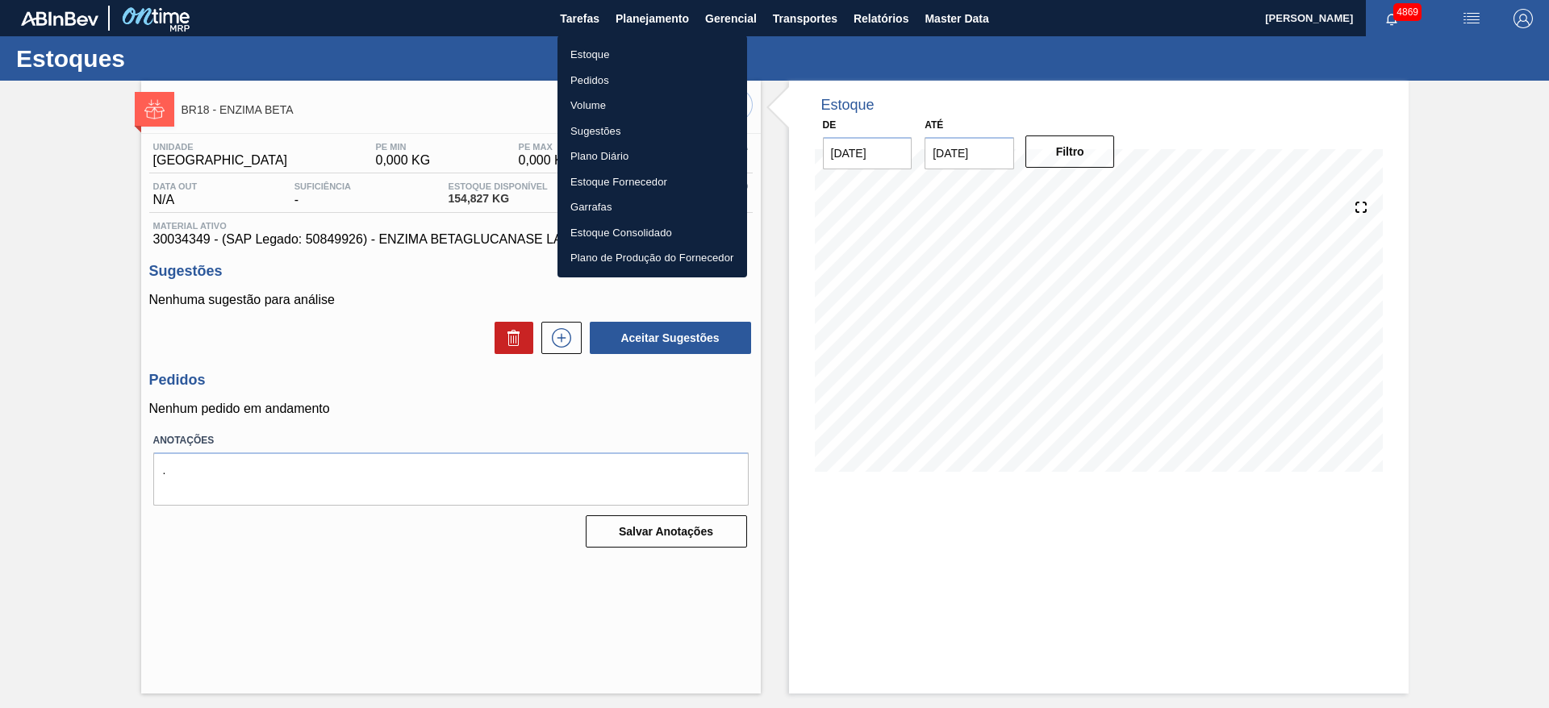
click at [612, 44] on li "Estoque" at bounding box center [652, 55] width 190 height 26
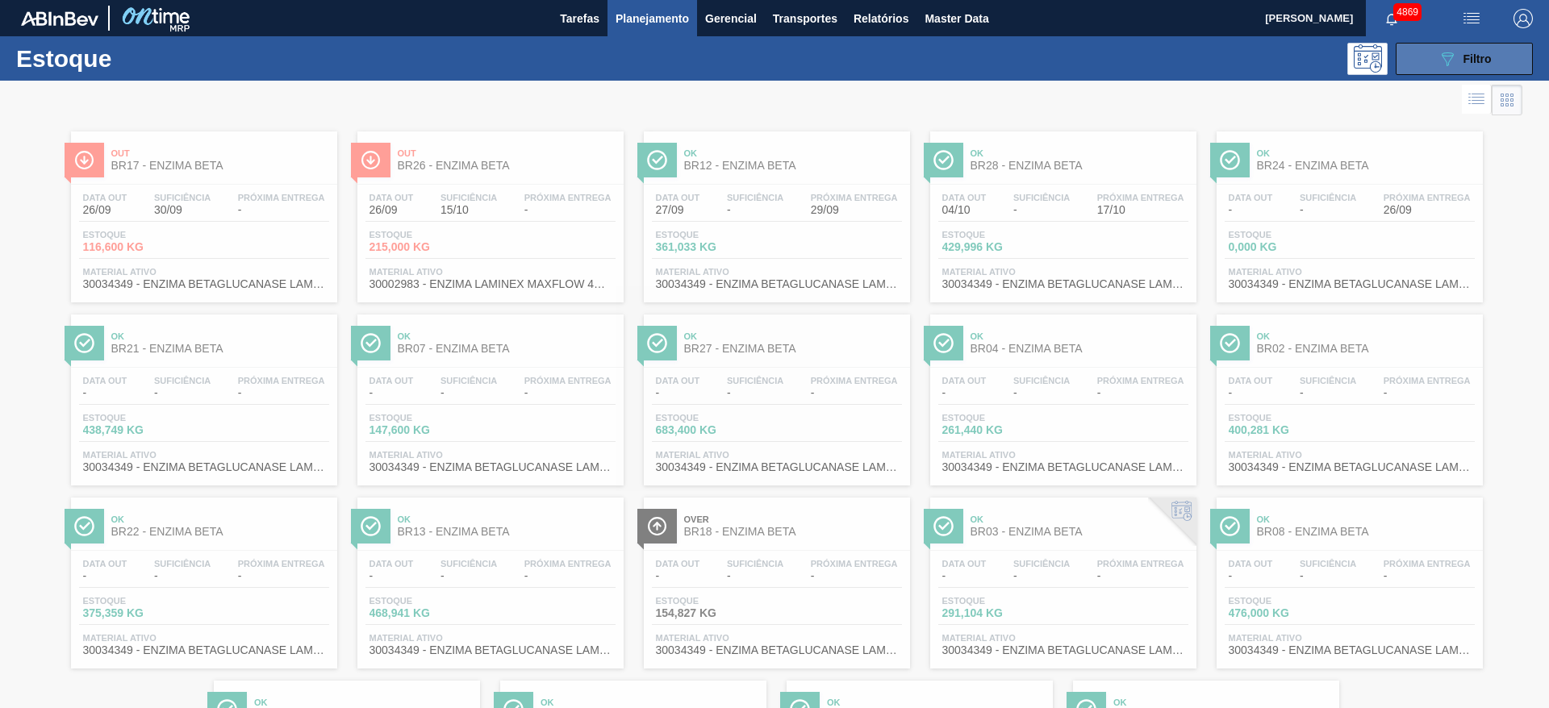
click at [1492, 64] on button "089F7B8B-B2A5-4AFE-B5C0-19BA573D28AC Filtro" at bounding box center [1464, 59] width 137 height 32
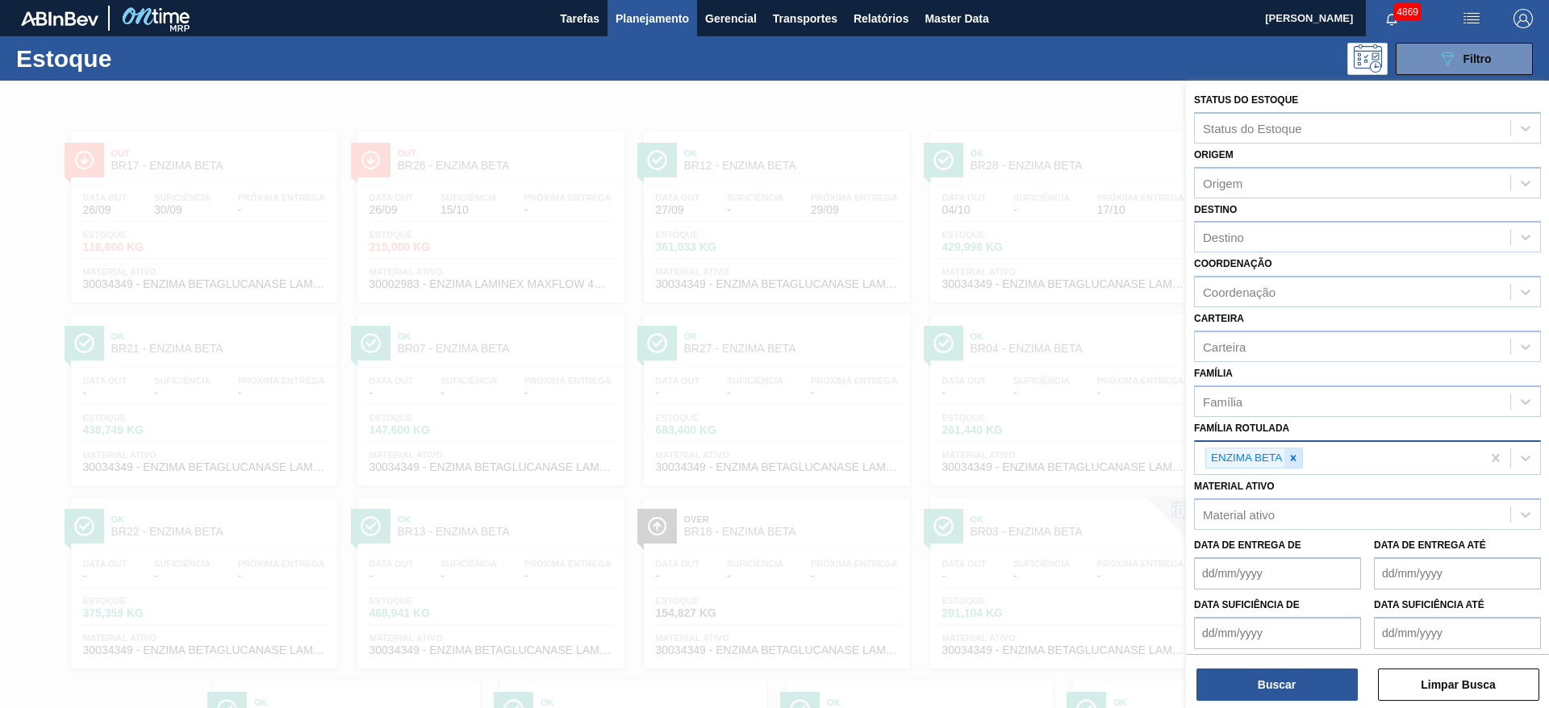
click at [1294, 467] on div at bounding box center [1293, 459] width 18 height 20
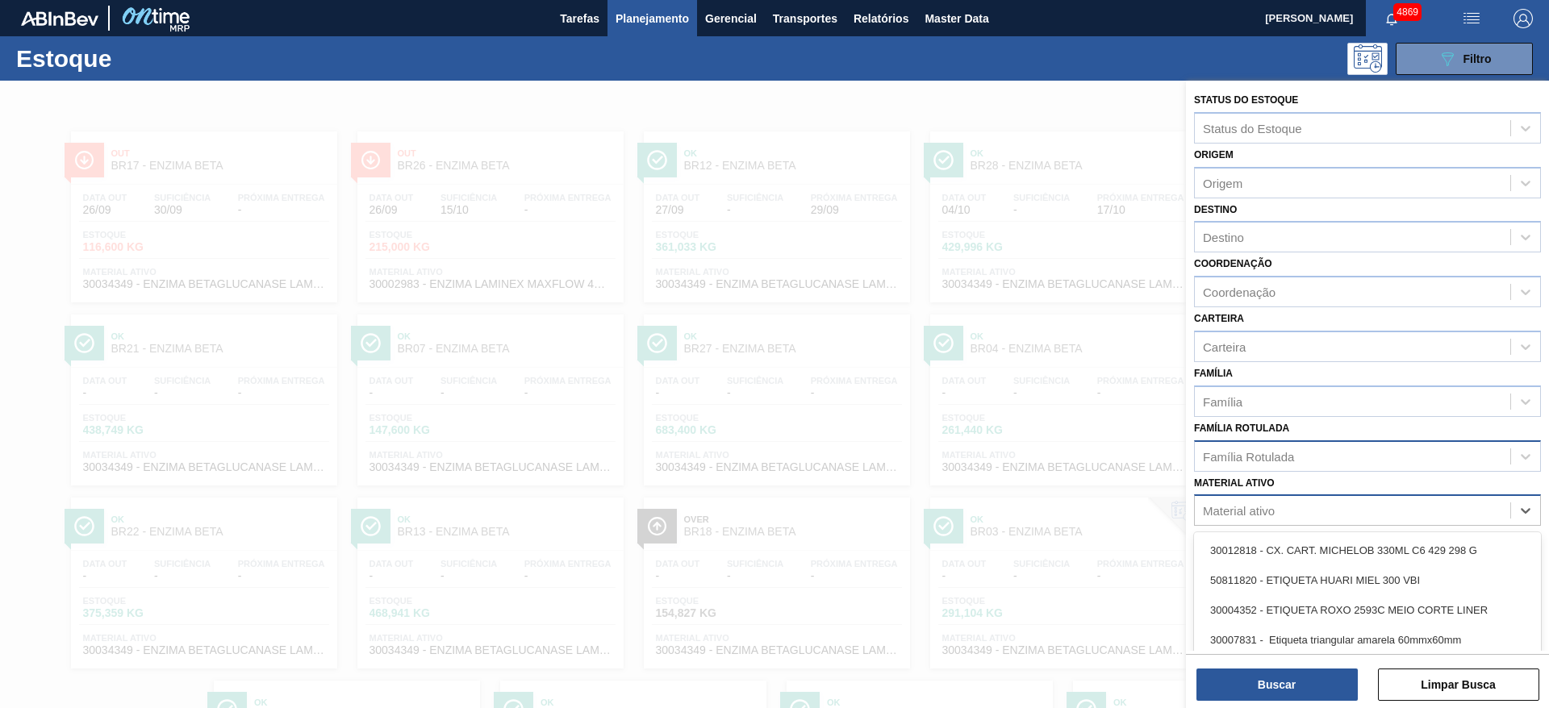
click at [1268, 508] on div "Material ativo" at bounding box center [1239, 511] width 72 height 14
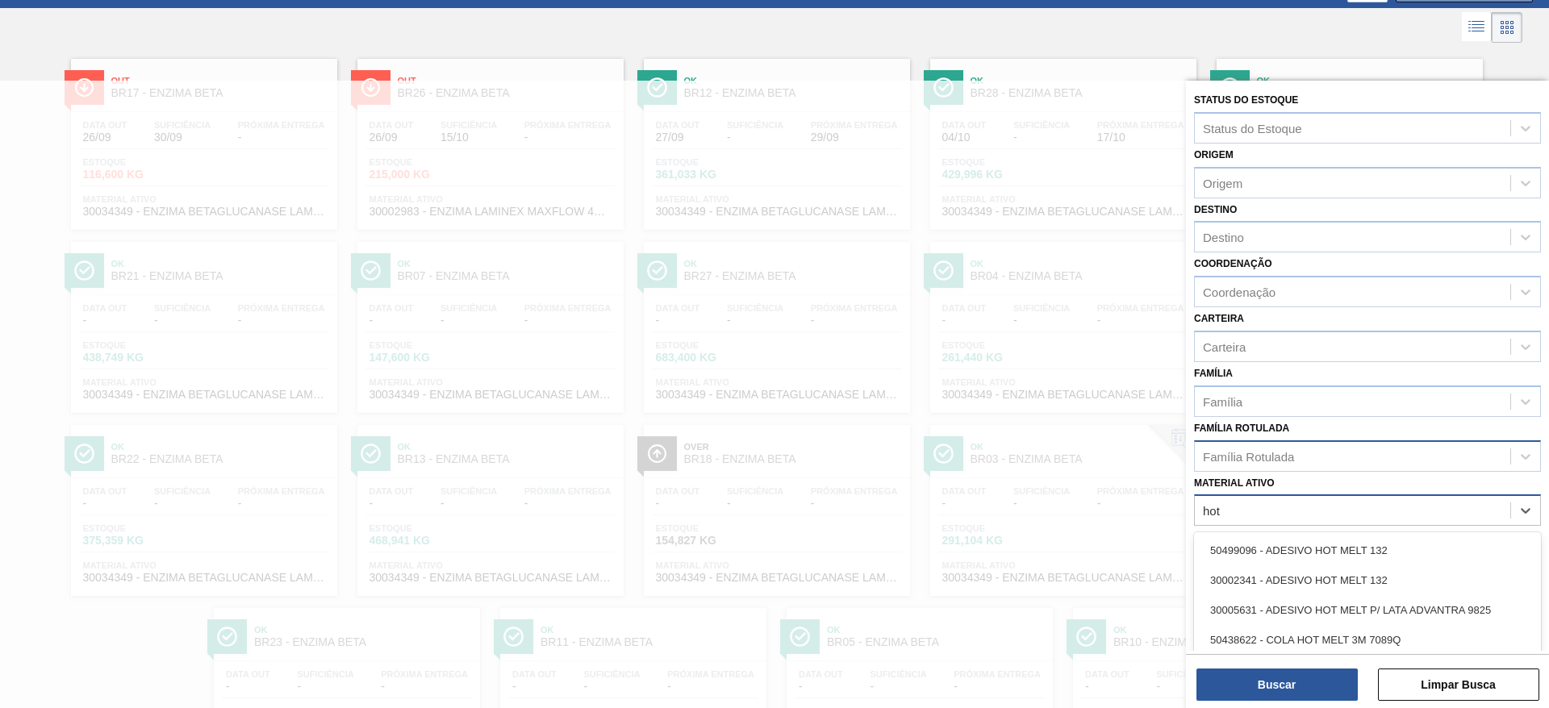
type ativo "hot m"
click at [1275, 578] on div "30002341 - ADESIVO HOT MELT 132" at bounding box center [1367, 581] width 347 height 30
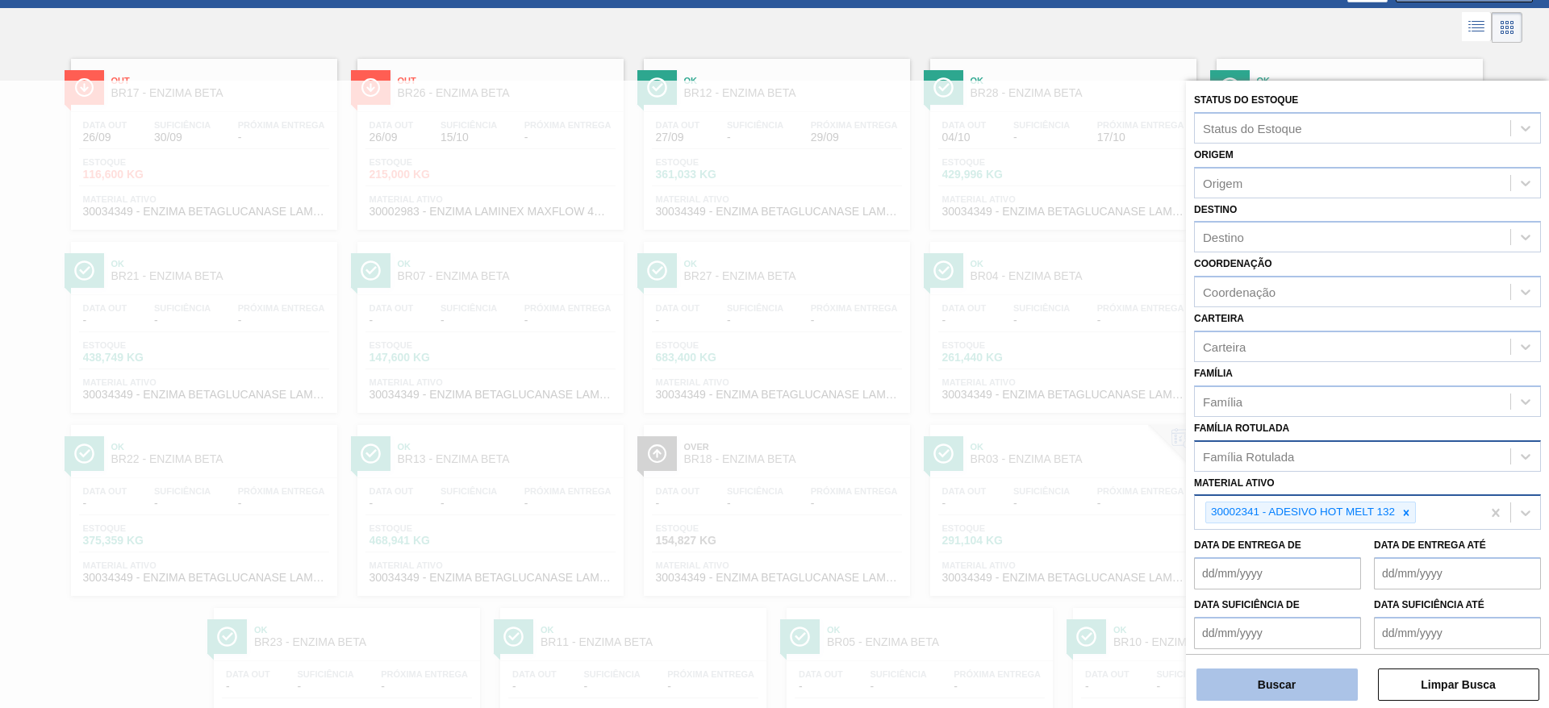
click at [1294, 693] on button "Buscar" at bounding box center [1276, 685] width 161 height 32
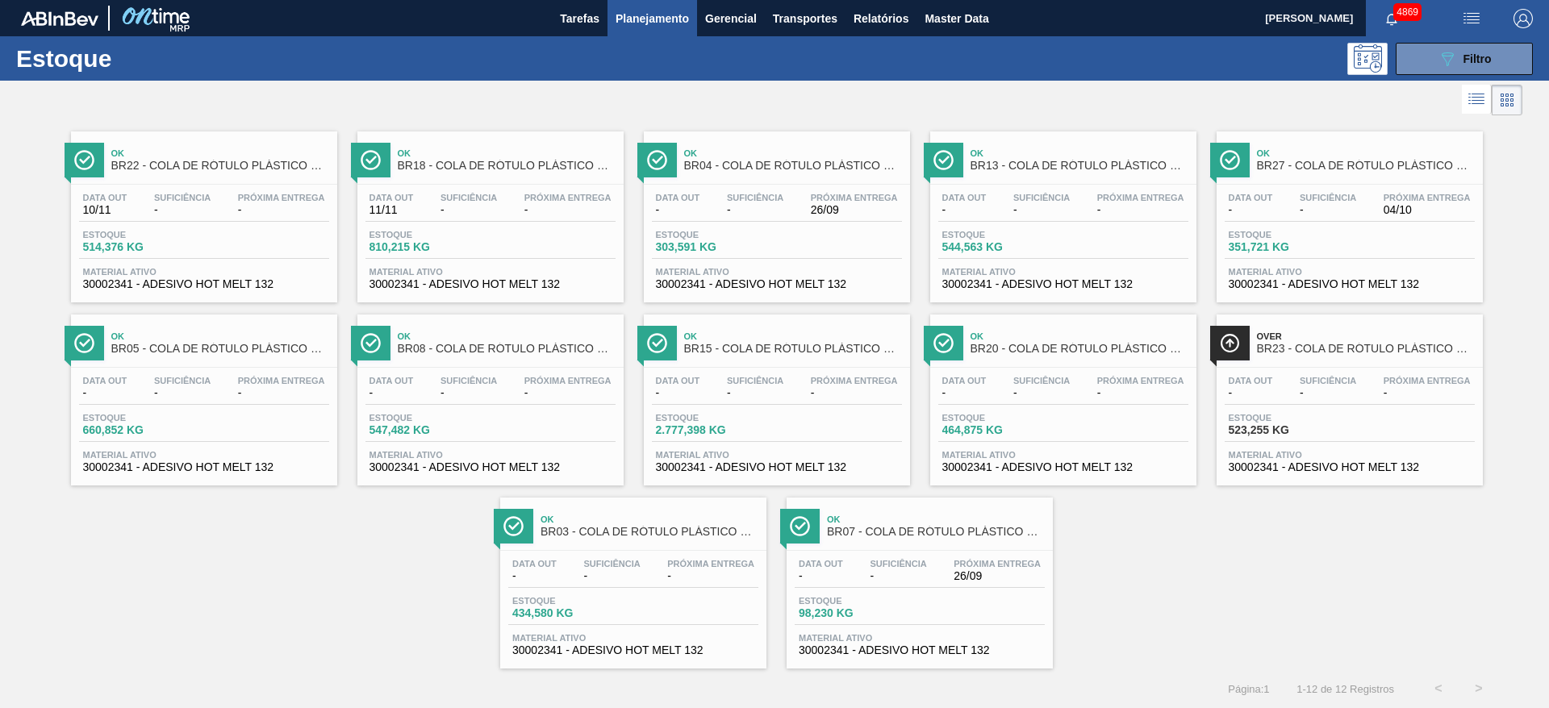
click at [904, 589] on div "Data out - Suficiência - Próxima Entrega 26/09 Estoque 98,230 KG Material ativo…" at bounding box center [920, 606] width 266 height 110
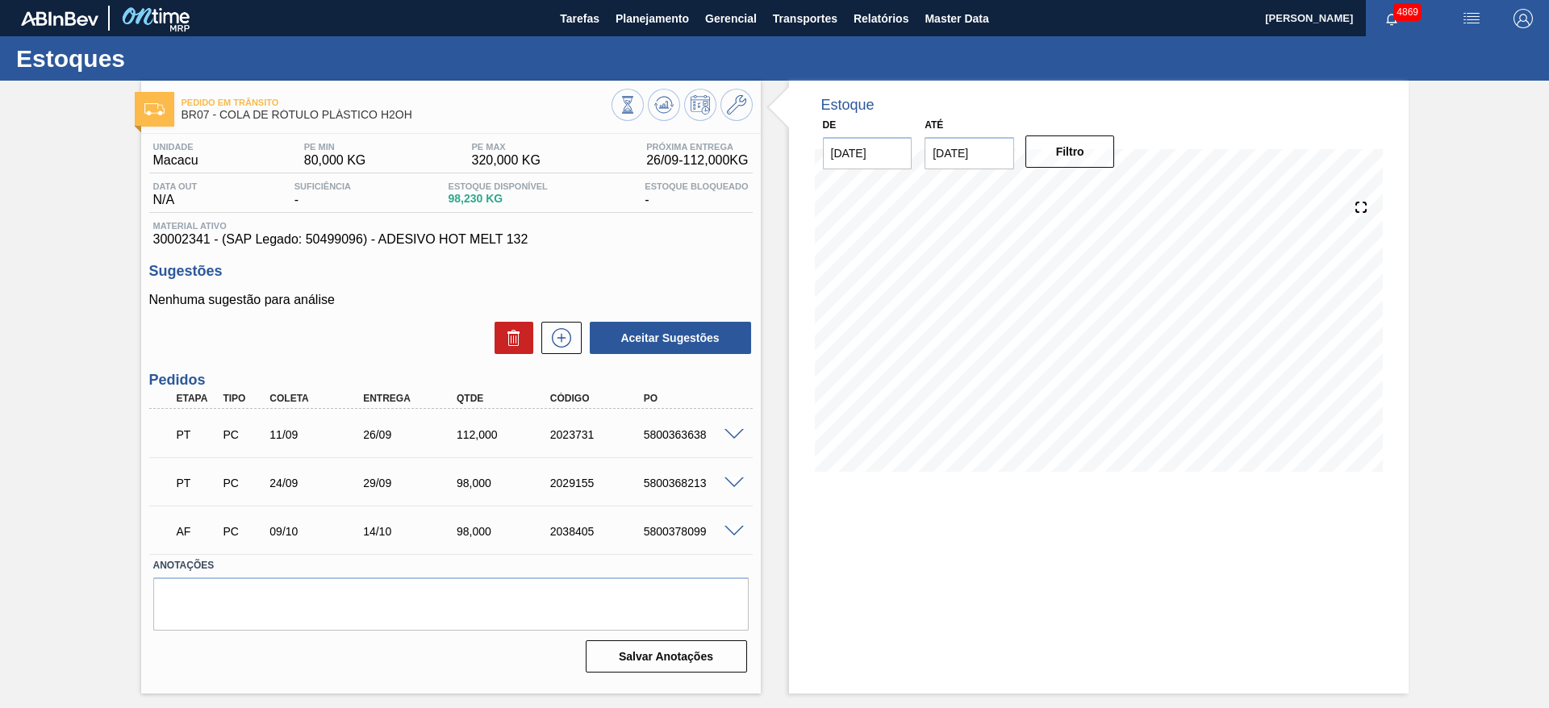
click at [1044, 575] on div "Estoque De 26/09/2025 Até 22/10/2025 Filtro 26/09 Projeção de Estoque 210.23 Ne…" at bounding box center [1099, 387] width 620 height 613
